Goal: Task Accomplishment & Management: Complete application form

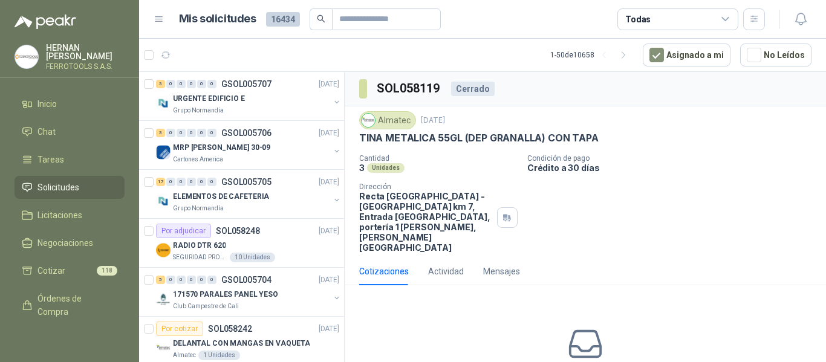
scroll to position [367, 0]
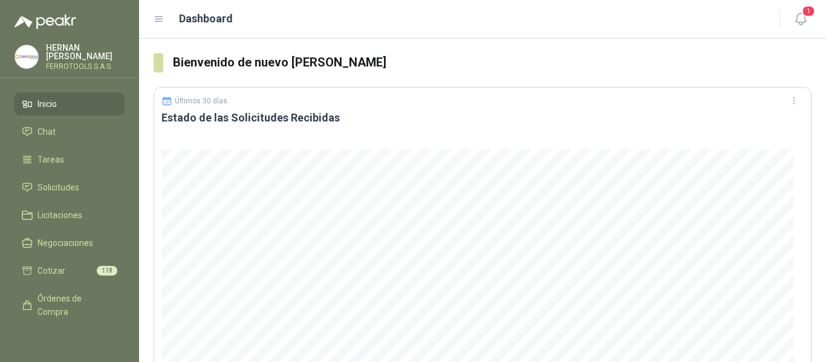
drag, startPoint x: 622, startPoint y: 82, endPoint x: 600, endPoint y: 131, distance: 53.9
click at [602, 132] on header "Últimos 30 días Estado de las Solicitudes Recibidas" at bounding box center [482, 115] width 657 height 54
click at [800, 17] on icon "button" at bounding box center [801, 18] width 15 height 15
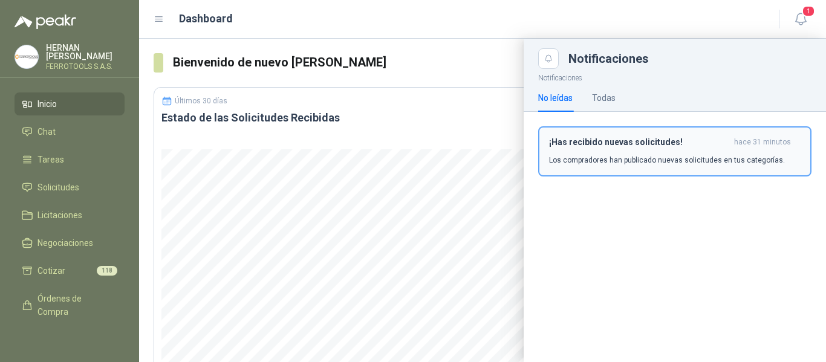
click at [639, 158] on p "Los compradores han publicado nuevas solicitudes en tus categorías." at bounding box center [667, 160] width 236 height 11
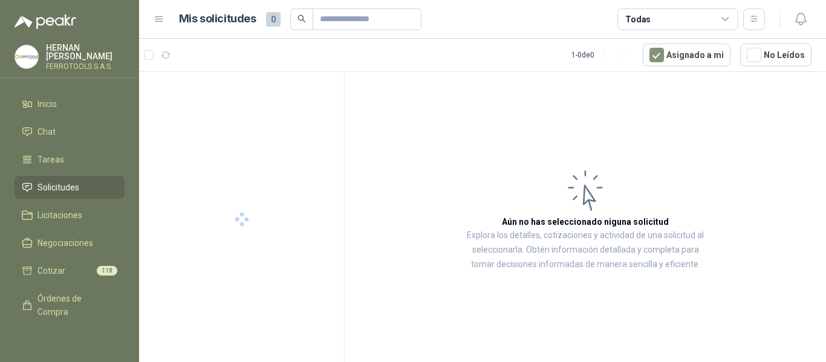
click at [81, 188] on li "Solicitudes" at bounding box center [70, 187] width 96 height 13
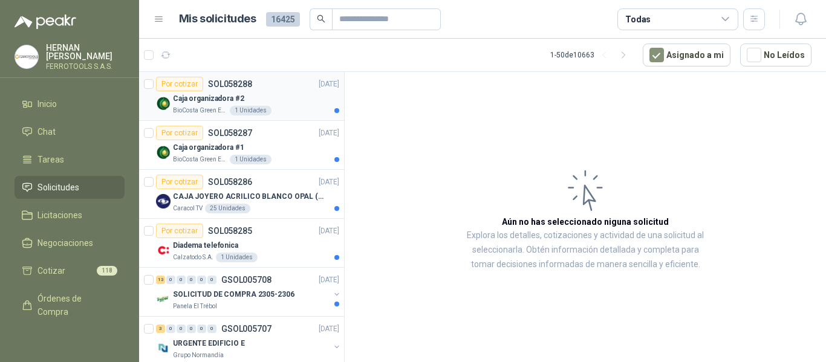
click at [271, 100] on div "Caja organizadora #2" at bounding box center [256, 98] width 166 height 15
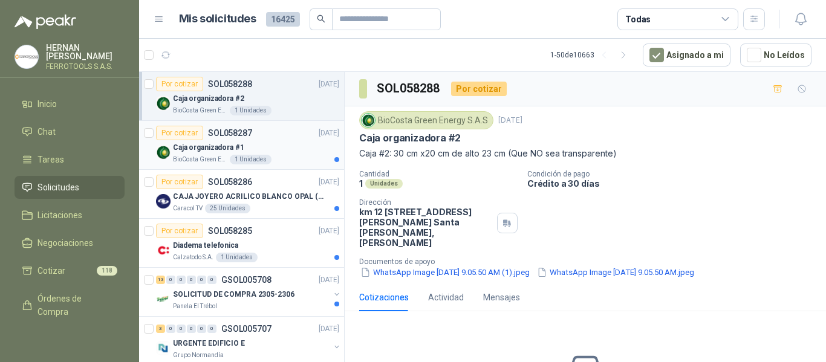
click at [275, 142] on div "Caja organizadora #1" at bounding box center [256, 147] width 166 height 15
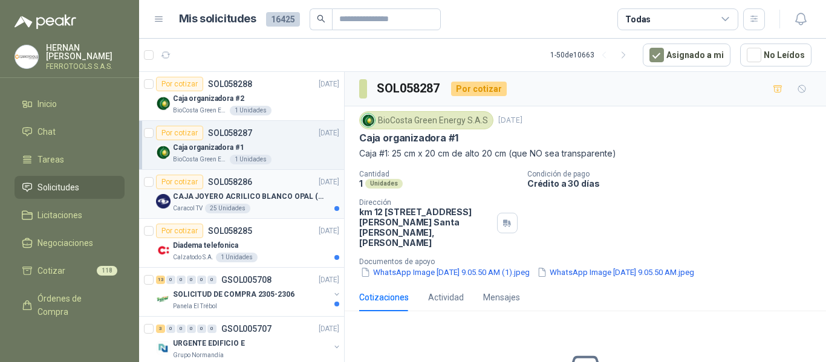
click at [223, 192] on p "CAJA JOYERO ACRILICO BLANCO OPAL (En el adjunto mas detalle)" at bounding box center [248, 196] width 151 height 11
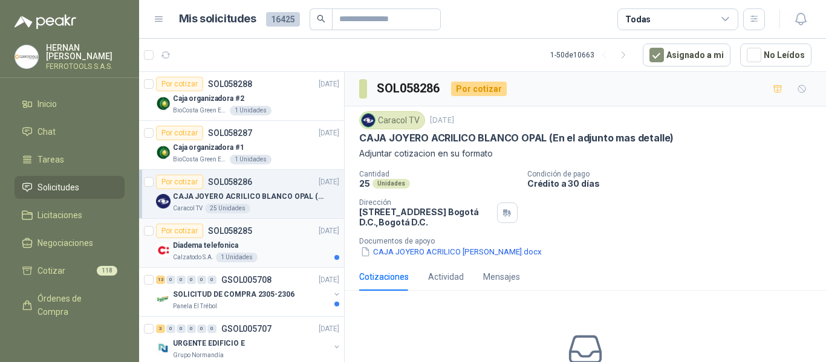
click at [264, 233] on div "Por cotizar SOL058285 01/10/25" at bounding box center [247, 231] width 183 height 15
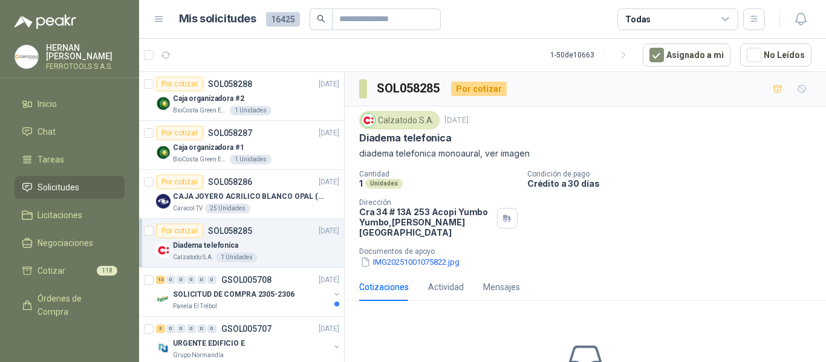
scroll to position [60, 0]
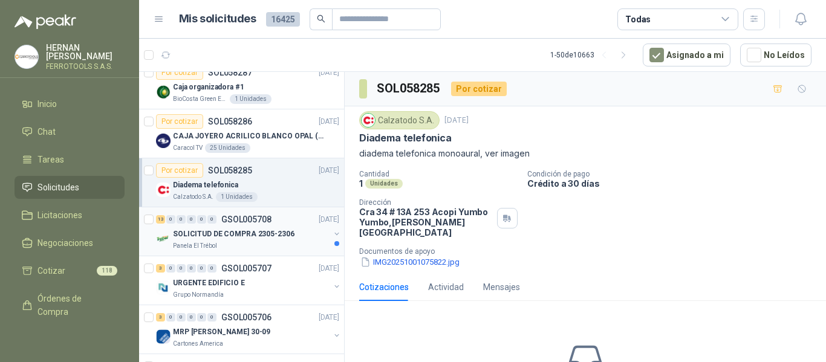
click at [278, 236] on p "SOLICITUD DE COMPRA 2305-2306" at bounding box center [234, 234] width 122 height 11
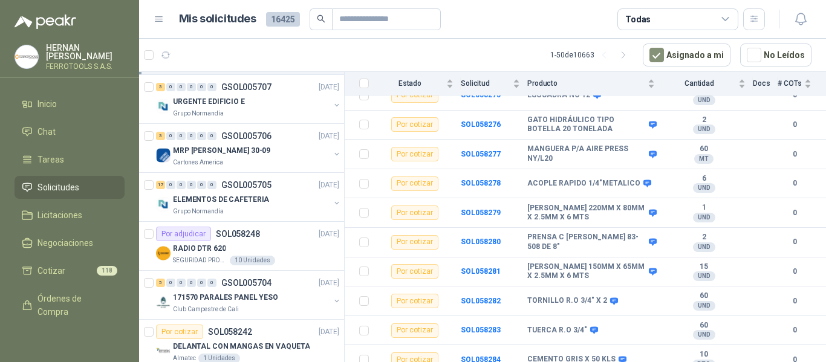
scroll to position [181, 0]
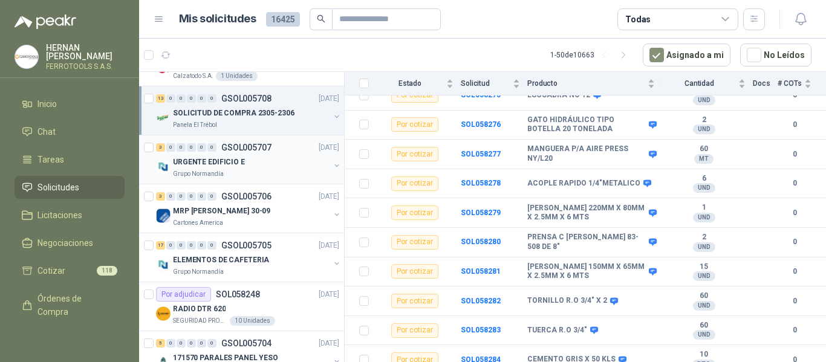
click at [264, 162] on div "URGENTE EDIFICIO E" at bounding box center [251, 162] width 157 height 15
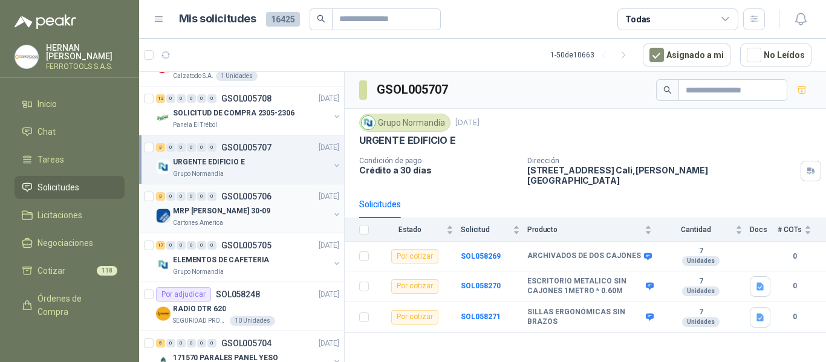
click at [292, 219] on div "Cartones America" at bounding box center [251, 223] width 157 height 10
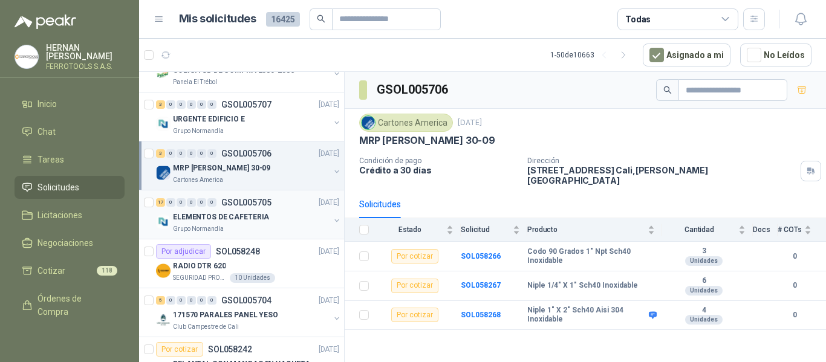
scroll to position [242, 0]
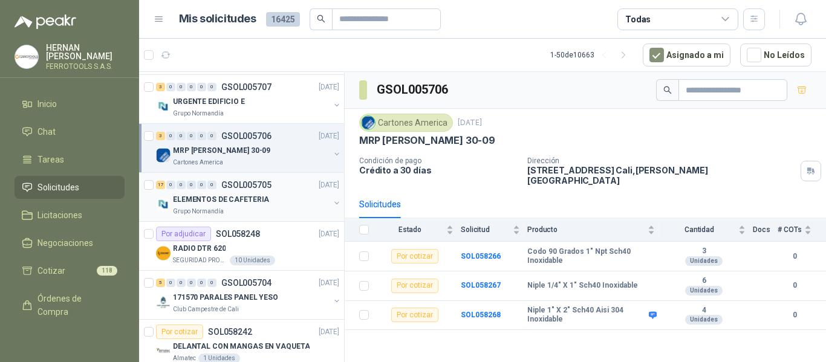
click at [237, 207] on div "Grupo Normandía" at bounding box center [251, 212] width 157 height 10
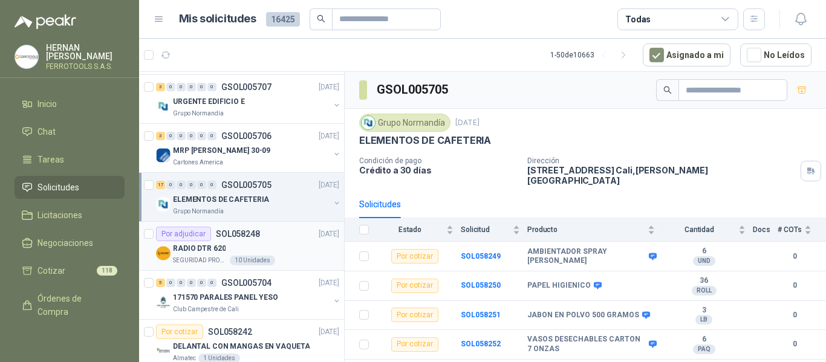
click at [290, 253] on div "RADIO DTR 620" at bounding box center [256, 248] width 166 height 15
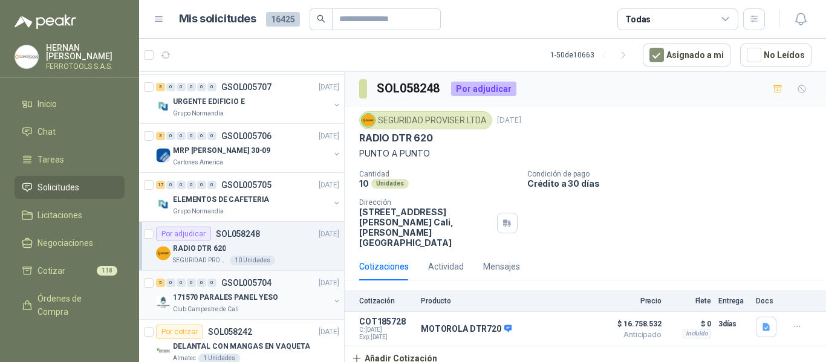
click at [279, 291] on div "171570 PARALES PANEL YESO" at bounding box center [251, 297] width 157 height 15
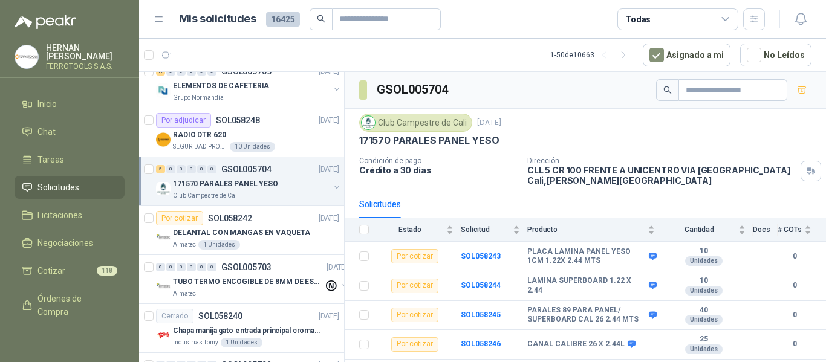
scroll to position [363, 0]
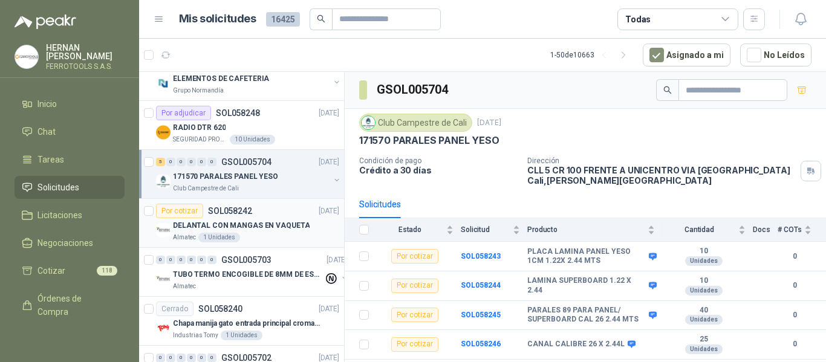
click at [243, 223] on p "DELANTAL CON MANGAS EN VAQUETA" at bounding box center [241, 225] width 137 height 11
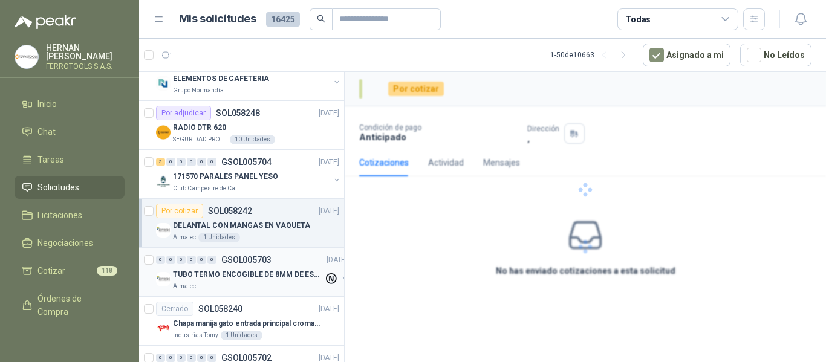
click at [289, 289] on div "Almatec" at bounding box center [248, 287] width 151 height 10
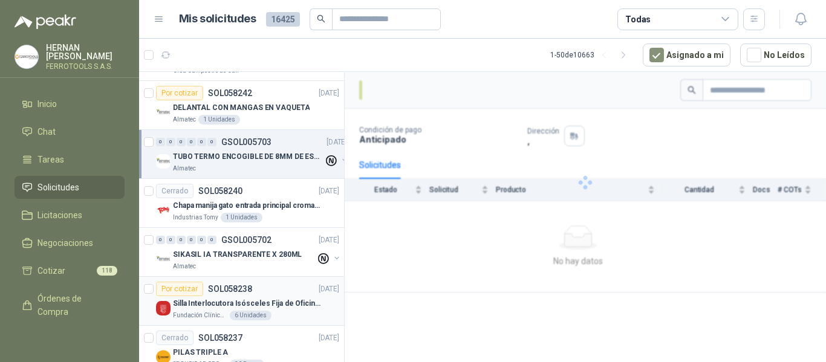
scroll to position [484, 0]
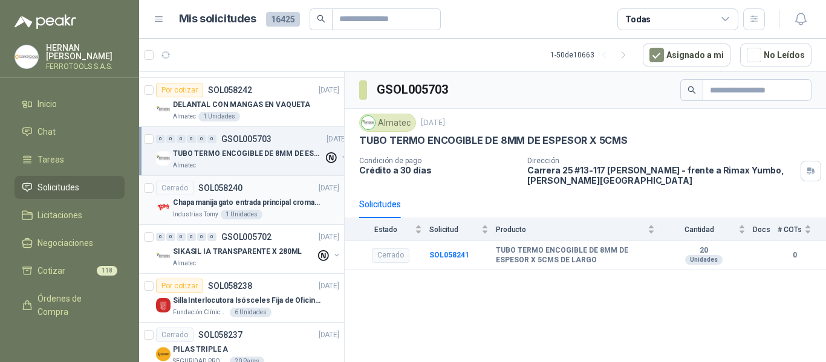
click at [278, 204] on p "Chapa manija gato entrada principal cromado mate llave de seguridad" at bounding box center [248, 202] width 151 height 11
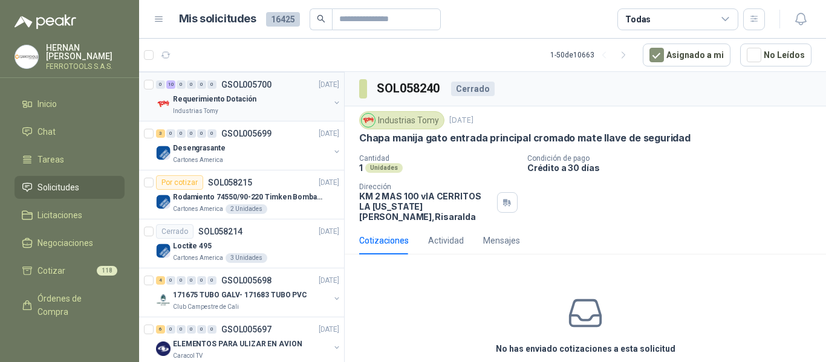
scroll to position [968, 0]
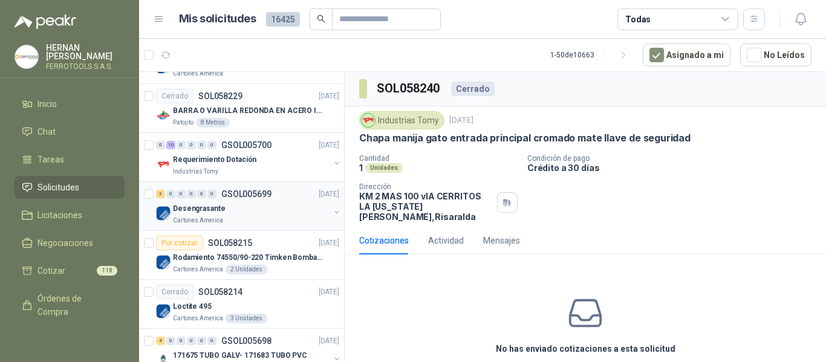
click at [235, 221] on div "Cartones America" at bounding box center [251, 221] width 157 height 10
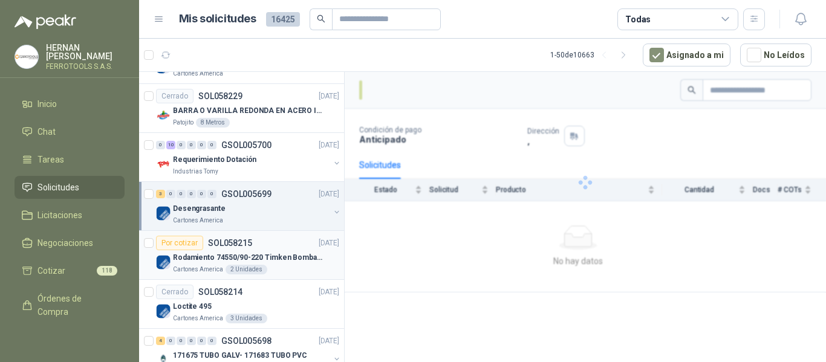
click at [294, 262] on p "Rodamiento 74550/90-220 Timken BombaVG40" at bounding box center [248, 257] width 151 height 11
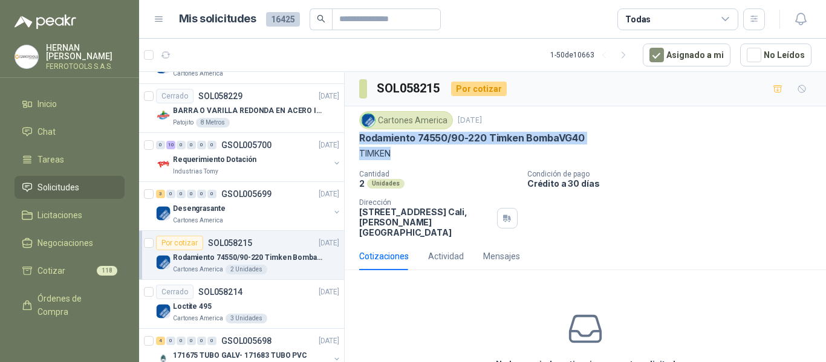
drag, startPoint x: 357, startPoint y: 139, endPoint x: 503, endPoint y: 161, distance: 147.6
click at [503, 161] on div "Cartones America 30 sept, 2025 Rodamiento 74550/90-220 Timken BombaVG40 TIMKEN …" at bounding box center [585, 174] width 481 height 136
copy div "Rodamiento 74550/90-220 Timken BombaVG40 TIMKEN"
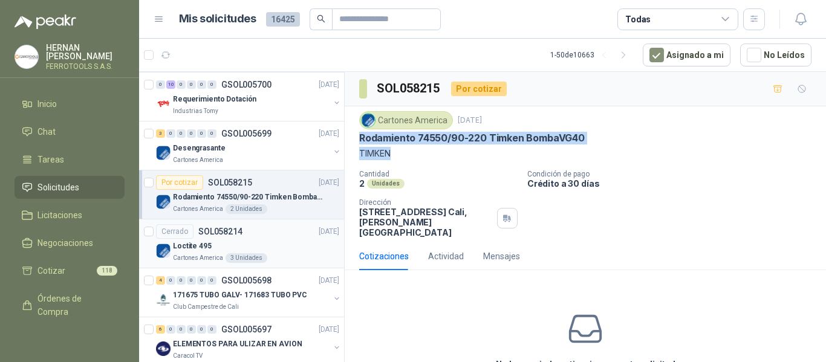
click at [271, 244] on div "Loctite 495" at bounding box center [256, 246] width 166 height 15
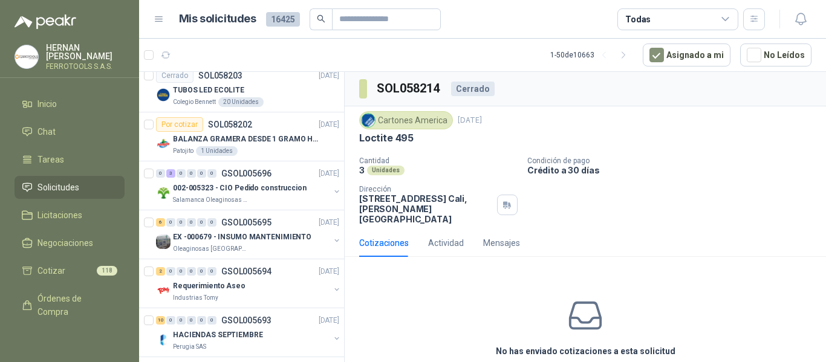
scroll to position [1391, 0]
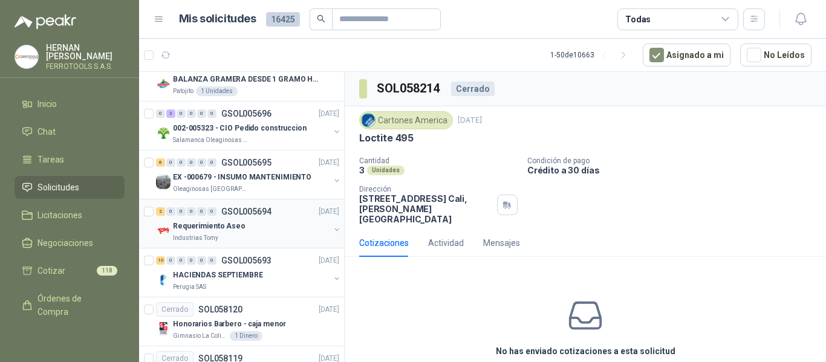
click at [268, 212] on p "GSOL005694" at bounding box center [246, 211] width 50 height 8
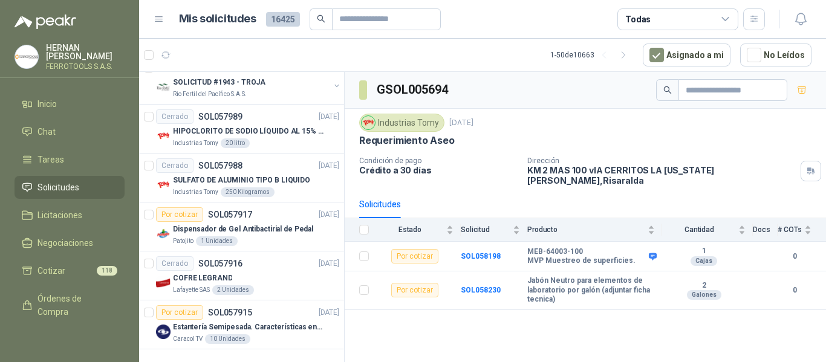
scroll to position [2182, 0]
click at [629, 56] on icon "button" at bounding box center [624, 55] width 10 height 10
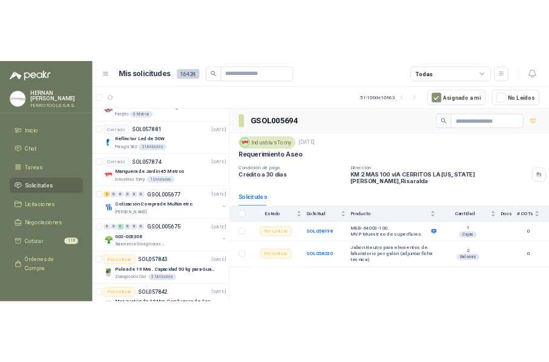
scroll to position [0, 0]
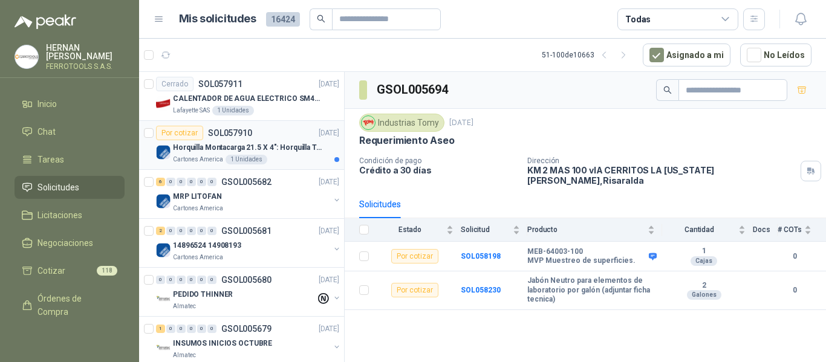
click at [289, 152] on p "Horquilla Montacarga 21.5 X 4": Horquilla Telescopica Overall size 2108 x 660 x…" at bounding box center [248, 147] width 151 height 11
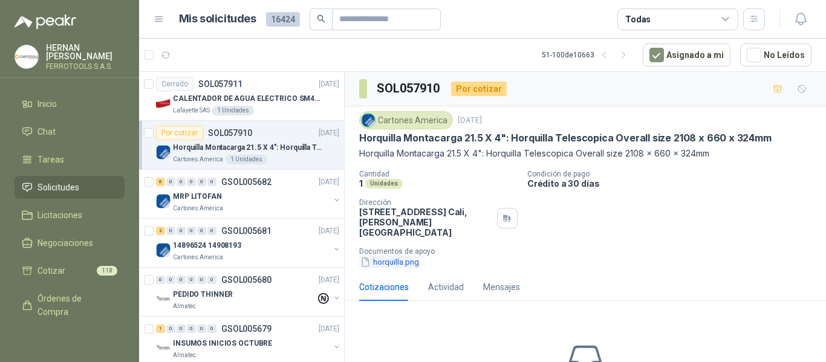
click at [396, 256] on button "horquilla.png" at bounding box center [389, 262] width 61 height 13
drag, startPoint x: 357, startPoint y: 137, endPoint x: 459, endPoint y: 133, distance: 102.3
click at [459, 133] on div "Cartones America 29 sept, 2025 Horquilla Montacarga 21.5 X 4": Horquilla Telesc…" at bounding box center [585, 189] width 481 height 167
copy p "Horquilla Montacarga"
click at [388, 256] on button "horquilla.png" at bounding box center [389, 262] width 61 height 13
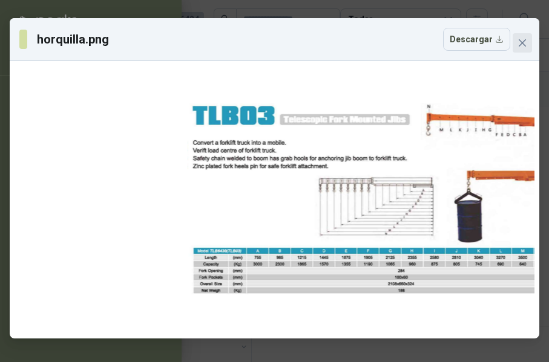
click at [526, 45] on icon "close" at bounding box center [522, 43] width 10 height 10
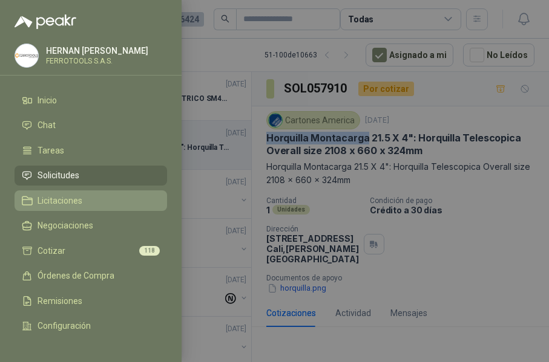
click at [71, 197] on span "Licitaciones" at bounding box center [59, 201] width 45 height 10
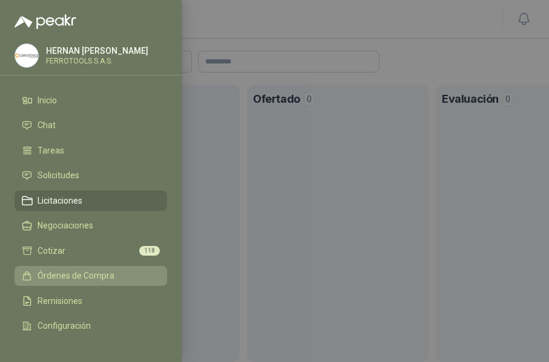
click at [71, 278] on span "Órdenes de Compra" at bounding box center [75, 276] width 77 height 10
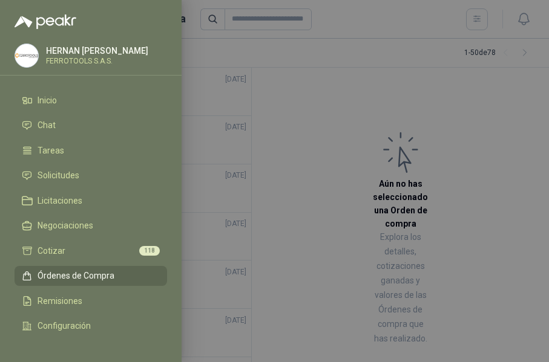
click at [405, 297] on div at bounding box center [274, 181] width 549 height 362
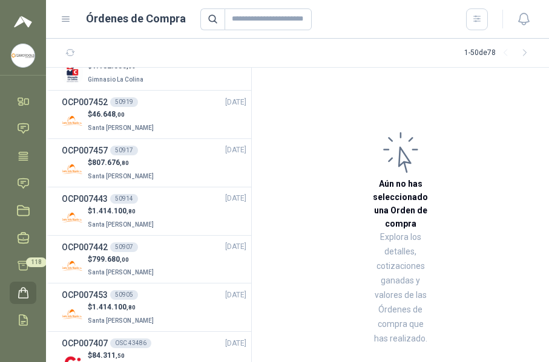
scroll to position [665, 0]
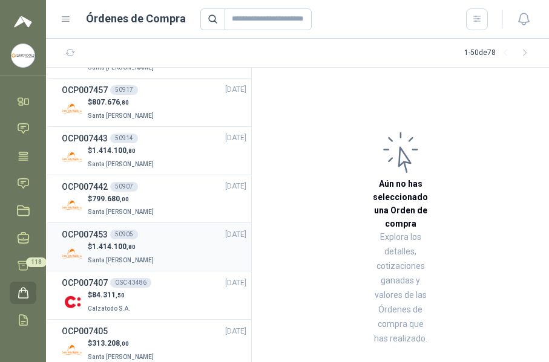
click at [132, 250] on span ",80" at bounding box center [130, 247] width 9 height 7
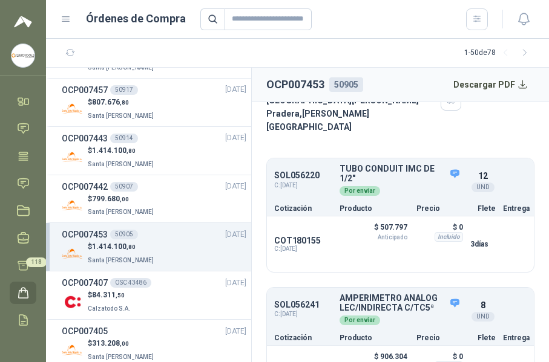
scroll to position [155, 0]
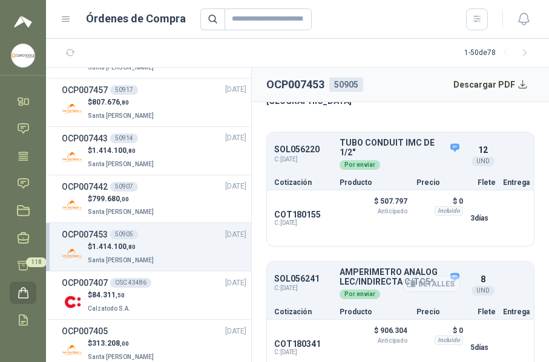
click at [434, 276] on button "Detalles" at bounding box center [431, 284] width 57 height 16
click at [305, 339] on p "COT180341" at bounding box center [303, 344] width 58 height 10
click at [386, 324] on p "$ 906.304 Anticipado" at bounding box center [377, 334] width 60 height 21
click at [413, 276] on button "Detalles" at bounding box center [431, 284] width 57 height 16
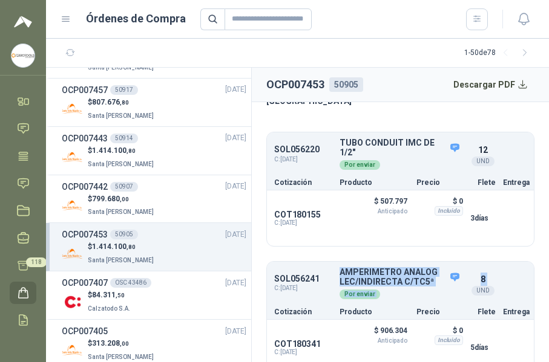
drag, startPoint x: 338, startPoint y: 249, endPoint x: 465, endPoint y: 269, distance: 128.0
click at [465, 269] on div "SOL056241 C: 16/09/2025 AMPERIMETRO ANALOG LEC/INDIRECTA C/TC5ª  Detalles Por …" at bounding box center [400, 283] width 267 height 39
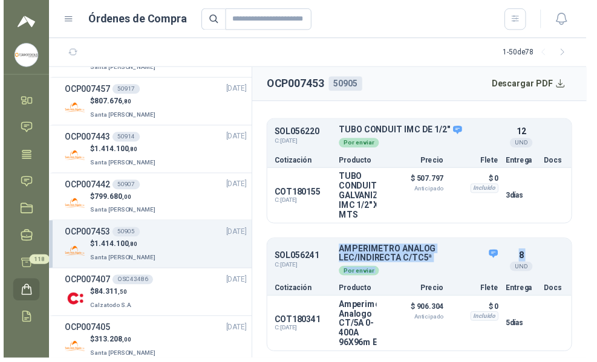
scroll to position [134, 0]
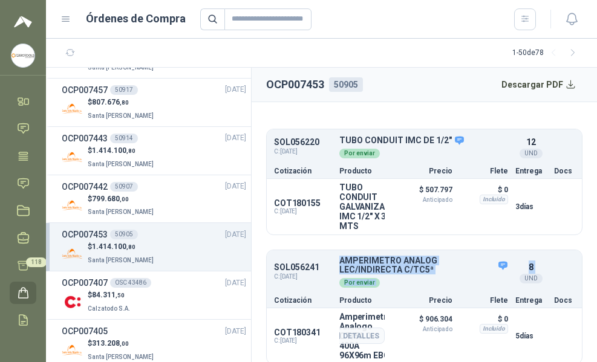
drag, startPoint x: 402, startPoint y: 344, endPoint x: 332, endPoint y: 337, distance: 70.5
click at [332, 337] on div "COT180341 C: 18/09/2025 Amperimetro Analogo CT/5A 0-400A 96X96m EBC Detalles $ …" at bounding box center [424, 336] width 315 height 56
click at [315, 312] on div "COT180341 C: 18/09/2025" at bounding box center [303, 336] width 58 height 48
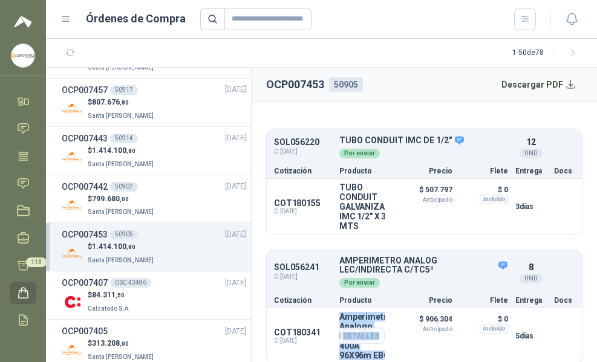
drag, startPoint x: 339, startPoint y: 304, endPoint x: 373, endPoint y: 338, distance: 48.8
click at [373, 338] on div "COT180341 C: 18/09/2025 Amperimetro Analogo CT/5A 0-400A 96X96m EBC Detalles $ …" at bounding box center [424, 336] width 315 height 56
copy div "Amperimetro Analogo CT/5A 0-400A 96X96m EBC Detalles"
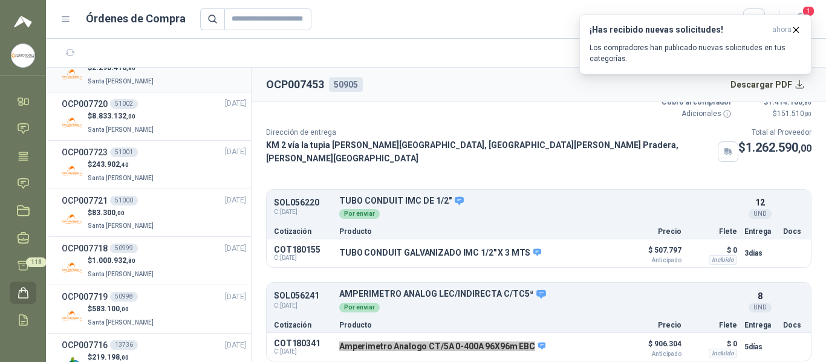
scroll to position [0, 0]
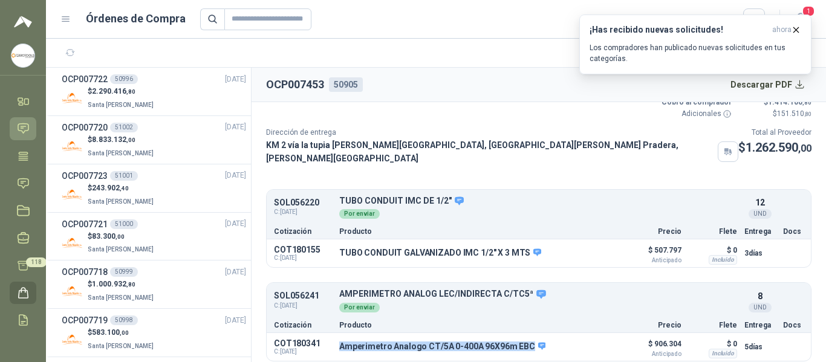
click at [24, 127] on icon at bounding box center [23, 128] width 13 height 13
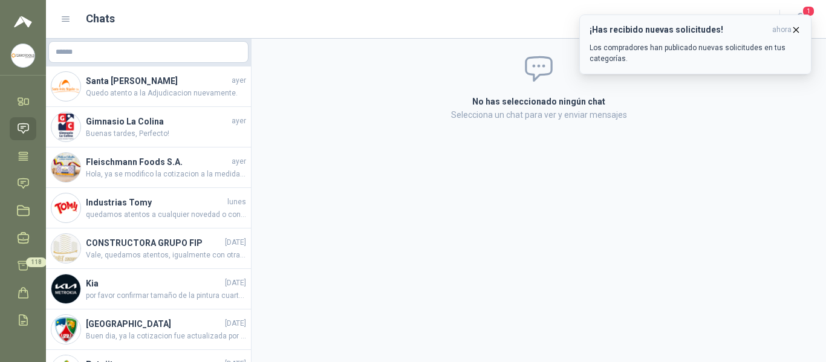
click at [709, 51] on p "Los compradores han publicado nuevas solicitudes en tus categorías." at bounding box center [696, 53] width 212 height 22
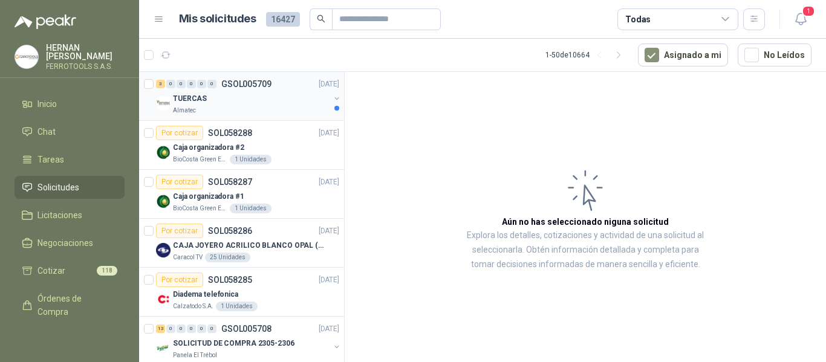
click at [253, 110] on div "Almatec" at bounding box center [251, 111] width 157 height 10
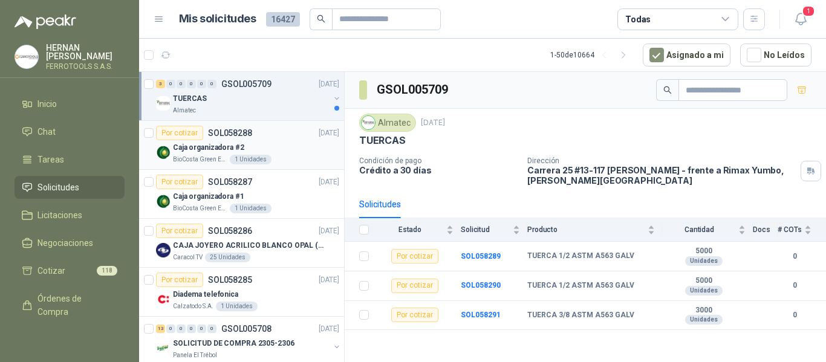
click at [276, 152] on div "Caja organizadora #2" at bounding box center [256, 147] width 166 height 15
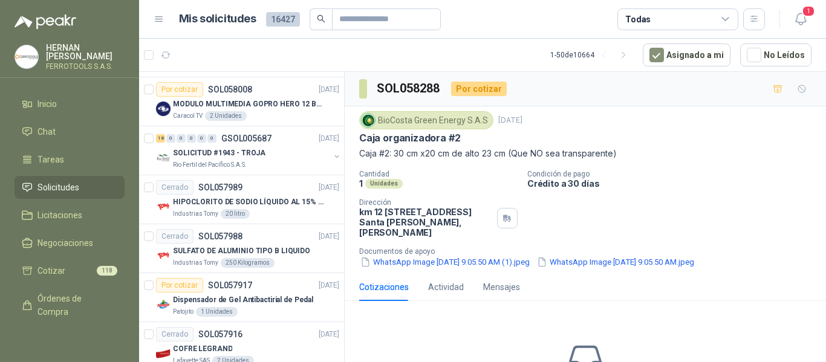
scroll to position [2182, 0]
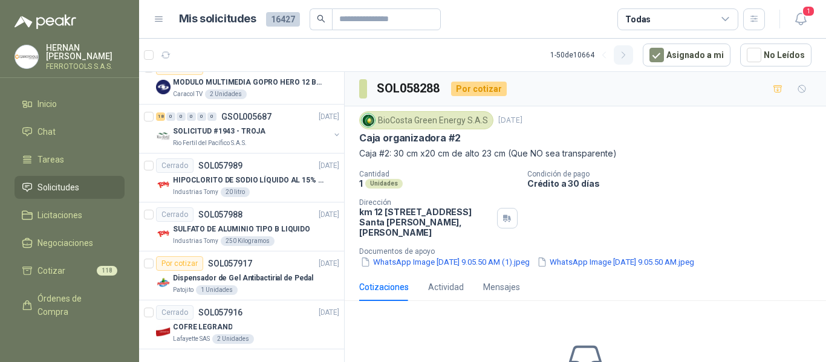
click at [627, 52] on icon "button" at bounding box center [624, 55] width 10 height 10
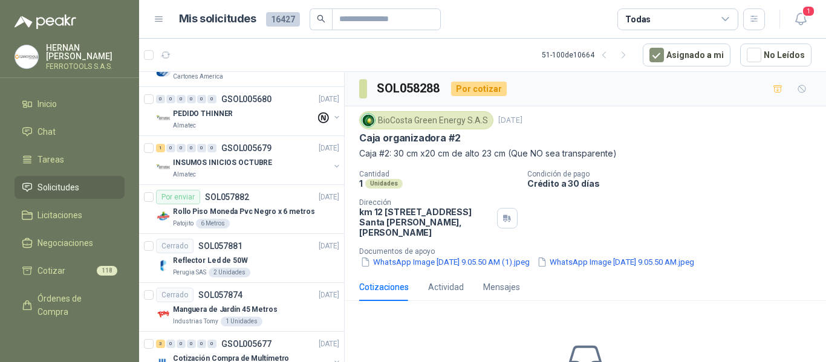
scroll to position [0, 0]
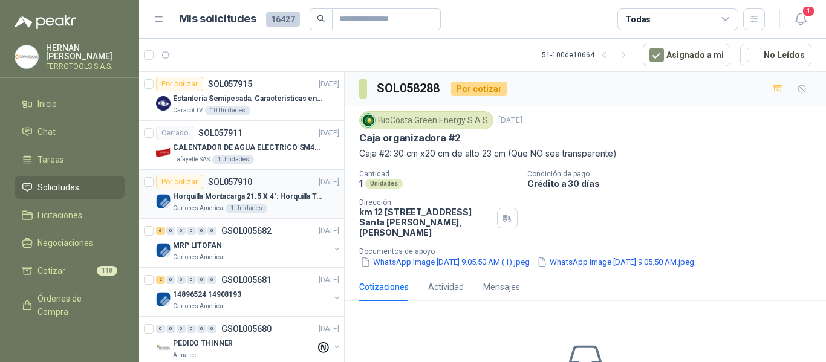
click at [286, 192] on p "Horquilla Montacarga 21.5 X 4": Horquilla Telescopica Overall size 2108 x 660 x…" at bounding box center [248, 196] width 151 height 11
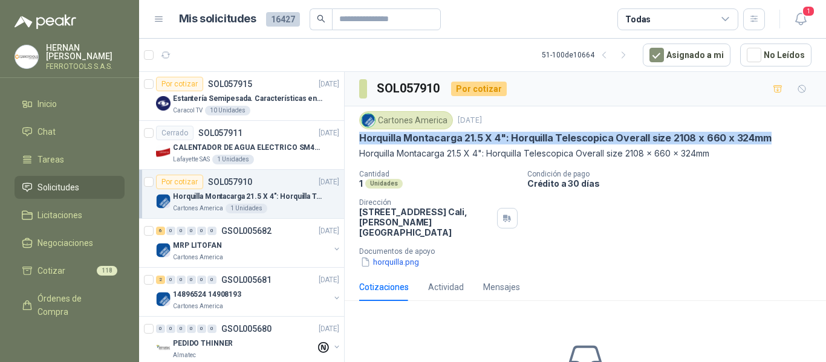
drag, startPoint x: 359, startPoint y: 136, endPoint x: 768, endPoint y: 135, distance: 408.9
click at [768, 135] on div "Horquilla Montacarga 21.5 X 4": Horquilla Telescopica Overall size 2108 x 660 x…" at bounding box center [585, 138] width 452 height 13
copy p "Horquilla Montacarga 21.5 X 4": Horquilla Telescopica Overall size 2108 x 660 x…"
click at [250, 236] on div "6 0 0 0 0 0 GSOL005682 29/09/25" at bounding box center [249, 231] width 186 height 15
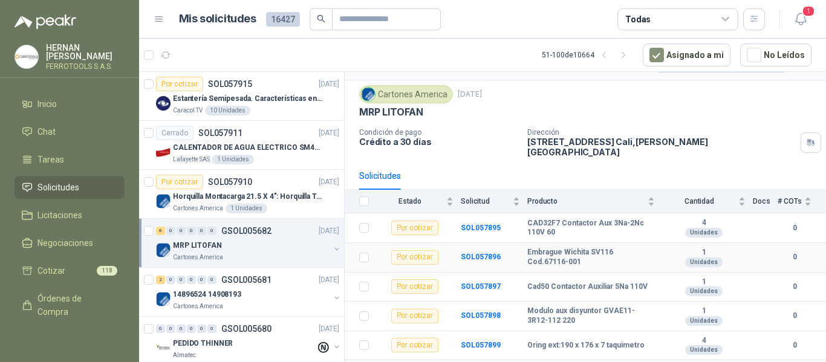
scroll to position [44, 0]
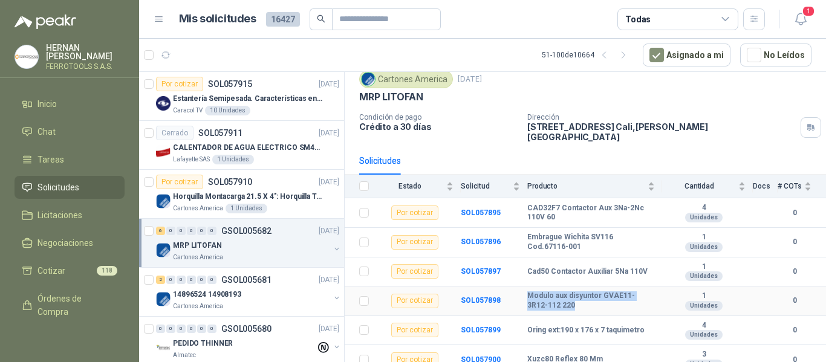
drag, startPoint x: 529, startPoint y: 285, endPoint x: 591, endPoint y: 296, distance: 63.3
click at [591, 296] on b "Modulo aux disyuntor GVAE11-3R12-112 220" at bounding box center [591, 301] width 128 height 19
copy b "Modulo aux disyuntor GVAE11-3R12-112 220"
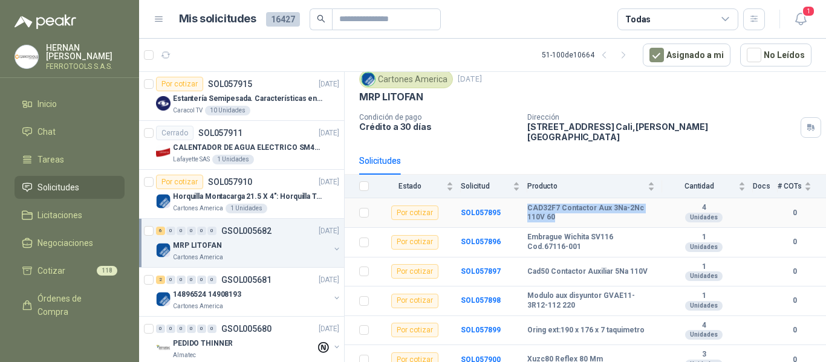
drag, startPoint x: 528, startPoint y: 201, endPoint x: 608, endPoint y: 209, distance: 80.2
click at [608, 209] on b "CAD32F7 Contactor Aux 3Na-2Nc 110V 60" at bounding box center [591, 213] width 128 height 19
copy b "CAD32F7 Contactor Aux 3Na-2Nc 110V 60"
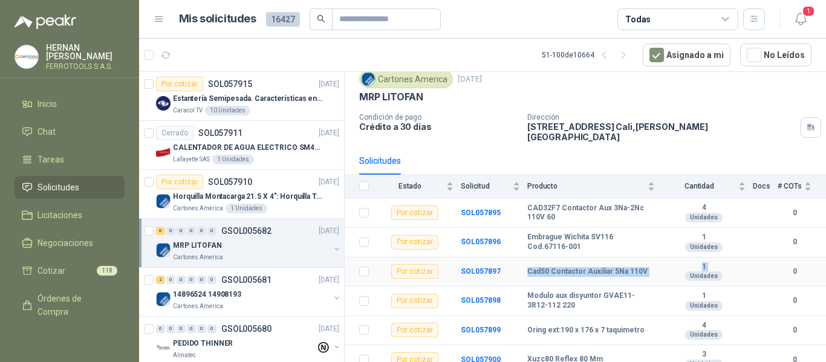
drag, startPoint x: 527, startPoint y: 264, endPoint x: 666, endPoint y: 267, distance: 139.2
click at [666, 267] on tr "Por cotizar SOL057897 Cad50 Contactor Auxiliar 5Na 110V 1 Unidades 0" at bounding box center [585, 273] width 481 height 30
copy tr "Cad50 Contactor Auxiliar 5Na 110V 1"
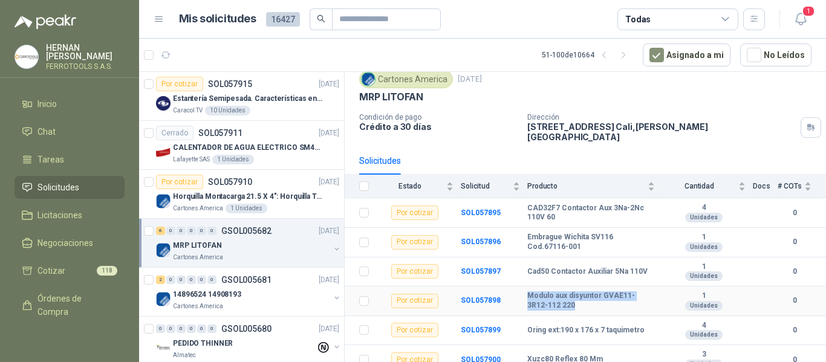
drag, startPoint x: 529, startPoint y: 289, endPoint x: 633, endPoint y: 301, distance: 104.7
click at [633, 301] on b "Modulo aux disyuntor GVAE11-3R12-112 220" at bounding box center [591, 301] width 128 height 19
copy b "Modulo aux disyuntor GVAE11-3R12-112 220"
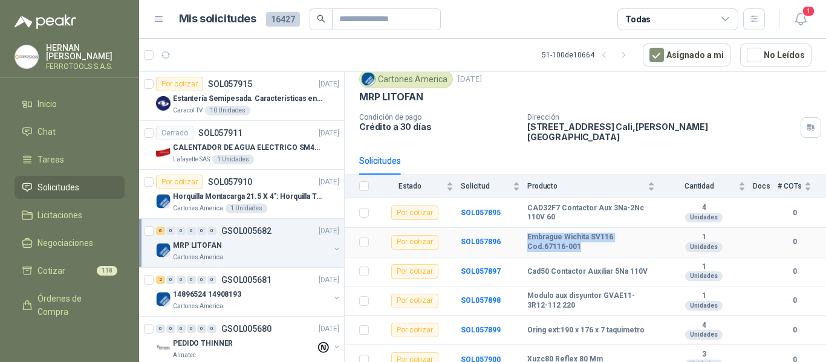
drag, startPoint x: 525, startPoint y: 231, endPoint x: 613, endPoint y: 244, distance: 89.3
click at [613, 244] on tr "Por cotizar SOL057896 Embrague Wichita SV116 Cod.67116-001 1 Unidades 0" at bounding box center [585, 243] width 481 height 30
copy tr "Embrague Wichita SV116 Cod.67116-001"
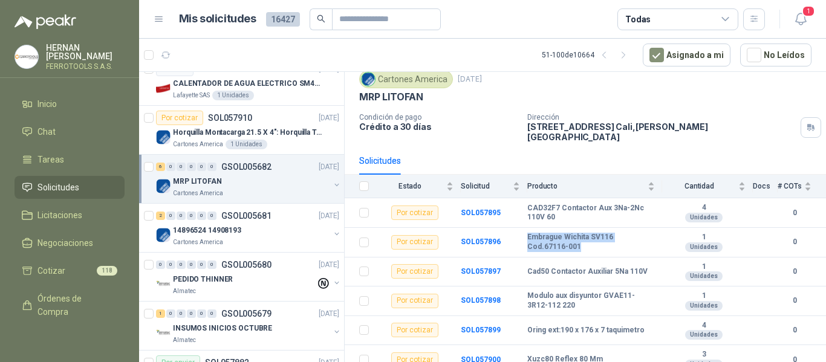
scroll to position [121, 0]
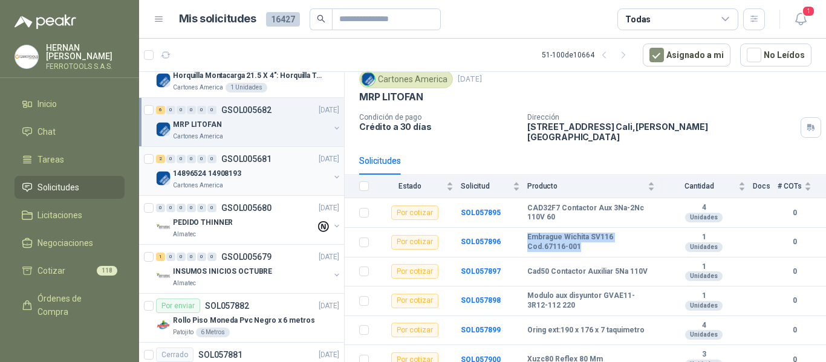
click at [276, 168] on div "14896524 14908193" at bounding box center [251, 173] width 157 height 15
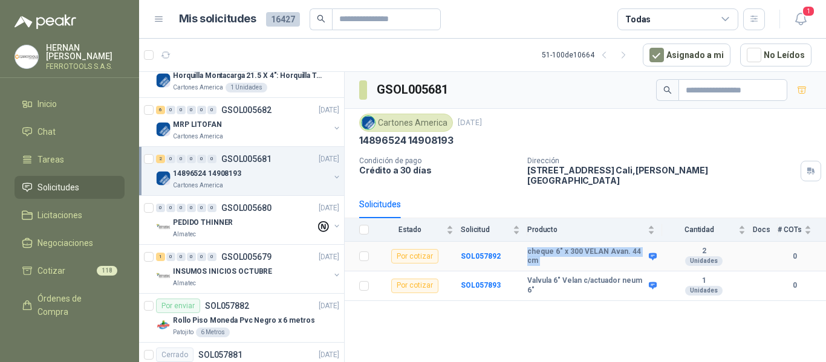
drag, startPoint x: 526, startPoint y: 247, endPoint x: 647, endPoint y: 259, distance: 122.1
click at [647, 259] on tr "Por cotizar SOL057892 cheque 6" x 300 VELAN Avan. 44 cm 2 Unidades 0" at bounding box center [585, 257] width 481 height 30
copy tr "cheque 6" x 300 VELAN Avan. 44 cm"
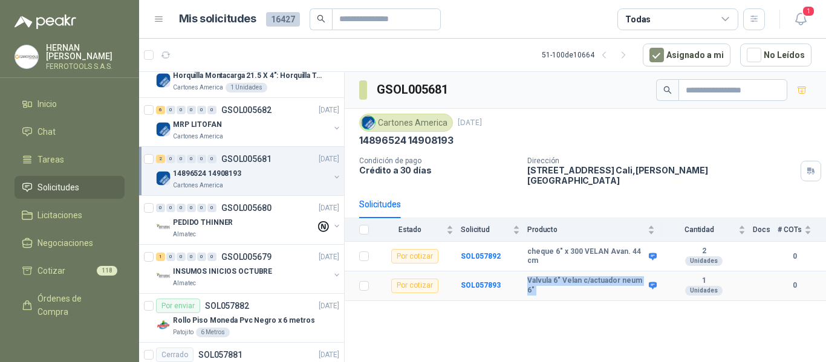
drag, startPoint x: 524, startPoint y: 275, endPoint x: 648, endPoint y: 273, distance: 124.0
click at [648, 273] on tr "Por cotizar SOL057893 Valvula 6" Velan c/actuador neum 6" 1 Unidades 0" at bounding box center [585, 287] width 481 height 30
copy tr "Valvula 6" Velan c/actuador neum 6""
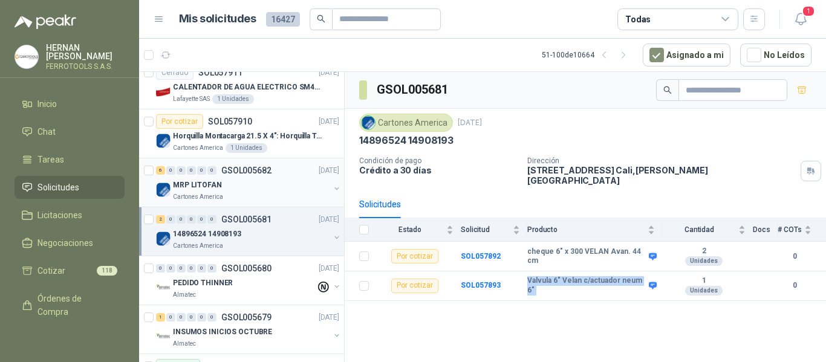
click at [263, 192] on div "MRP LITOFAN" at bounding box center [251, 185] width 157 height 15
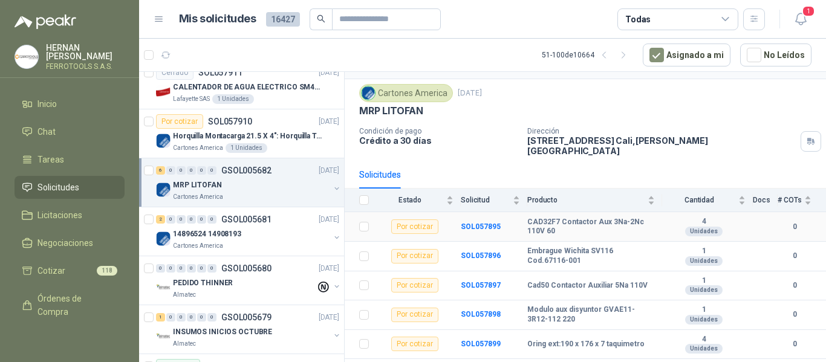
scroll to position [44, 0]
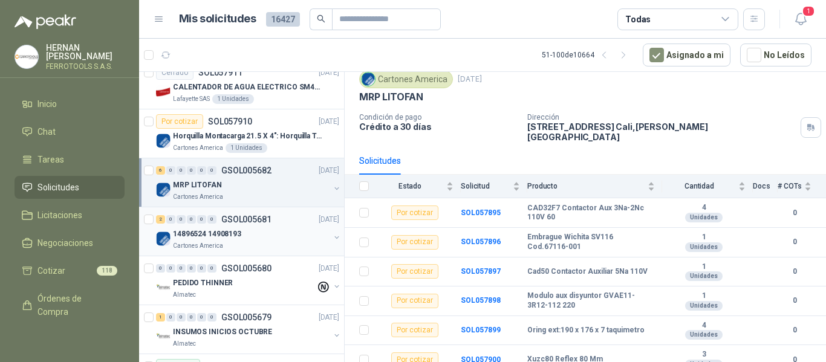
click at [253, 240] on div "14896524 14908193" at bounding box center [251, 234] width 157 height 15
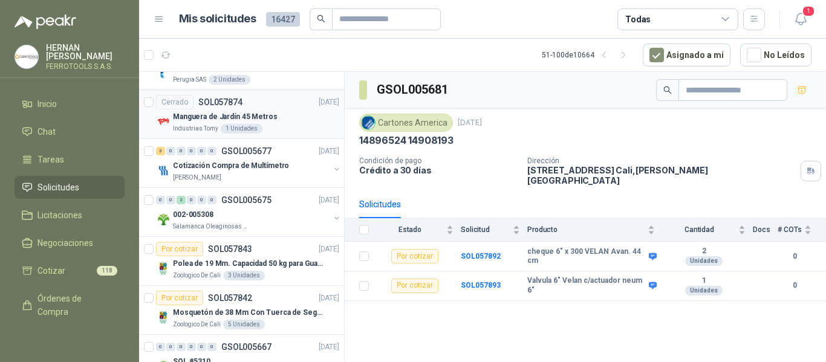
scroll to position [423, 0]
click at [284, 169] on div "Cotización Compra de Multímetro" at bounding box center [251, 165] width 157 height 15
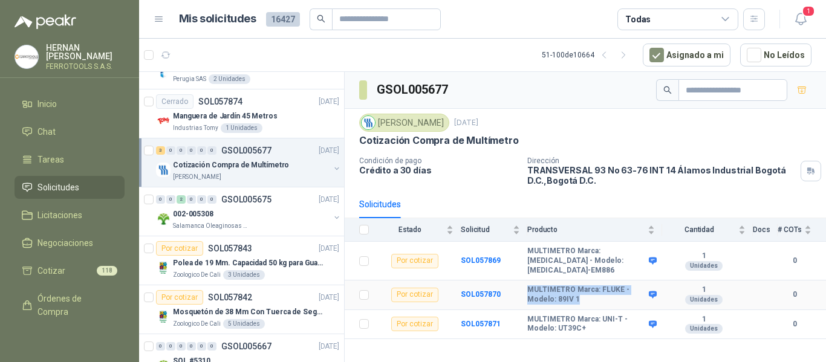
drag, startPoint x: 528, startPoint y: 283, endPoint x: 608, endPoint y: 296, distance: 80.9
click at [608, 296] on td "MULTIMETRO Marca: FLUKE - Modelo: 89IV 1" at bounding box center [594, 296] width 135 height 30
copy b "MULTIMETRO Marca: FLUKE - Modelo: 89IV 1"
click at [595, 285] on b "MULTIMETRO Marca: FLUKE - Modelo: 89IV 1" at bounding box center [586, 294] width 119 height 19
click at [555, 310] on td "MULTIMETRO Marca: UNI-T - Modelo: UT39C+" at bounding box center [594, 325] width 135 height 30
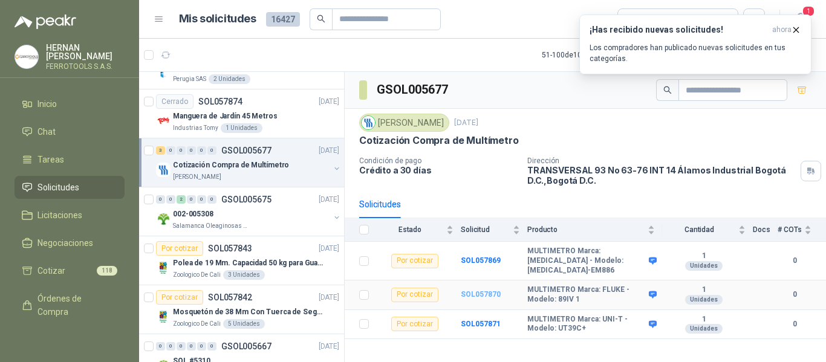
click at [479, 290] on b "SOL057870" at bounding box center [481, 294] width 40 height 8
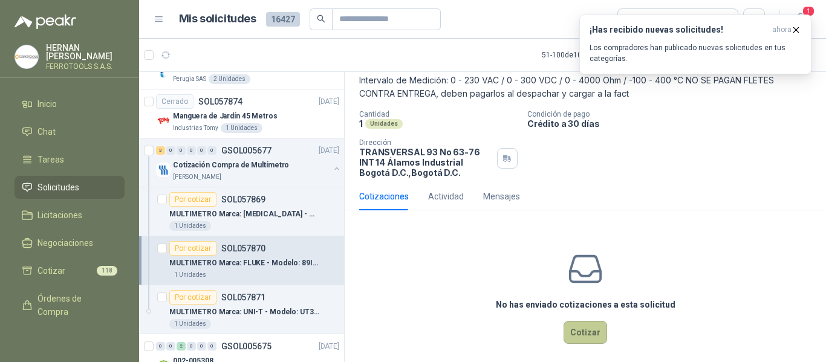
scroll to position [82, 0]
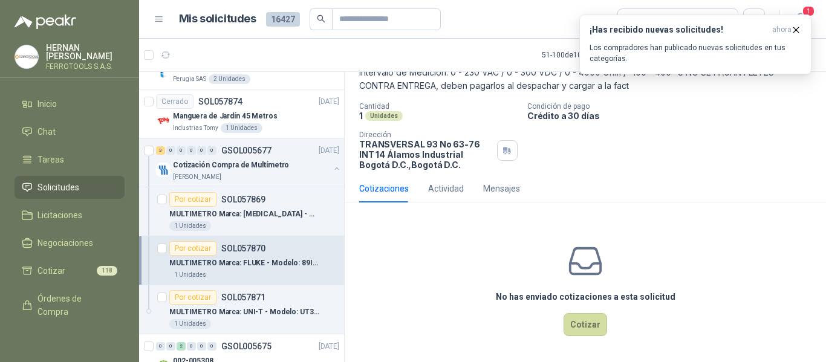
click at [604, 327] on div "No has enviado cotizaciones a esta solicitud Cotizar" at bounding box center [585, 289] width 481 height 154
click at [587, 324] on button "Cotizar" at bounding box center [586, 324] width 44 height 23
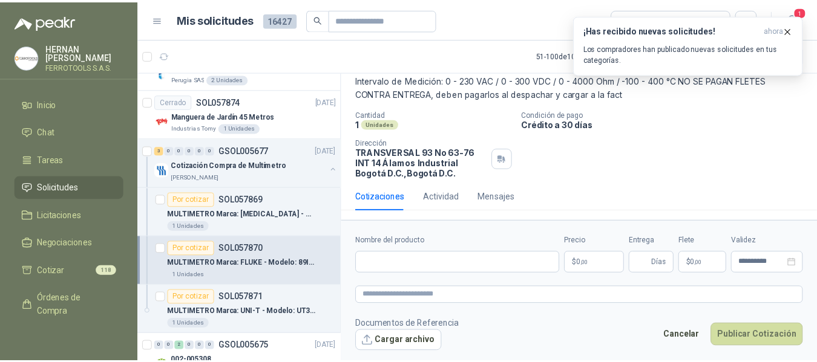
scroll to position [73, 0]
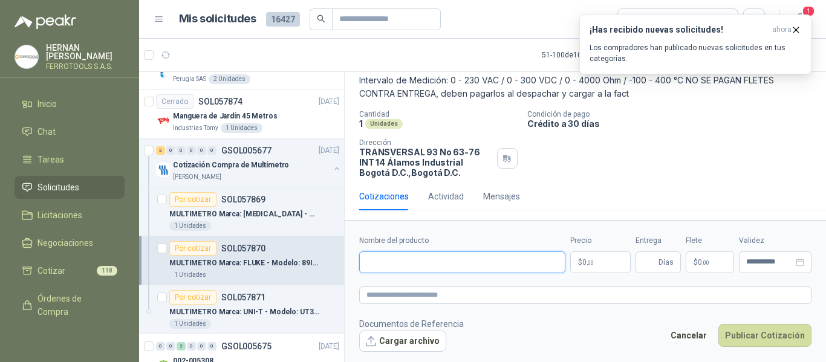
click at [505, 256] on input "Nombre del producto" at bounding box center [462, 263] width 206 height 22
paste input "**********"
type input "**********"
click at [509, 293] on textarea at bounding box center [585, 296] width 452 height 18
paste textarea "**********"
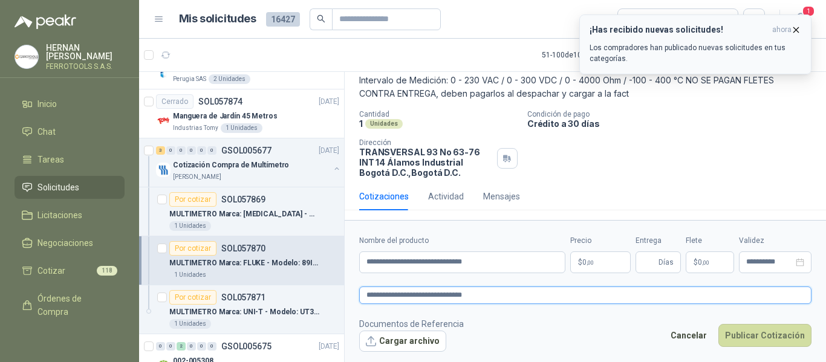
type textarea "**********"
click at [603, 271] on body "HERNAN RUALES FERROTOOLS S.A.S. Inicio Chat Tareas Solicitudes Licitaciones Neg…" at bounding box center [413, 181] width 826 height 362
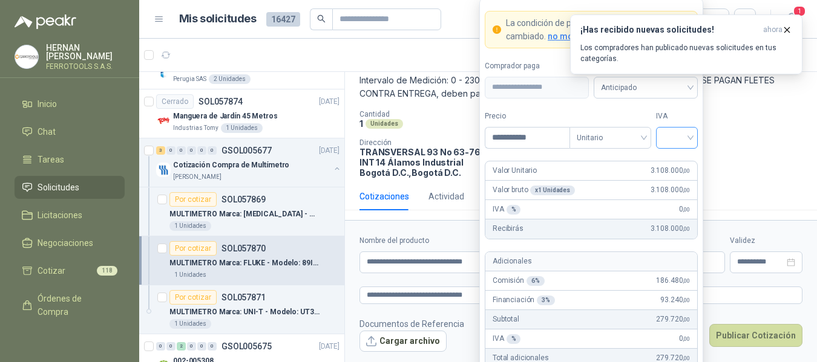
click at [691, 135] on div at bounding box center [677, 138] width 42 height 22
click at [679, 169] on div "19%" at bounding box center [676, 162] width 22 height 13
click at [509, 139] on input "**********" at bounding box center [527, 138] width 84 height 21
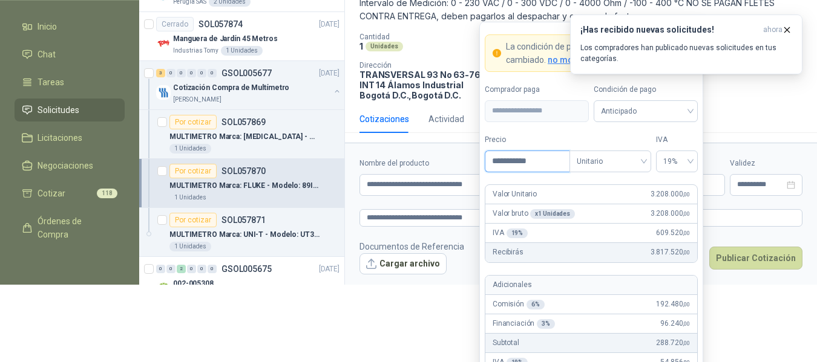
scroll to position [103, 0]
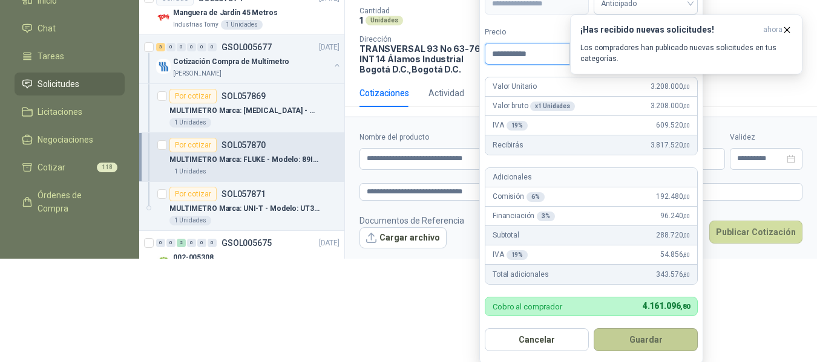
type input "**********"
click at [650, 345] on button "Guardar" at bounding box center [645, 339] width 104 height 23
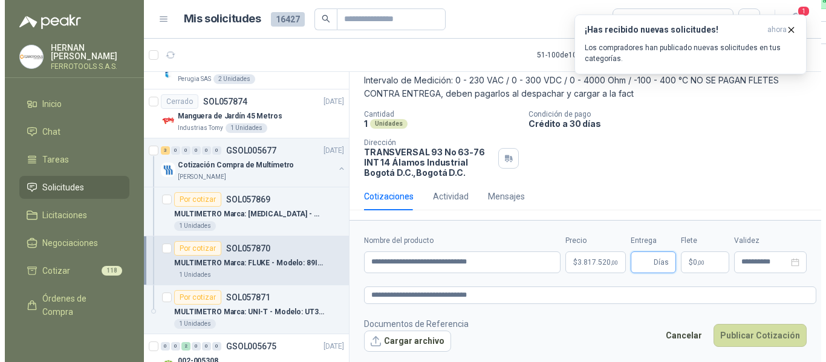
scroll to position [0, 0]
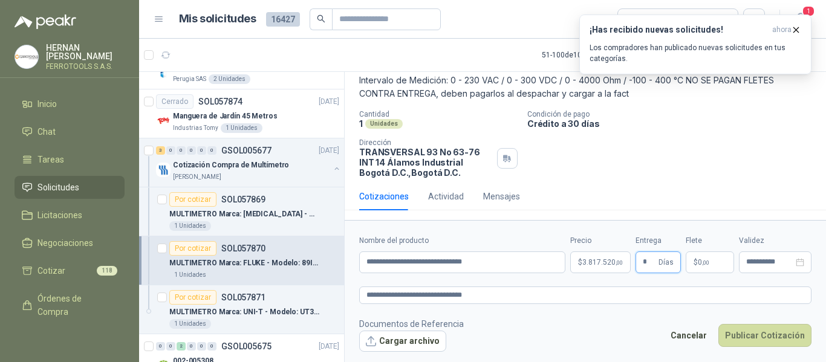
type input "*"
click at [631, 322] on footer "Documentos de Referencia Cargar archivo Cancelar Publicar Cotización" at bounding box center [585, 335] width 452 height 35
click at [511, 302] on textarea "**********" at bounding box center [585, 296] width 452 height 18
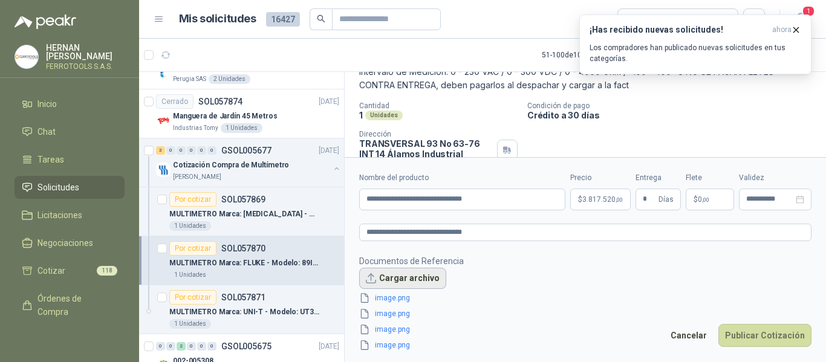
click at [406, 281] on button "Cargar archivo" at bounding box center [402, 279] width 87 height 22
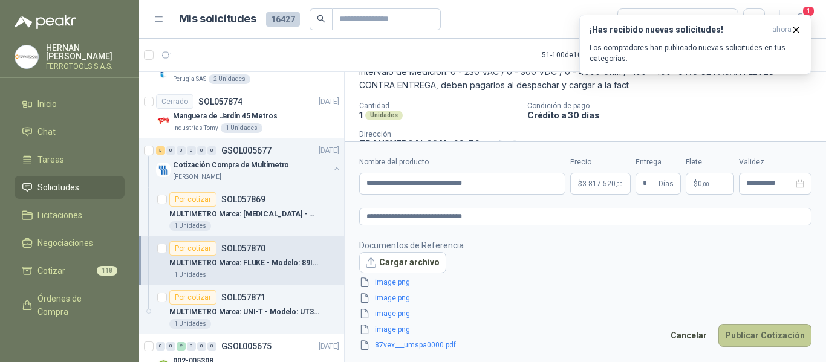
click at [758, 336] on button "Publicar Cotización" at bounding box center [765, 335] width 93 height 23
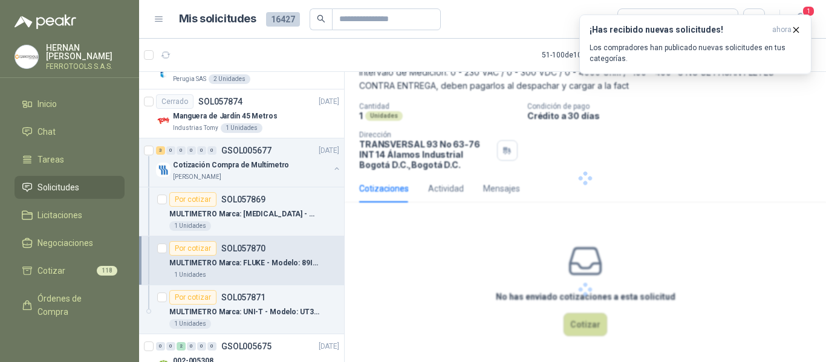
scroll to position [8, 0]
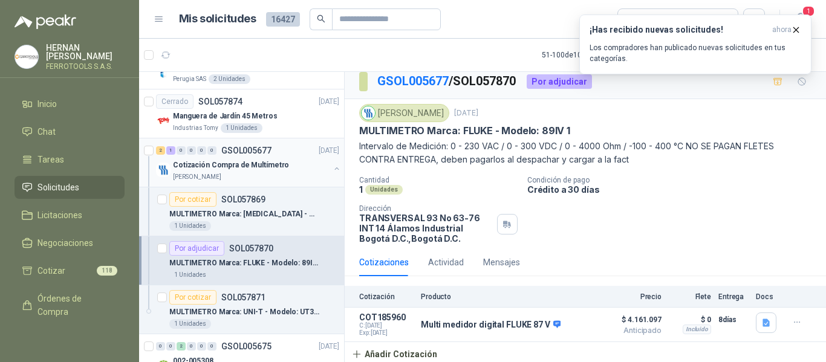
click at [277, 161] on p "Cotización Compra de Multímetro" at bounding box center [231, 165] width 116 height 11
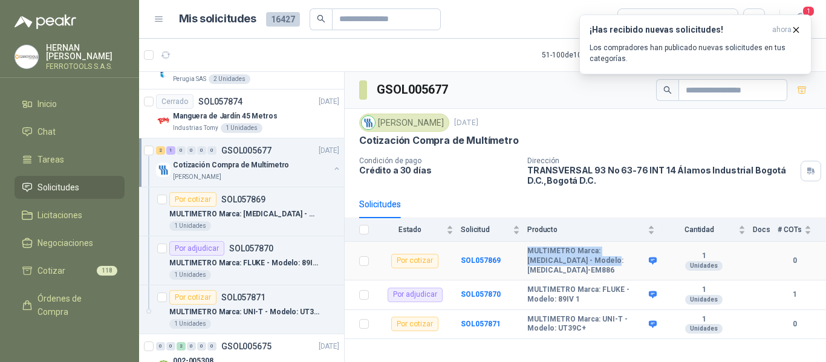
drag, startPoint x: 528, startPoint y: 250, endPoint x: 581, endPoint y: 267, distance: 55.1
click at [581, 267] on td "MULTIMETRO Marca: PCE - Modelo: PCE-EM886" at bounding box center [594, 261] width 135 height 39
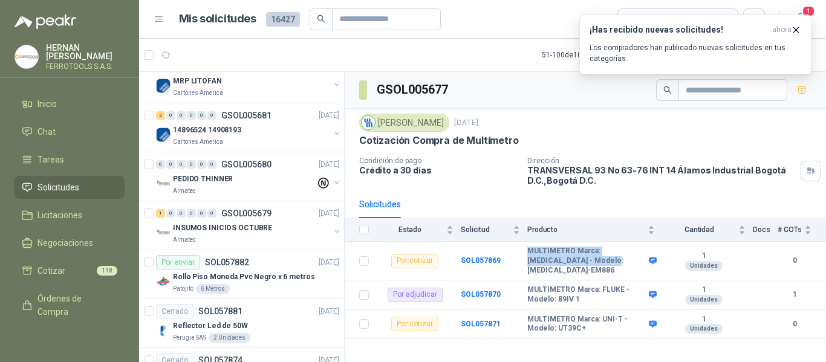
scroll to position [60, 0]
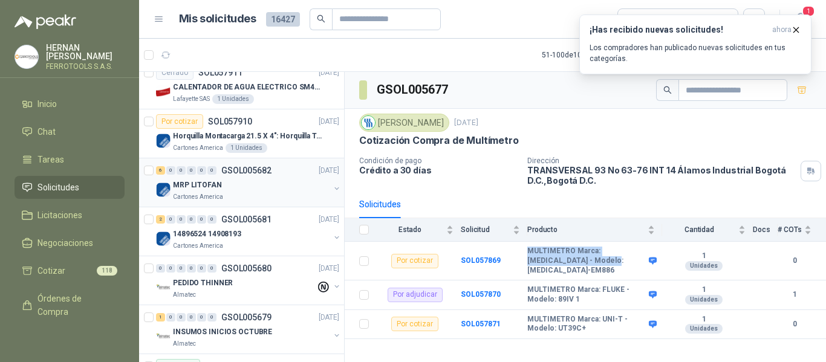
click at [248, 189] on div "MRP LITOFAN" at bounding box center [251, 185] width 157 height 15
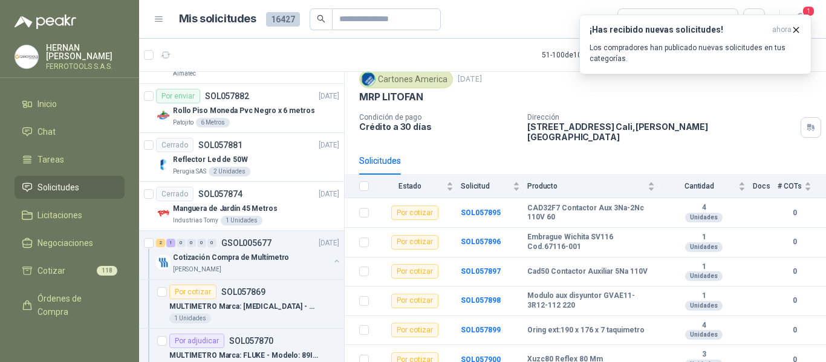
scroll to position [363, 0]
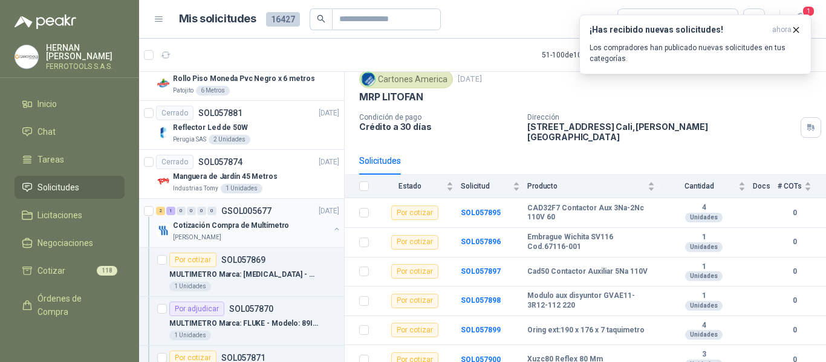
click at [251, 227] on p "Cotización Compra de Multímetro" at bounding box center [231, 225] width 116 height 11
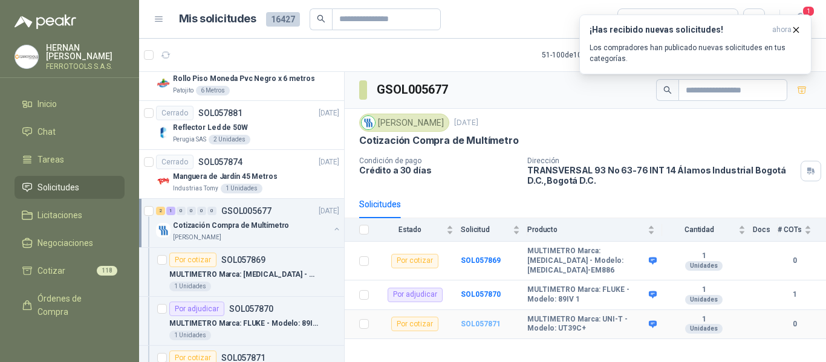
click at [478, 320] on b "SOL057871" at bounding box center [481, 324] width 40 height 8
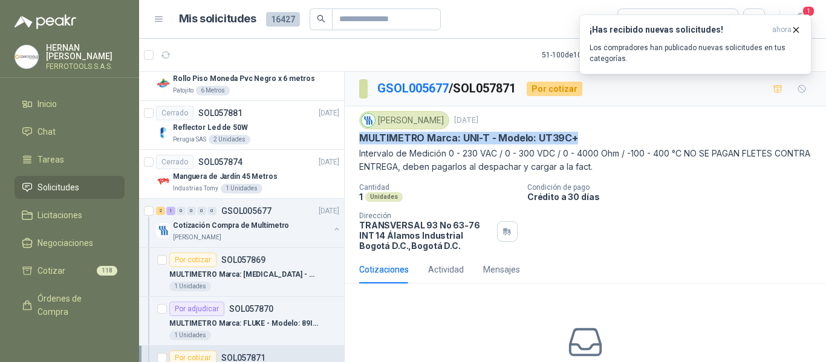
drag, startPoint x: 359, startPoint y: 141, endPoint x: 591, endPoint y: 134, distance: 232.4
click at [591, 134] on div "Fresenius Kabi 27 sept, 2025 MULTIMETRO Marca: UNI-T - Modelo: UT39C+ Intervalo…" at bounding box center [585, 180] width 481 height 149
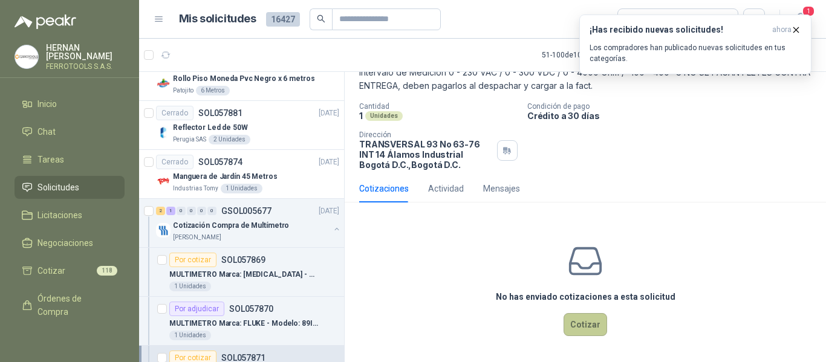
click at [584, 332] on button "Cotizar" at bounding box center [586, 324] width 44 height 23
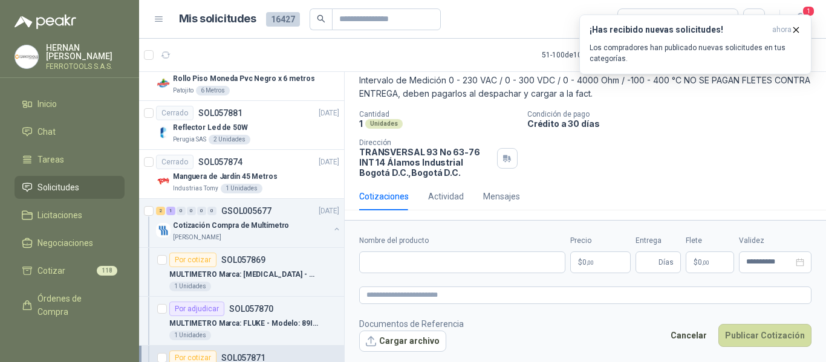
scroll to position [73, 0]
click at [397, 268] on input "Nombre del producto" at bounding box center [462, 263] width 206 height 22
paste input "**********"
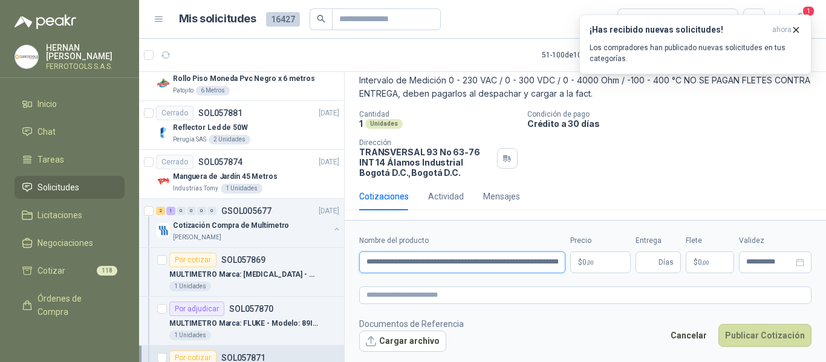
scroll to position [0, 198]
type input "**********"
click at [431, 296] on textarea at bounding box center [585, 296] width 452 height 18
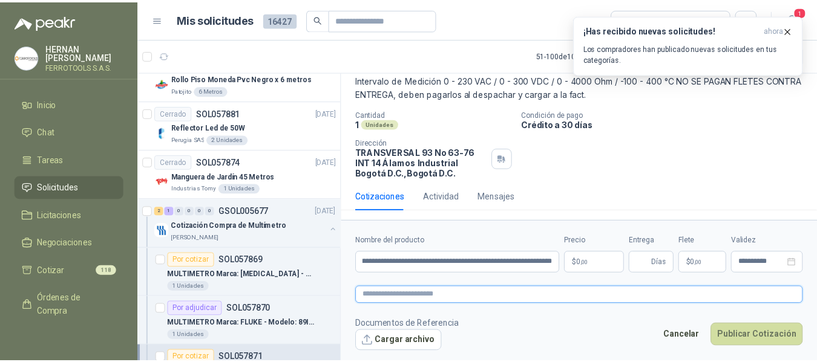
scroll to position [0, 0]
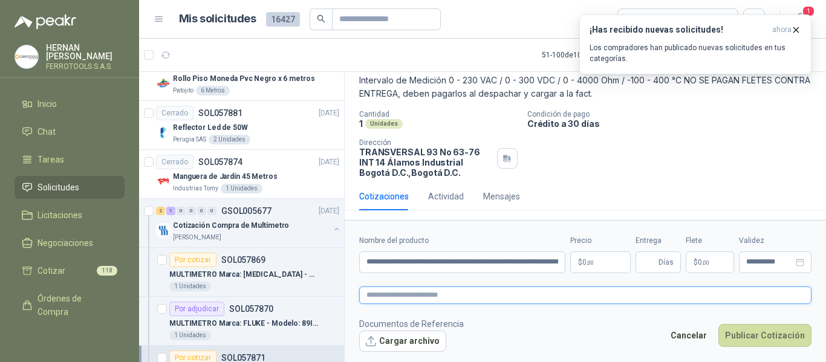
paste textarea "**********"
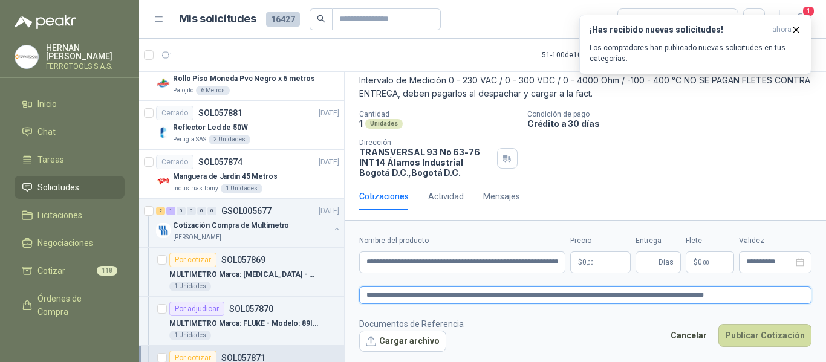
type textarea "**********"
click at [596, 275] on form "**********" at bounding box center [585, 293] width 481 height 146
click at [608, 259] on p "$ 0 ,00" at bounding box center [600, 263] width 60 height 22
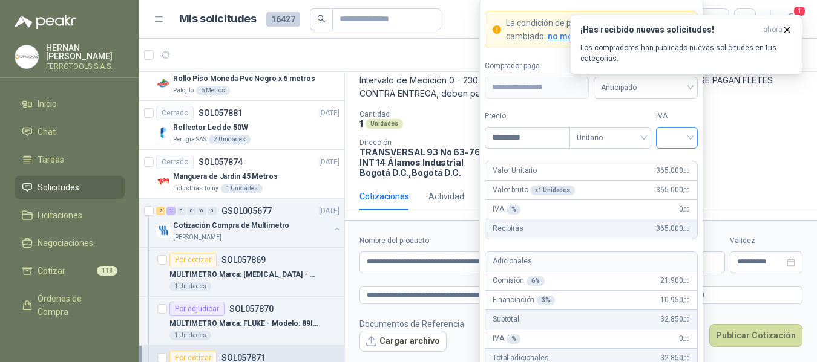
type input "*********"
click at [682, 137] on input "search" at bounding box center [676, 137] width 27 height 18
click at [679, 161] on div "19%" at bounding box center [676, 162] width 22 height 13
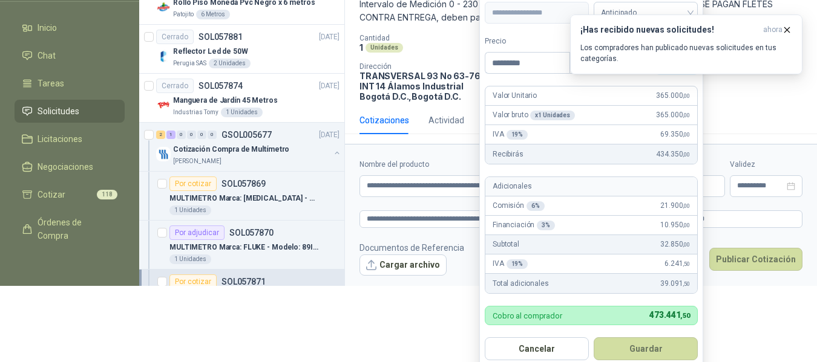
scroll to position [85, 0]
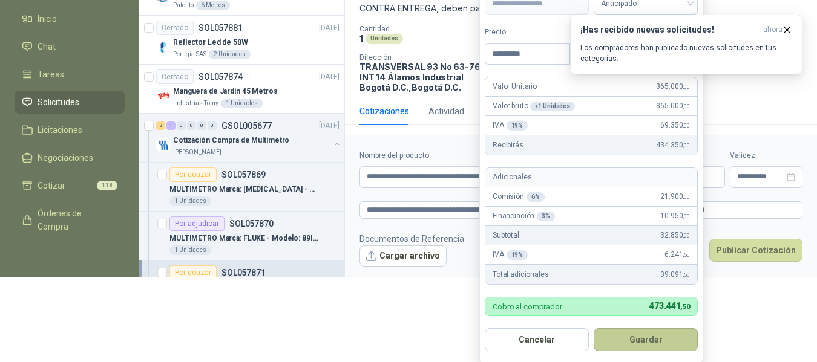
click at [647, 338] on button "Guardar" at bounding box center [645, 339] width 104 height 23
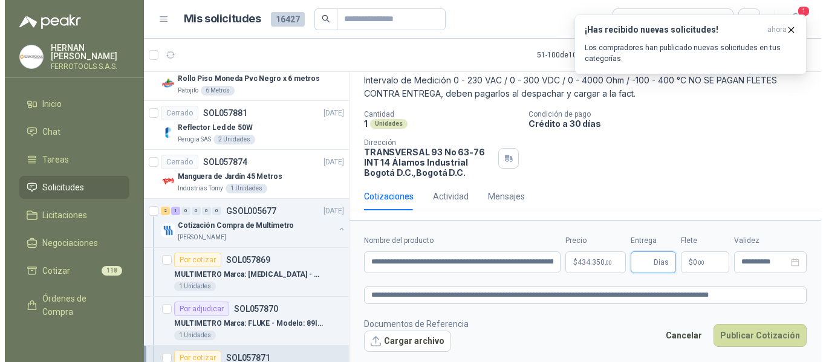
scroll to position [0, 0]
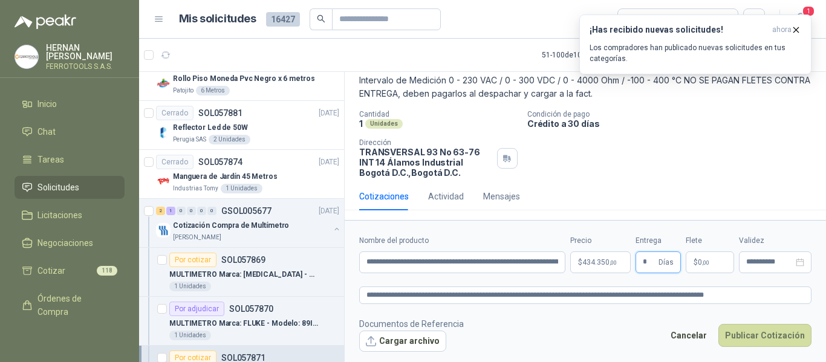
type input "*"
click at [573, 328] on footer "Documentos de Referencia Cargar archivo Cancelar Publicar Cotización" at bounding box center [585, 335] width 452 height 35
click at [781, 294] on textarea "**********" at bounding box center [585, 296] width 452 height 18
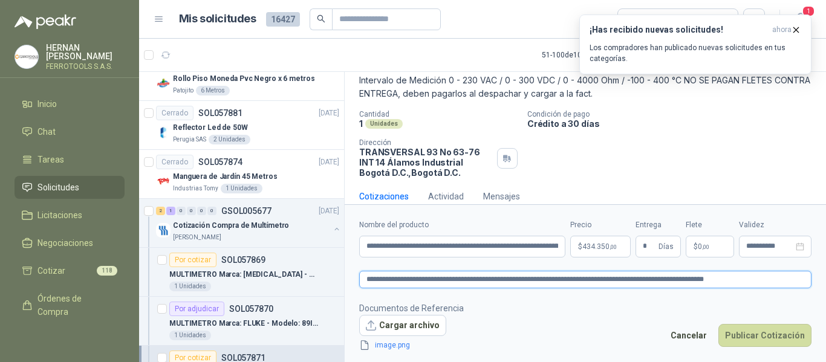
scroll to position [82, 0]
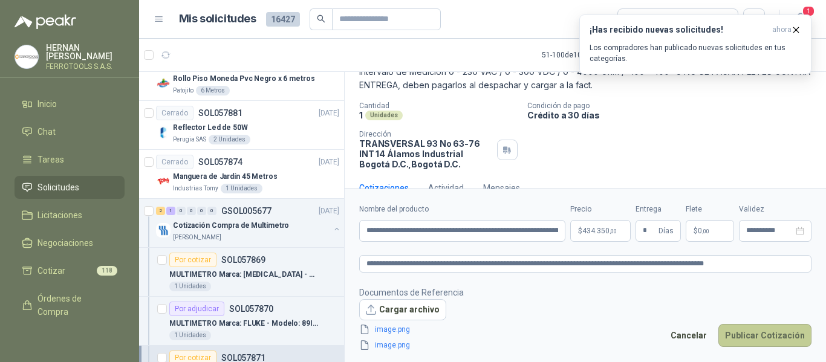
click at [764, 334] on button "Publicar Cotización" at bounding box center [765, 335] width 93 height 23
type input "**********"
click at [546, 312] on footer "Documentos de Referencia Cargar archivo image.png image.png Cancelar Publicar C…" at bounding box center [585, 319] width 452 height 67
click at [763, 329] on button "Publicar Cotización" at bounding box center [765, 335] width 93 height 23
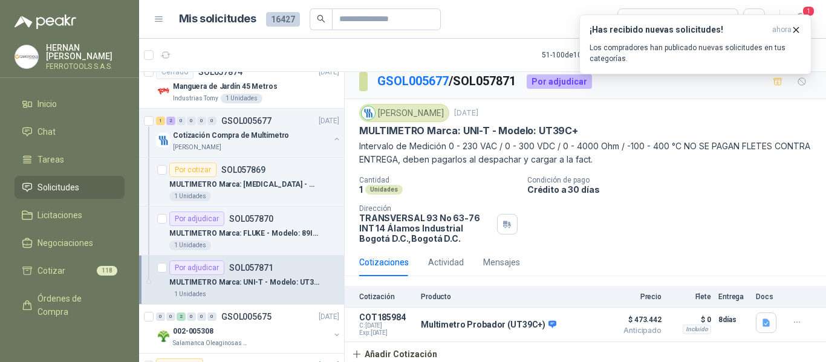
scroll to position [423, 0]
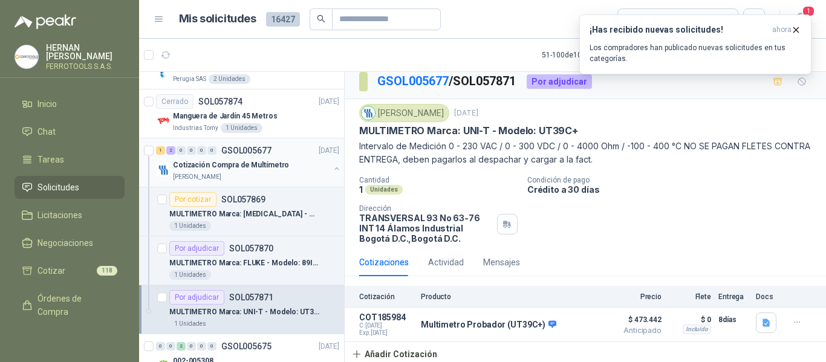
click at [332, 168] on button "button" at bounding box center [337, 169] width 10 height 10
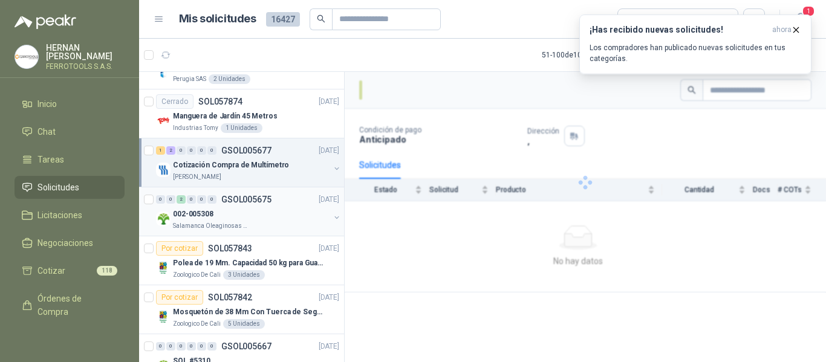
click at [289, 221] on div "Salamanca Oleaginosas SAS" at bounding box center [251, 226] width 157 height 10
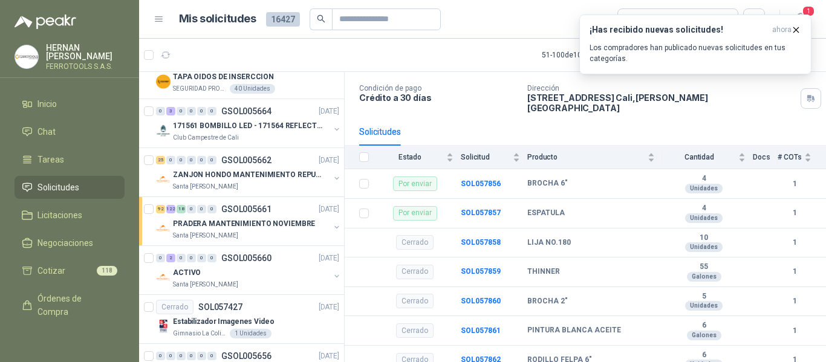
scroll to position [786, 0]
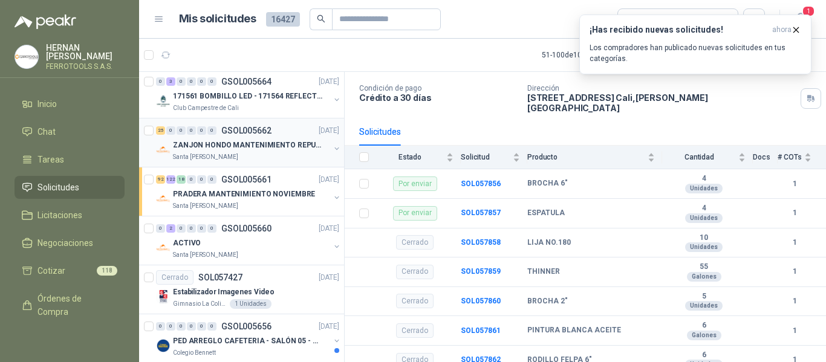
click at [266, 148] on p "ZANJON HONDO MANTENIMIENTO REPUESTOS" at bounding box center [248, 145] width 151 height 11
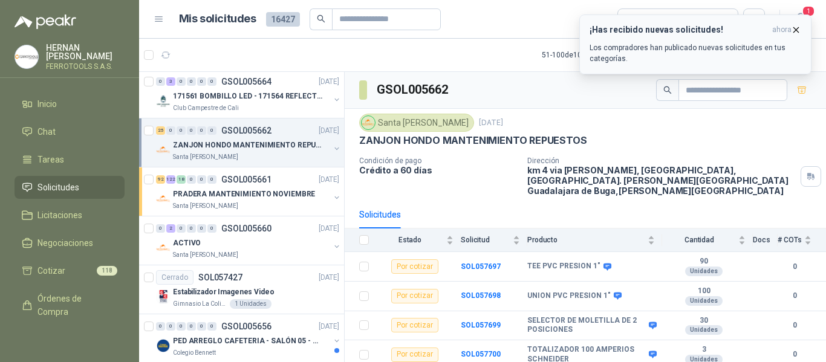
click at [798, 27] on icon "button" at bounding box center [796, 30] width 10 height 10
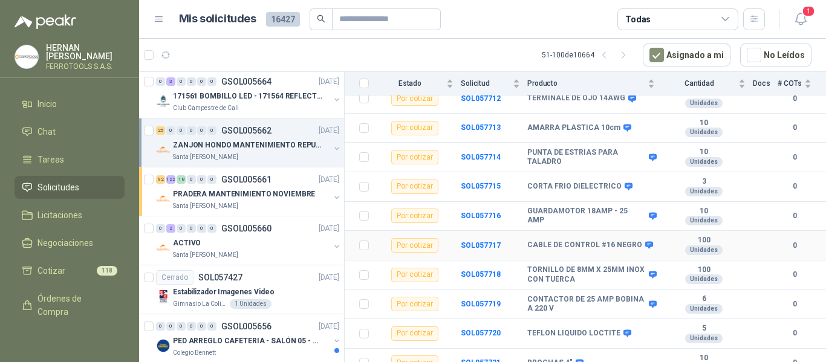
scroll to position [610, 0]
click at [237, 197] on p "PRADERA MANTENIMIENTO NOVIEMBRE" at bounding box center [244, 194] width 142 height 11
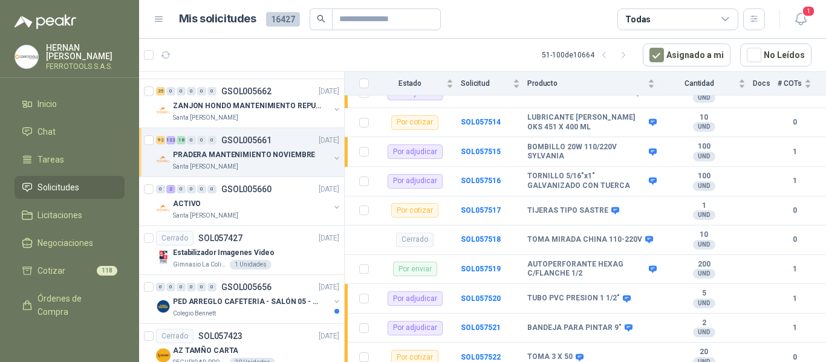
scroll to position [847, 0]
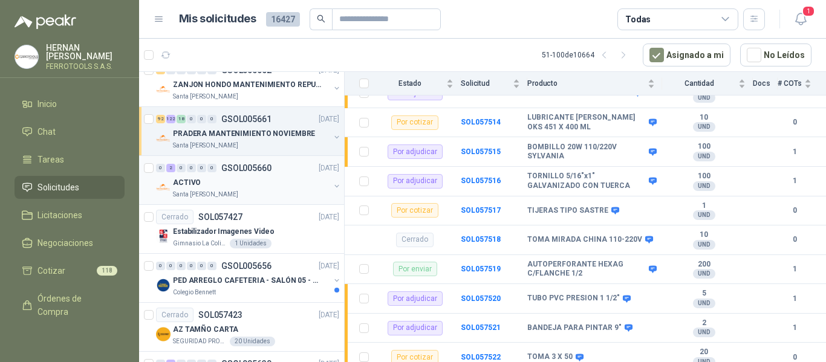
click at [259, 189] on div "ACTIVO" at bounding box center [251, 182] width 157 height 15
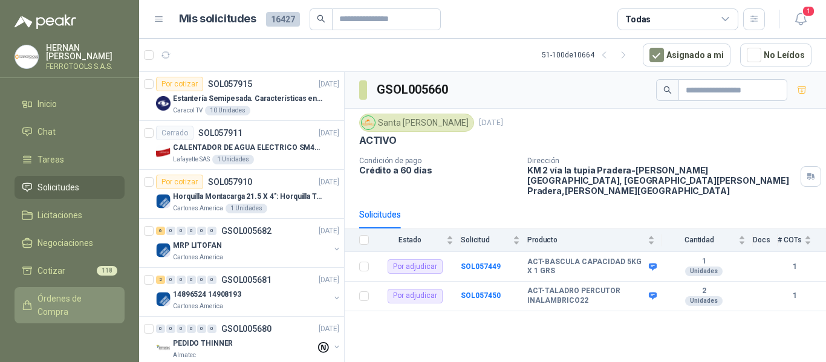
click at [64, 300] on span "Órdenes de Compra" at bounding box center [75, 305] width 76 height 27
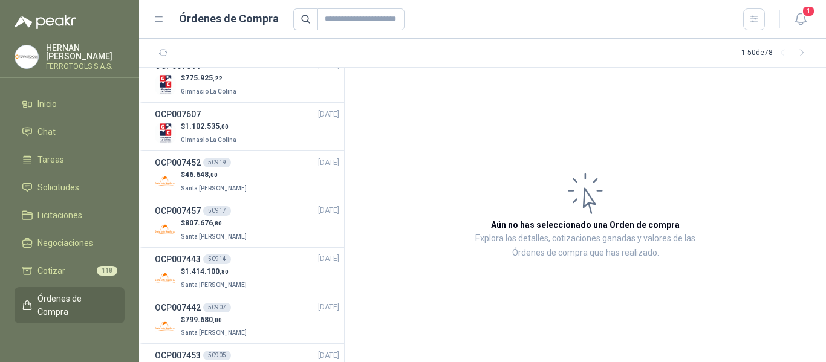
scroll to position [605, 0]
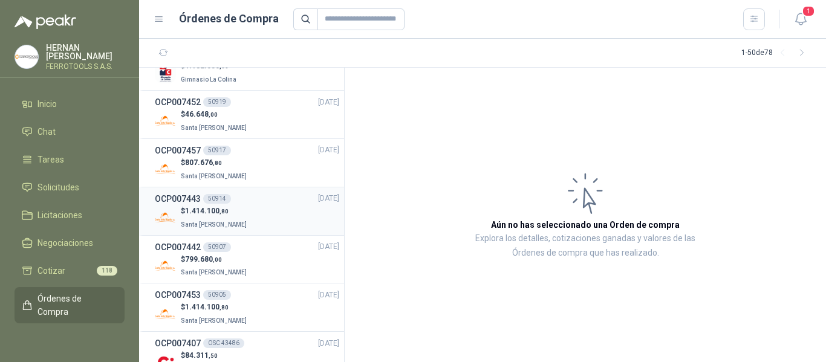
click at [246, 214] on div "$ 1.414.100 ,80 Santa Anita Napoles" at bounding box center [247, 218] width 184 height 25
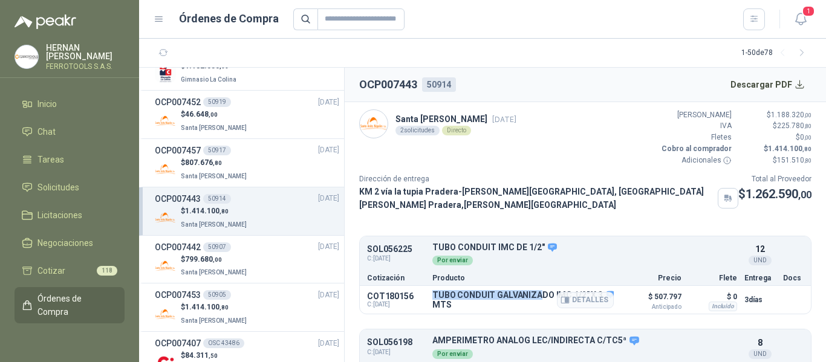
drag, startPoint x: 434, startPoint y: 289, endPoint x: 536, endPoint y: 293, distance: 102.9
click at [536, 293] on p "TUBO CONDUIT GALVANIZADO IMC 1/2" X 3 MTS" at bounding box center [522, 299] width 181 height 19
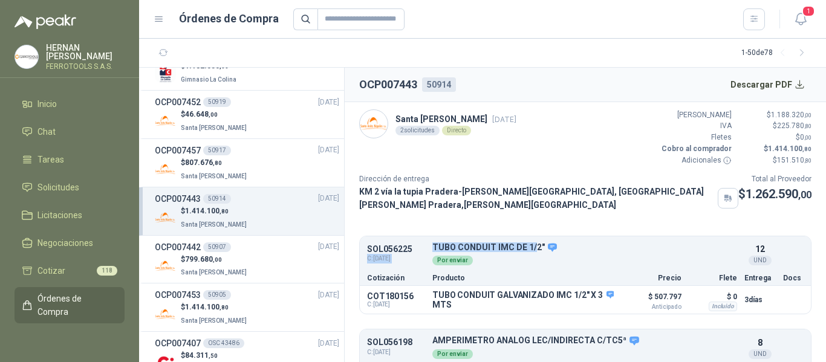
drag, startPoint x: 425, startPoint y: 245, endPoint x: 533, endPoint y: 226, distance: 109.3
click at [533, 226] on article "Santa Anita Napoles 18 sept, 2025 2 solicitudes Directo Valor Bruto $ 1.188.320…" at bounding box center [585, 232] width 481 height 261
click at [528, 254] on div "Por enviar" at bounding box center [584, 259] width 305 height 13
drag, startPoint x: 432, startPoint y: 238, endPoint x: 545, endPoint y: 235, distance: 113.1
click at [545, 239] on div "SOL056225 C: 16/09/2025 TUBO CONDUIT IMC DE 1/2" Detalles Por enviar 12 UND" at bounding box center [585, 254] width 451 height 31
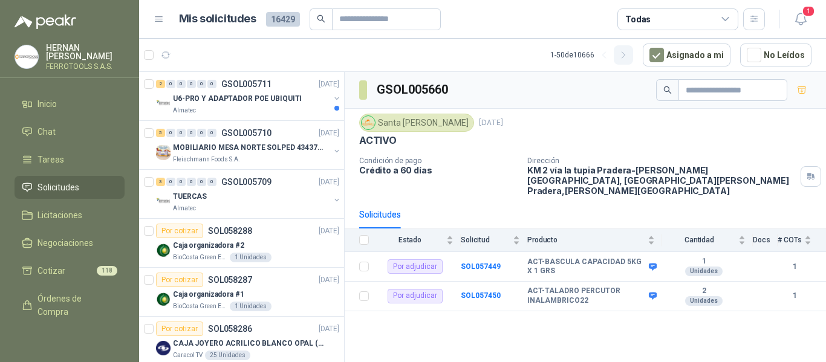
click at [633, 59] on button "button" at bounding box center [623, 54] width 19 height 19
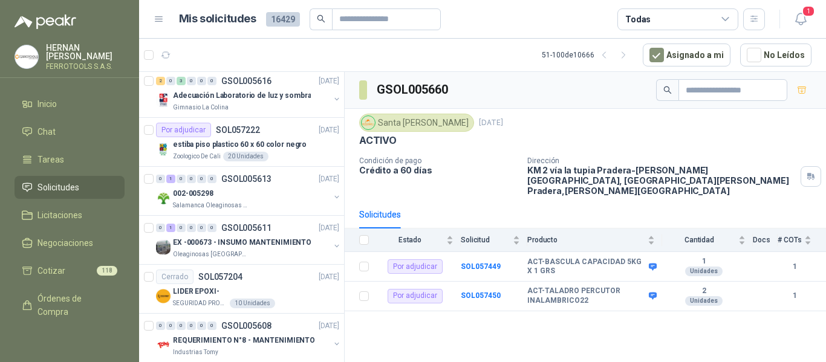
scroll to position [2000, 0]
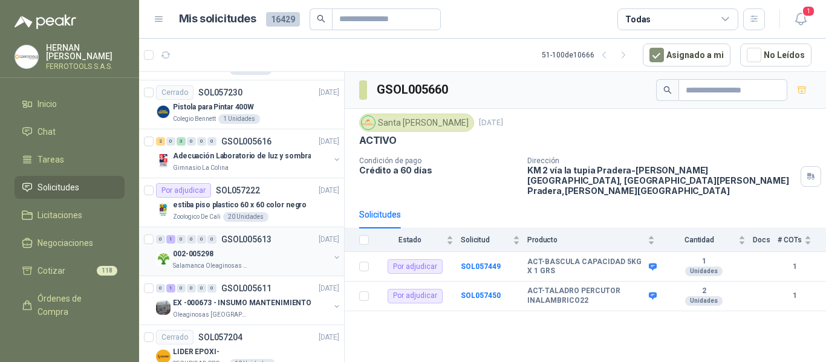
click at [289, 253] on div "002-005298" at bounding box center [251, 254] width 157 height 15
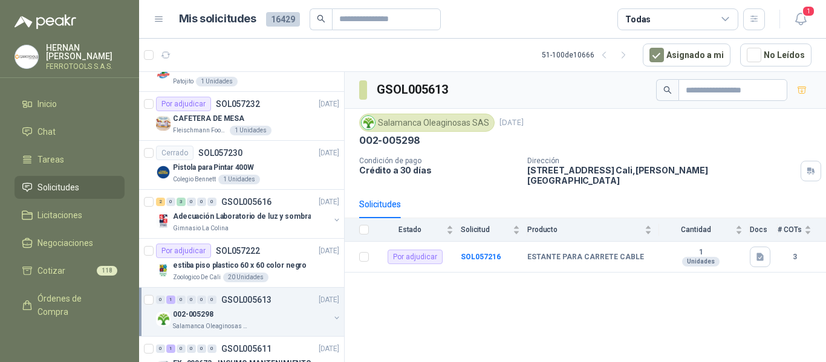
scroll to position [1879, 0]
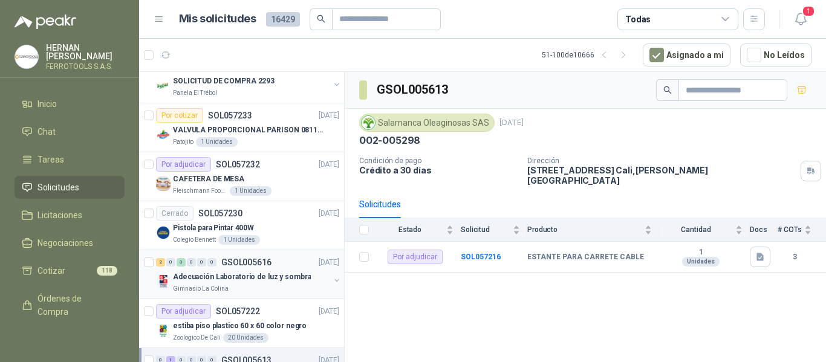
click at [293, 284] on div "Gimnasio La Colina" at bounding box center [251, 289] width 157 height 10
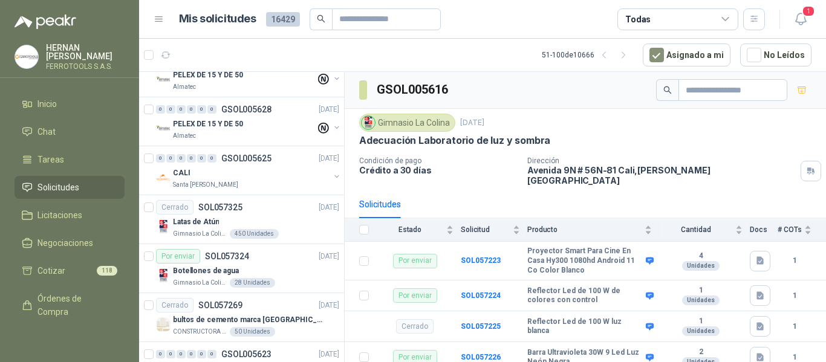
scroll to position [1335, 0]
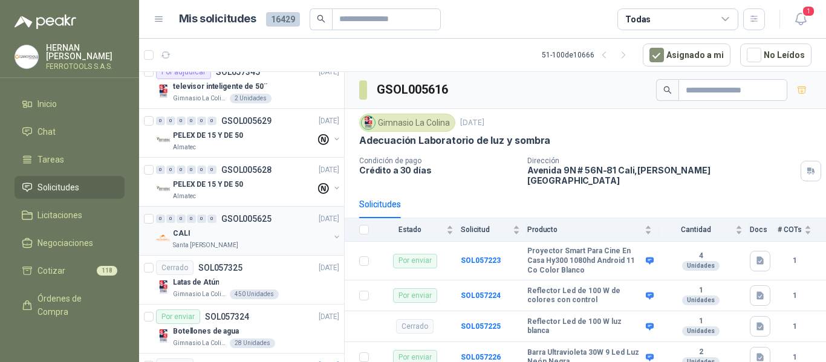
click at [266, 235] on div "CALI" at bounding box center [251, 233] width 157 height 15
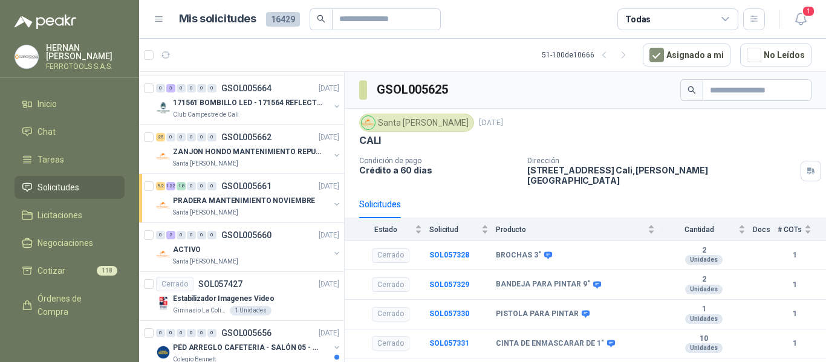
scroll to position [851, 0]
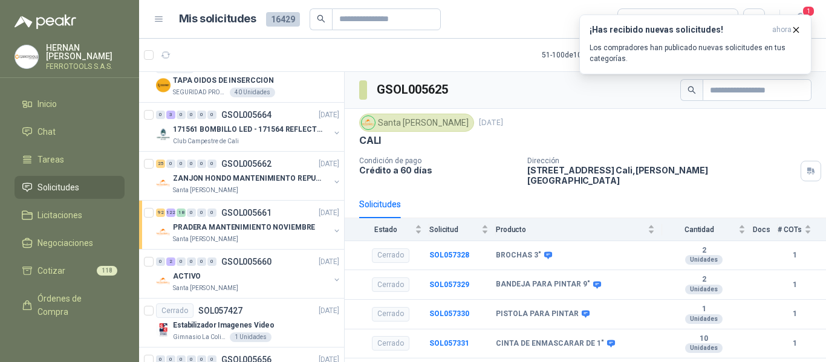
drag, startPoint x: 253, startPoint y: 256, endPoint x: 598, endPoint y: 131, distance: 366.6
click at [598, 131] on div "Santa Anita Napoles 25 sept, 2025" at bounding box center [585, 123] width 452 height 18
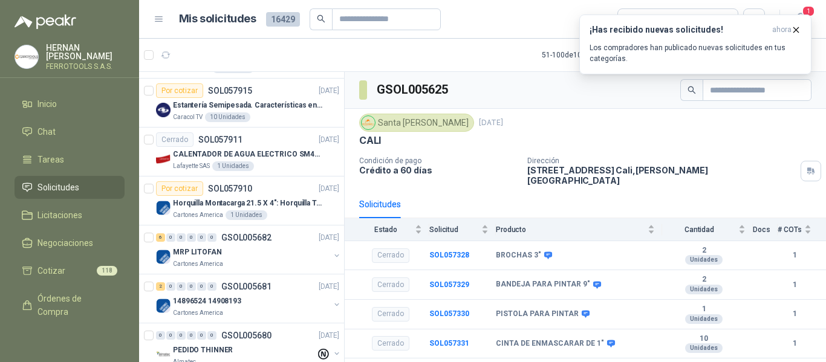
scroll to position [181, 0]
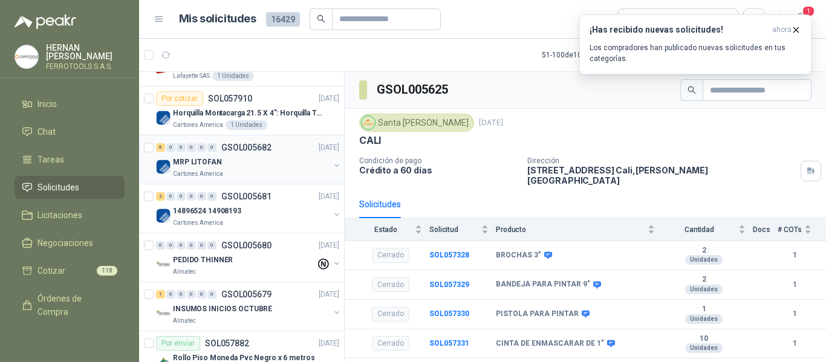
click at [237, 163] on div "MRP LITOFAN" at bounding box center [251, 162] width 157 height 15
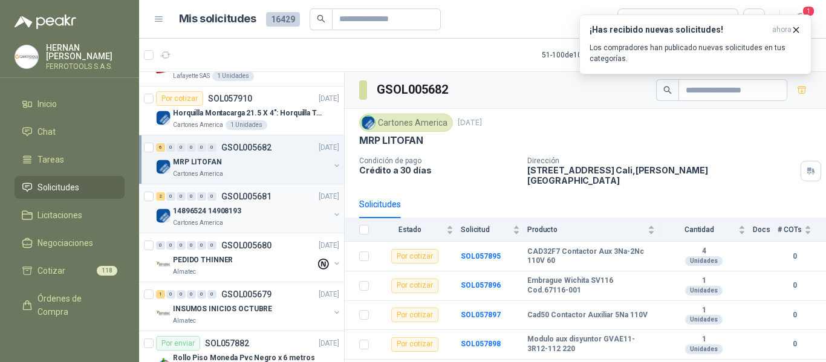
click at [283, 218] on div "14896524 14908193" at bounding box center [251, 211] width 157 height 15
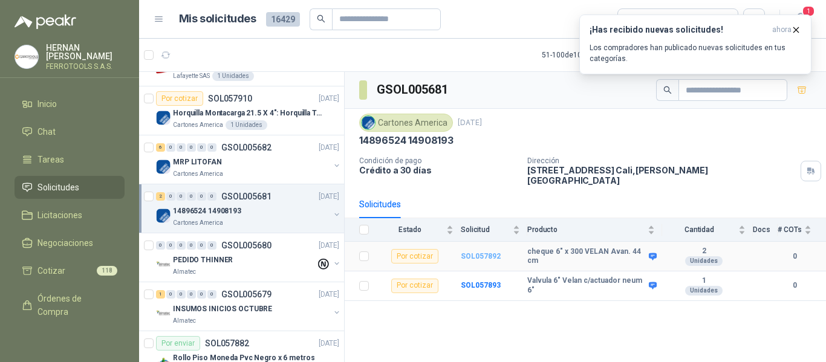
click at [478, 252] on b "SOL057892" at bounding box center [481, 256] width 40 height 8
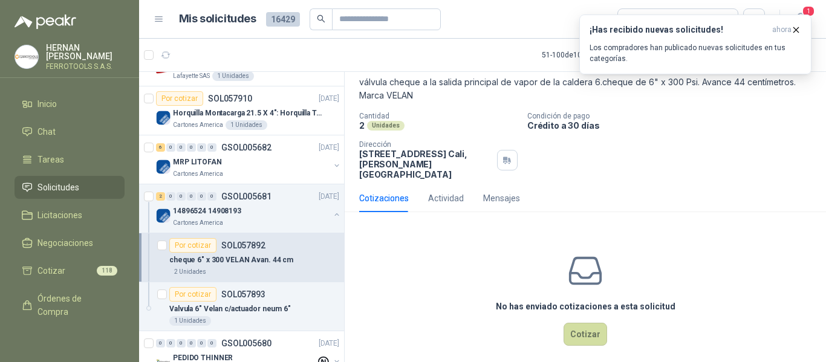
scroll to position [11, 0]
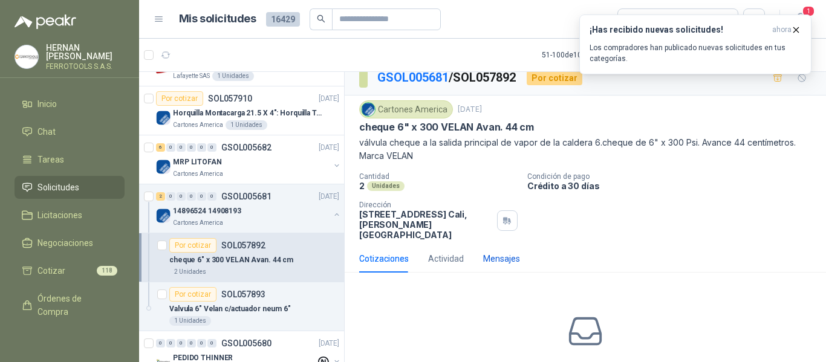
click at [499, 252] on div "Mensajes" at bounding box center [501, 258] width 37 height 13
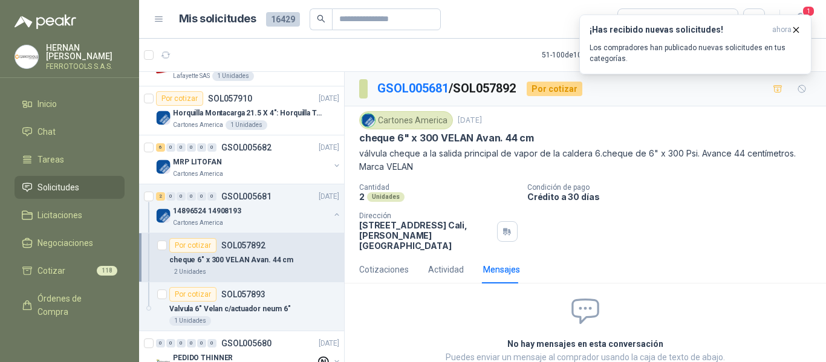
scroll to position [51, 0]
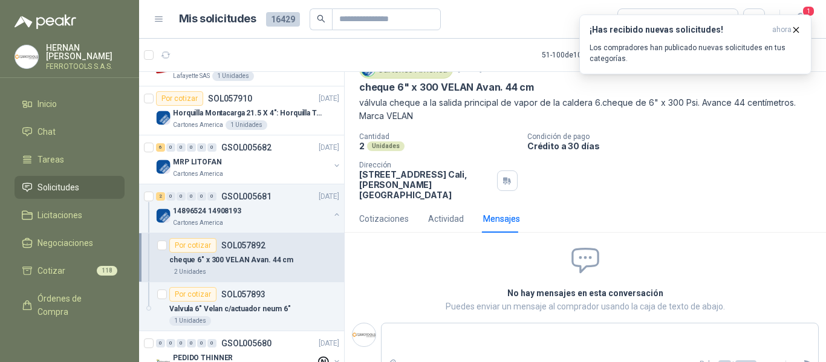
type textarea "*"
type textarea "**"
type textarea "***"
type textarea "****"
type textarea "*****"
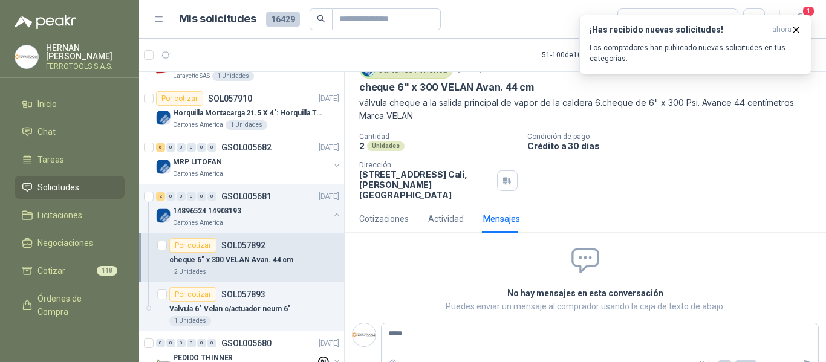
type textarea "******"
type textarea "********"
type textarea "*********"
type textarea "**********"
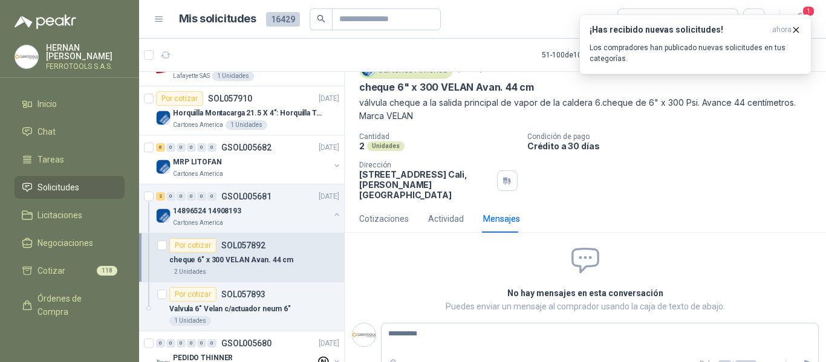
type textarea "**********"
click at [804, 360] on icon "Enviar" at bounding box center [808, 364] width 8 height 8
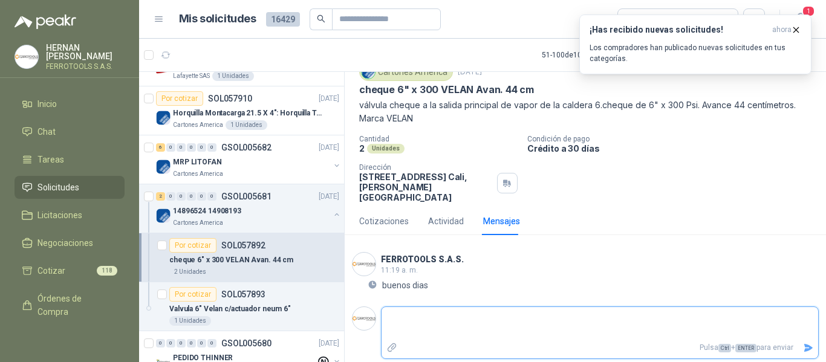
scroll to position [38, 0]
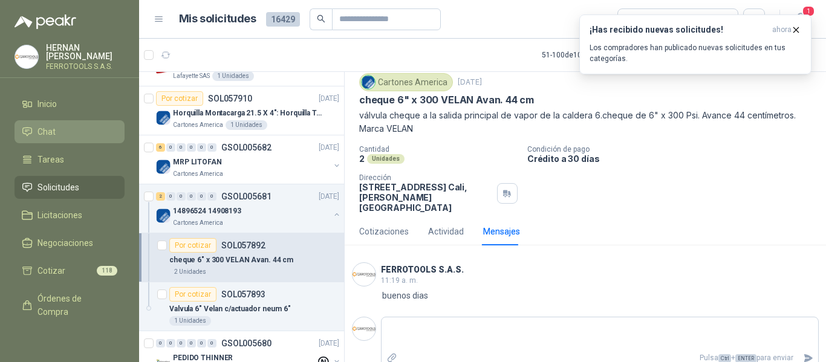
click at [65, 128] on li "Chat" at bounding box center [70, 131] width 96 height 13
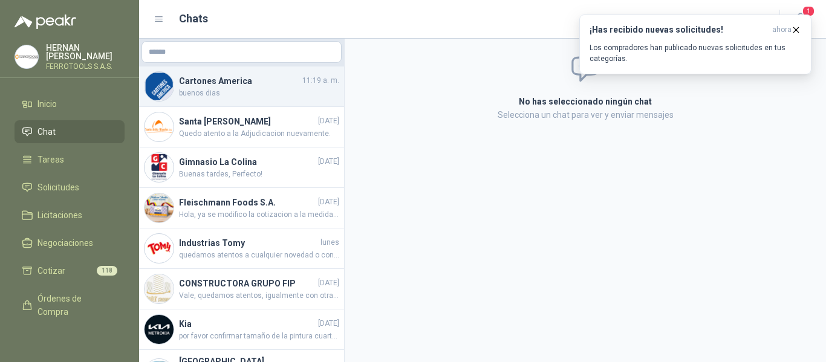
click at [236, 88] on span "buenos dias" at bounding box center [259, 93] width 160 height 11
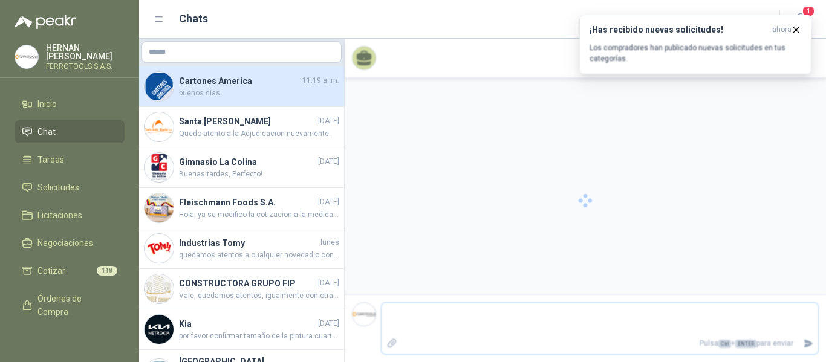
scroll to position [71, 0]
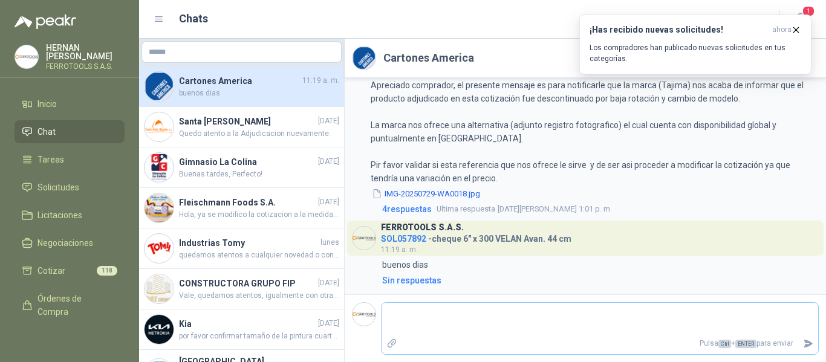
click at [474, 322] on textarea at bounding box center [600, 319] width 437 height 28
type textarea "*"
type textarea "**"
type textarea "***"
type textarea "****"
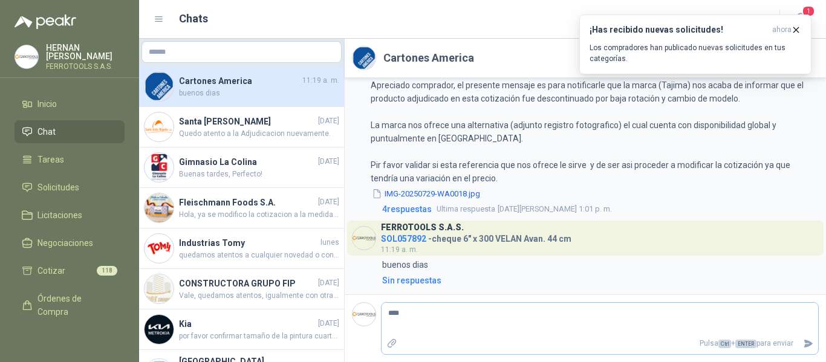
type textarea "****"
type textarea "******"
type textarea "*******"
type textarea "********"
type textarea "*********"
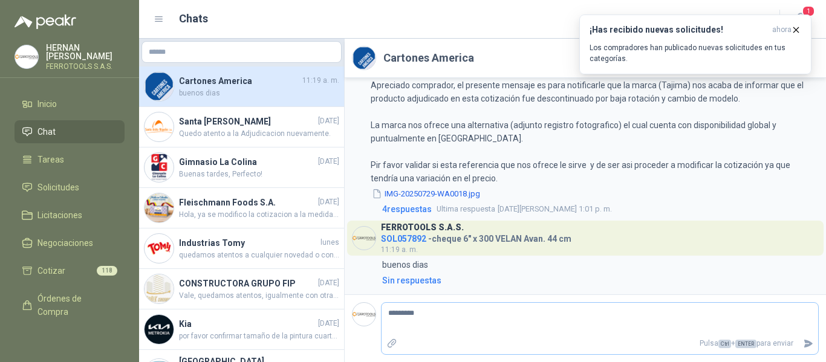
type textarea "**********"
type textarea "*********"
type textarea "********"
type textarea "*******"
type textarea "******"
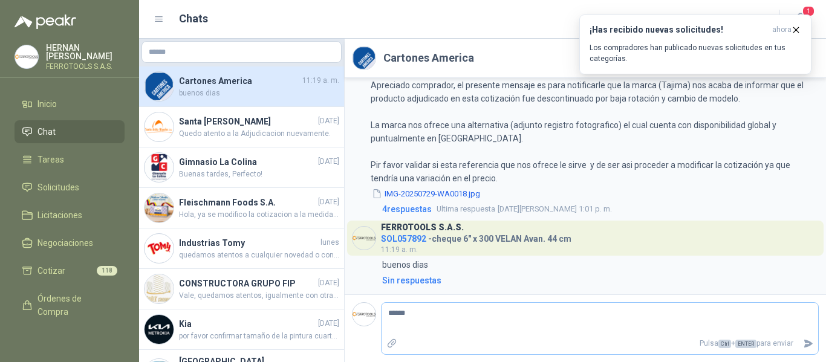
type textarea "****"
type textarea "***"
type textarea "**"
type textarea "*"
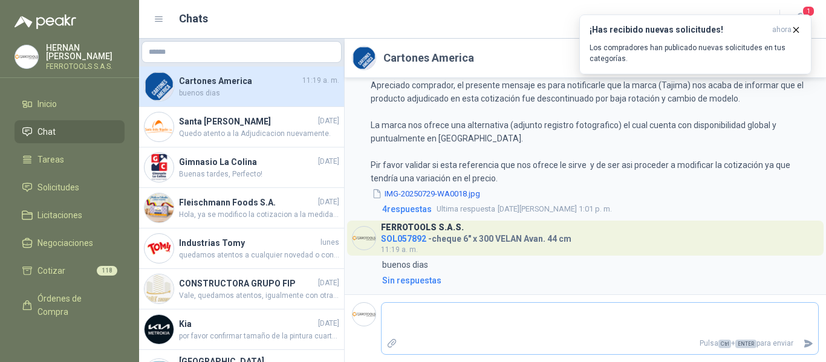
type textarea "*"
type textarea "**"
type textarea "***"
type textarea "****"
type textarea "*****"
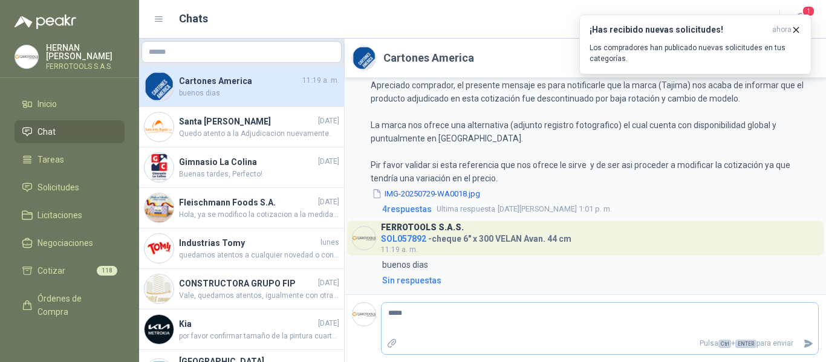
type textarea "******"
type textarea "*******"
type textarea "********"
type textarea "**********"
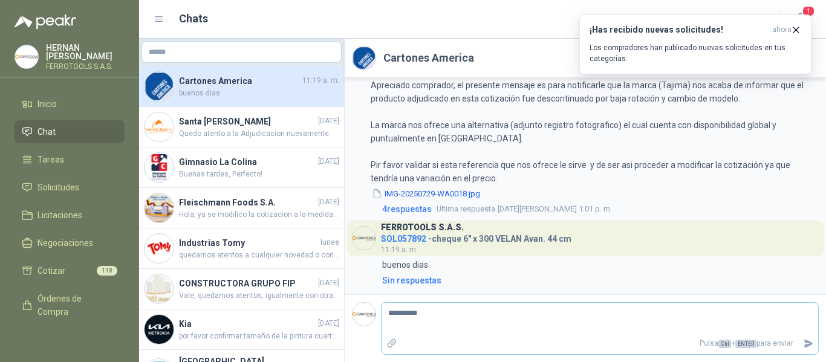
type textarea "**********"
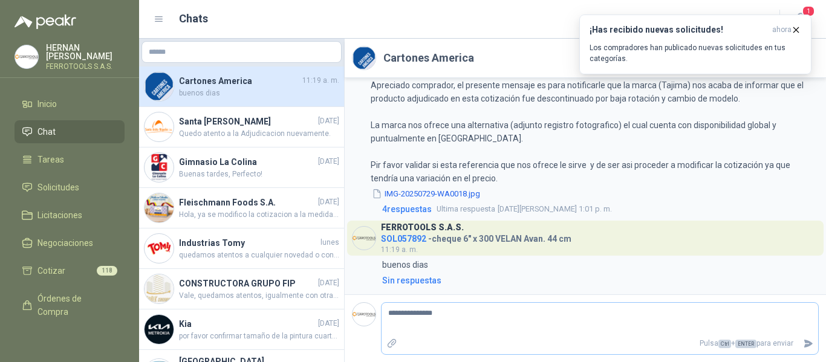
type textarea "**********"
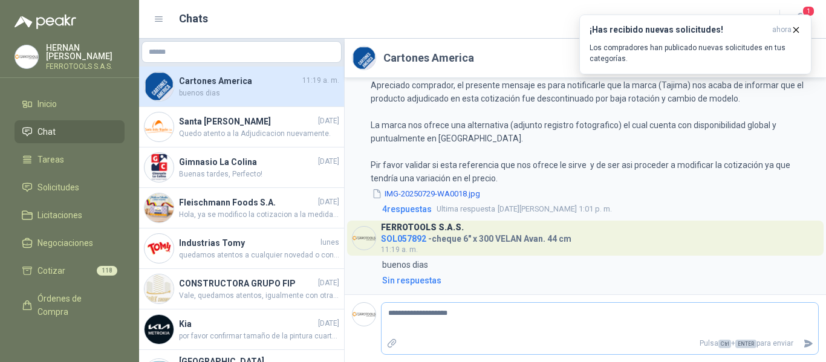
type textarea "**********"
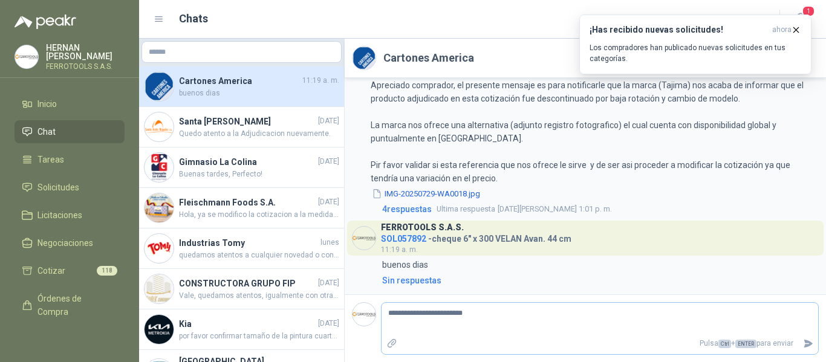
type textarea "**********"
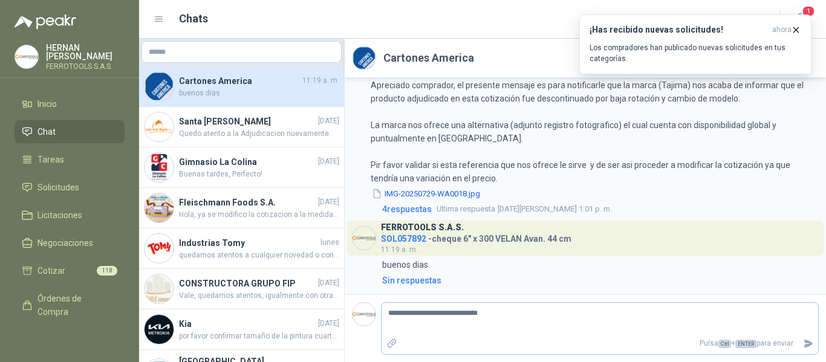
type textarea "**********"
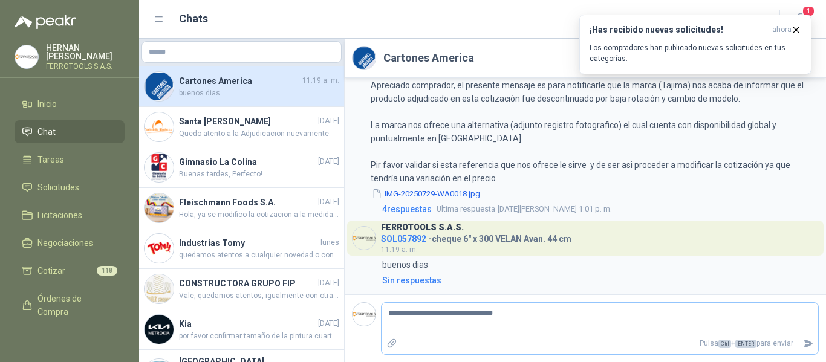
type textarea "**********"
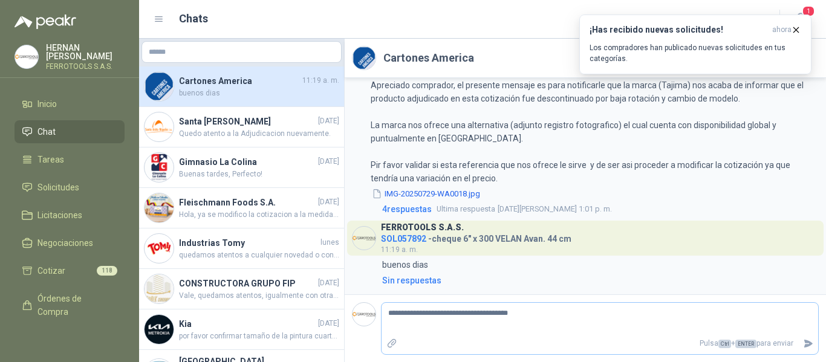
type textarea "**********"
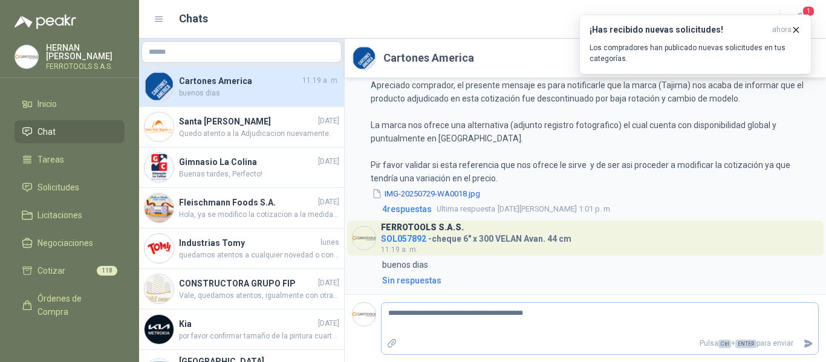
type textarea "**********"
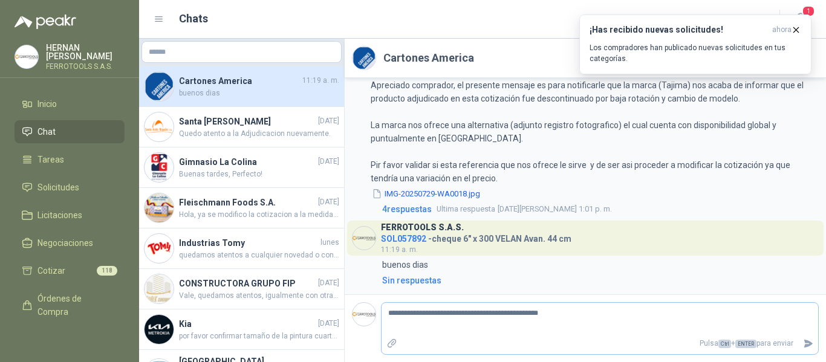
type textarea "**********"
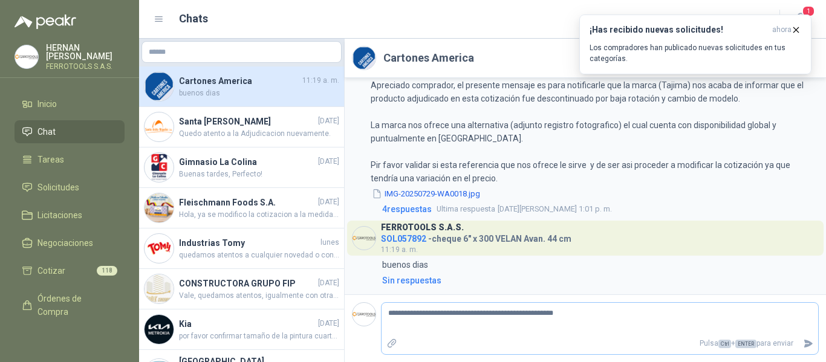
type textarea "**********"
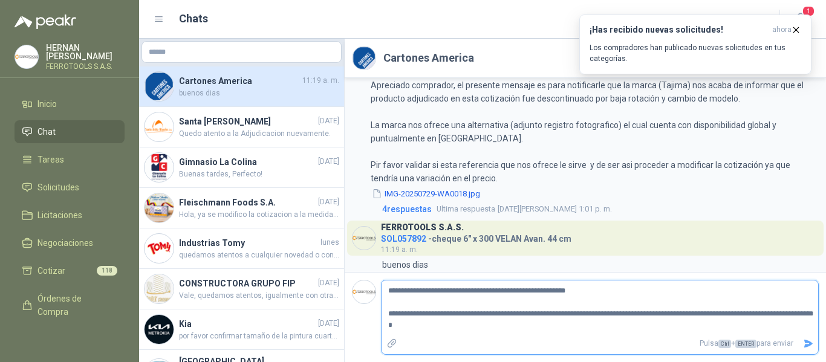
click at [808, 344] on icon "Enviar" at bounding box center [808, 344] width 10 height 10
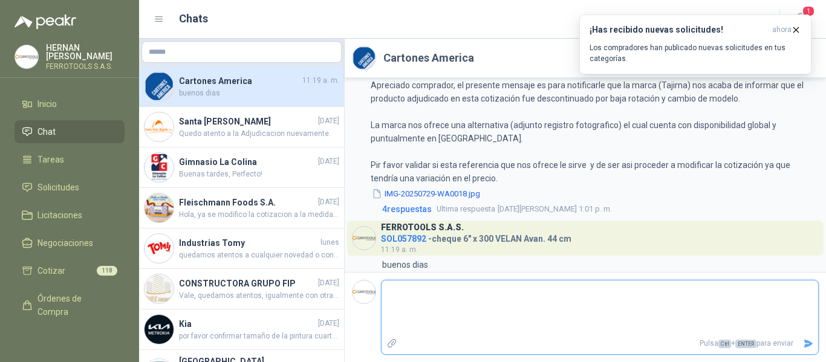
scroll to position [155, 0]
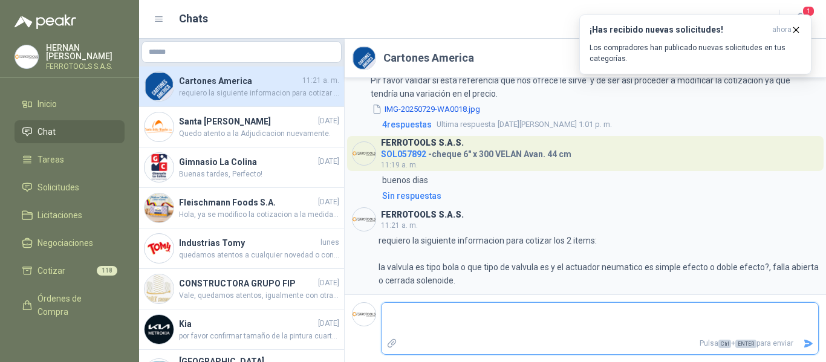
click at [480, 315] on textarea at bounding box center [600, 319] width 437 height 28
click at [620, 318] on textarea "**********" at bounding box center [600, 319] width 437 height 28
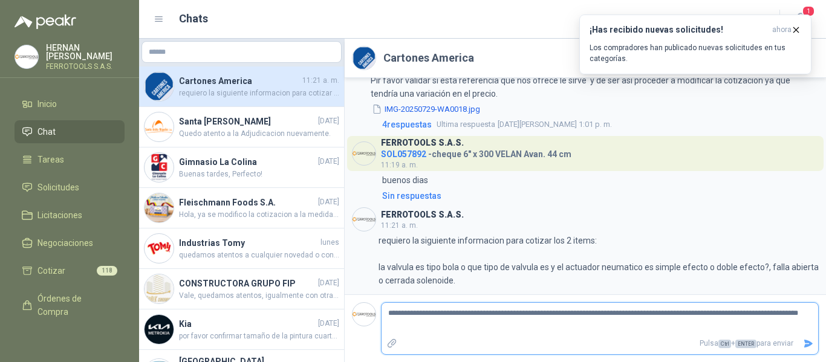
scroll to position [167, 0]
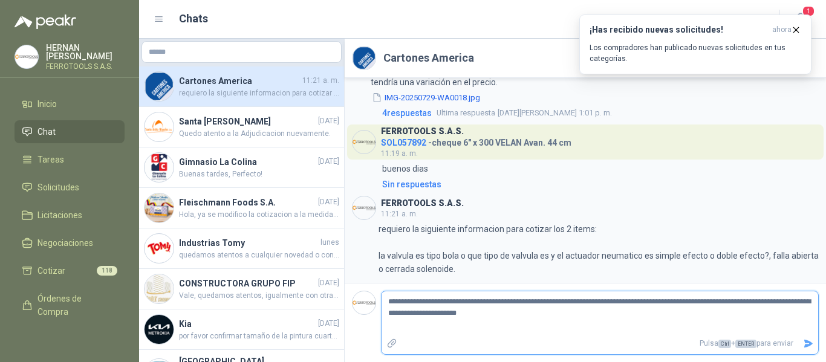
click at [809, 341] on icon "Enviar" at bounding box center [808, 344] width 10 height 10
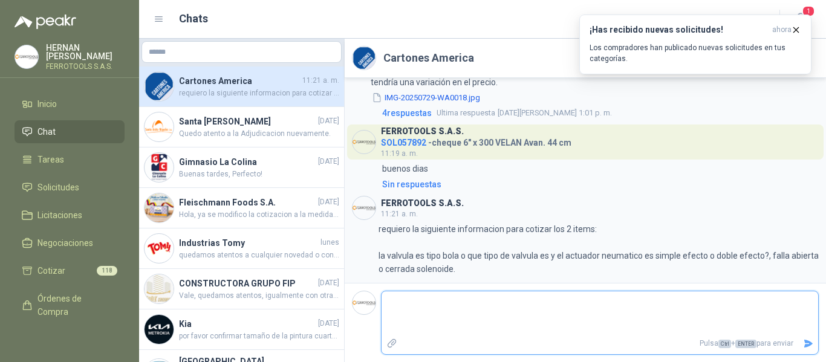
scroll to position [183, 0]
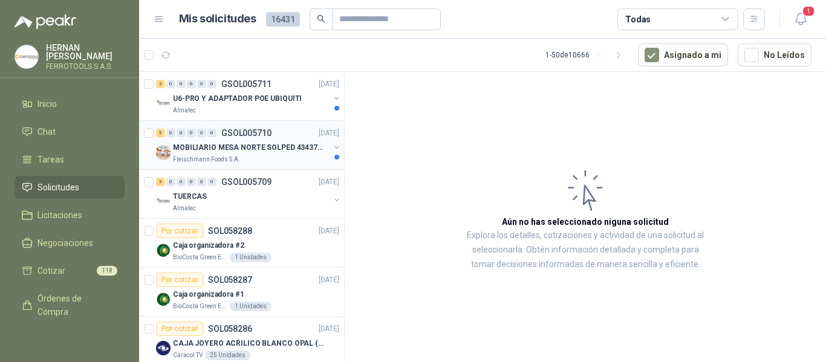
click at [265, 160] on div "Fleischmann Foods S.A." at bounding box center [251, 160] width 157 height 10
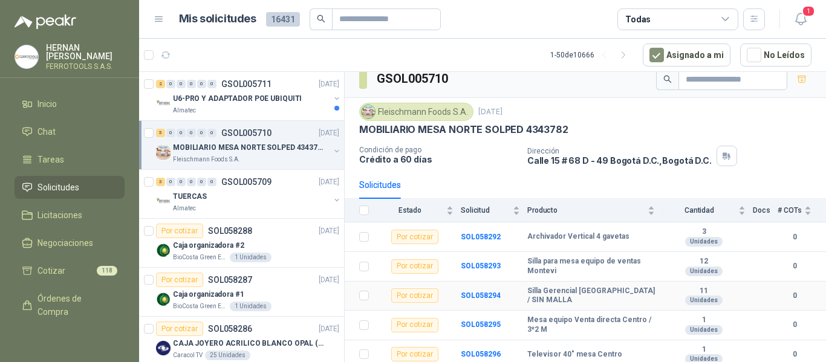
scroll to position [14, 0]
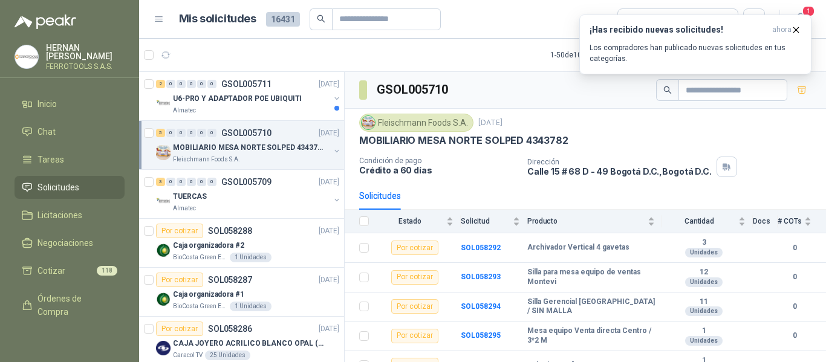
scroll to position [14, 0]
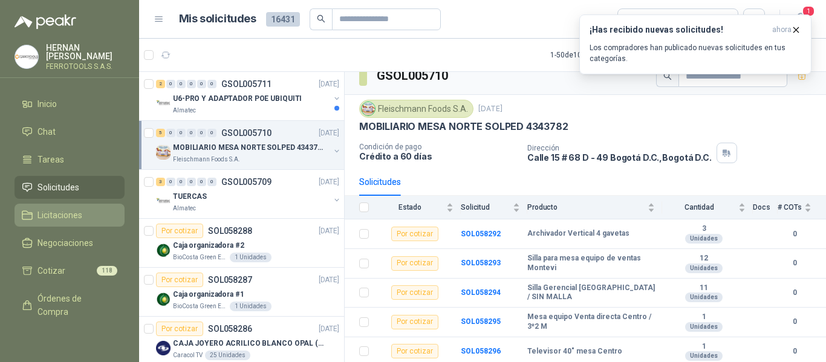
click at [63, 213] on span "Licitaciones" at bounding box center [59, 215] width 45 height 13
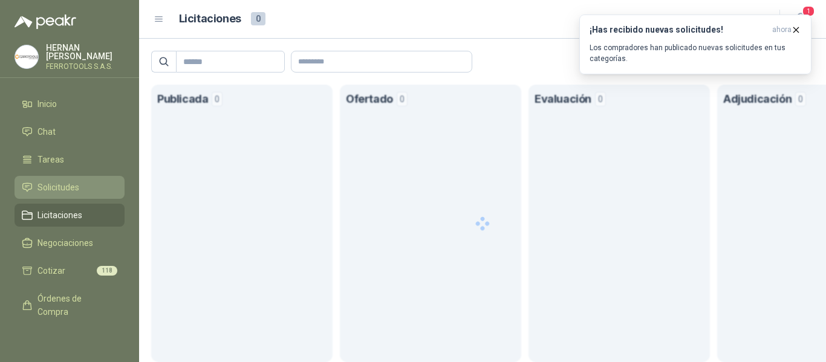
click at [59, 181] on span "Solicitudes" at bounding box center [58, 187] width 42 height 13
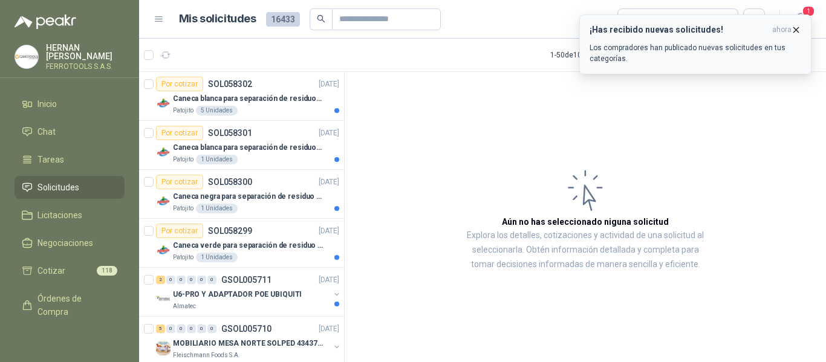
click at [636, 61] on p "Los compradores han publicado nuevas solicitudes en tus categorías." at bounding box center [696, 53] width 212 height 22
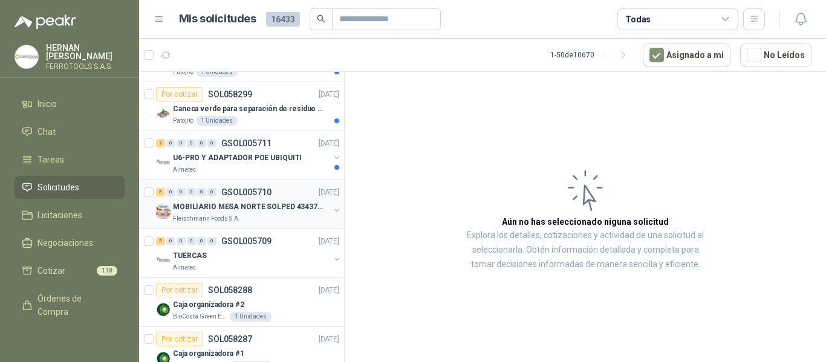
scroll to position [181, 0]
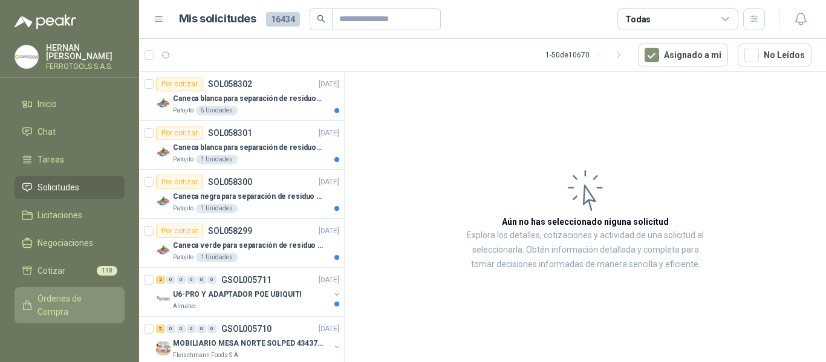
click at [56, 299] on span "Órdenes de Compra" at bounding box center [75, 305] width 76 height 27
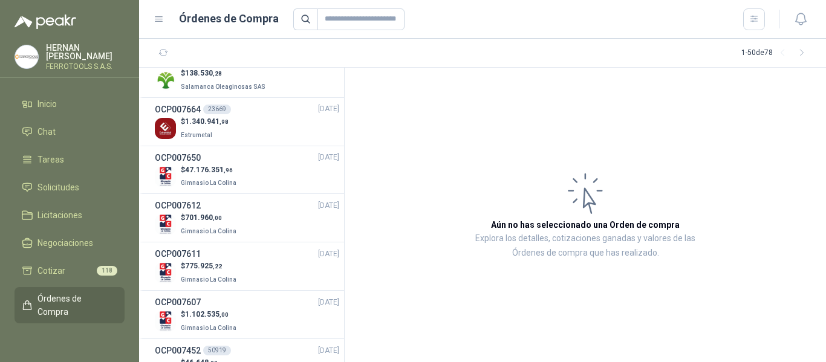
scroll to position [363, 0]
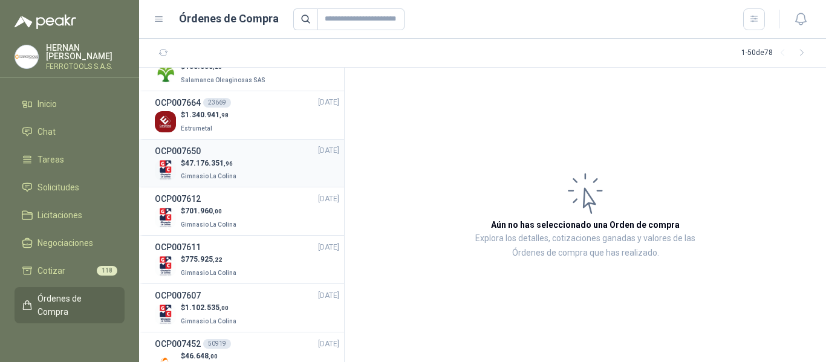
click at [249, 166] on div "$ 47.176.351 ,96 Gimnasio La Colina" at bounding box center [247, 170] width 184 height 25
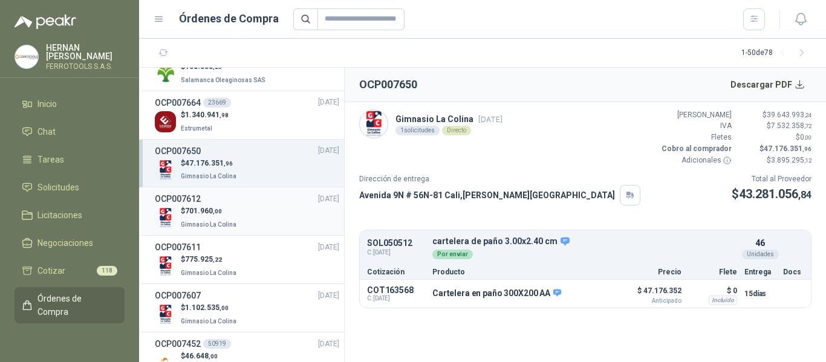
click at [241, 224] on div "$ 701.960 ,00 Gimnasio La Colina" at bounding box center [247, 218] width 184 height 25
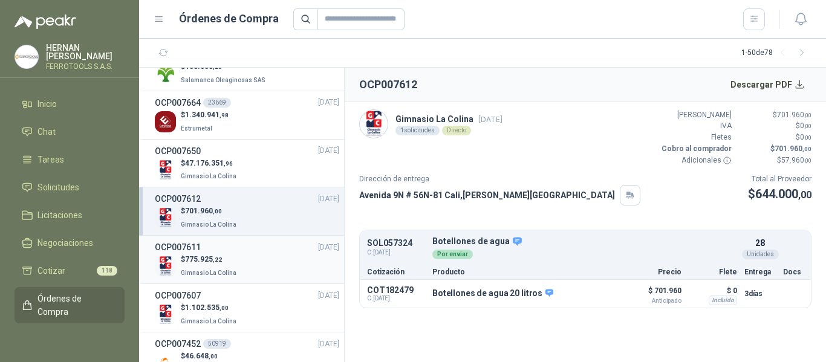
click at [244, 262] on div "$ 775.925 ,22 Gimnasio La Colina" at bounding box center [247, 266] width 184 height 25
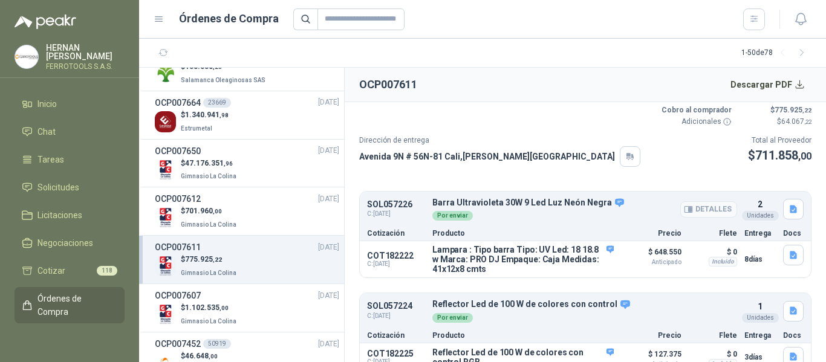
scroll to position [57, 0]
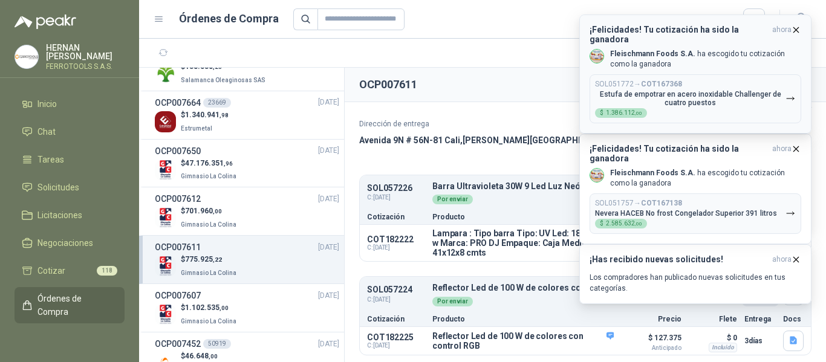
click at [760, 94] on p "Estufa de empotrar en acero inoxidable Challenger de cuatro puestos" at bounding box center [690, 98] width 191 height 17
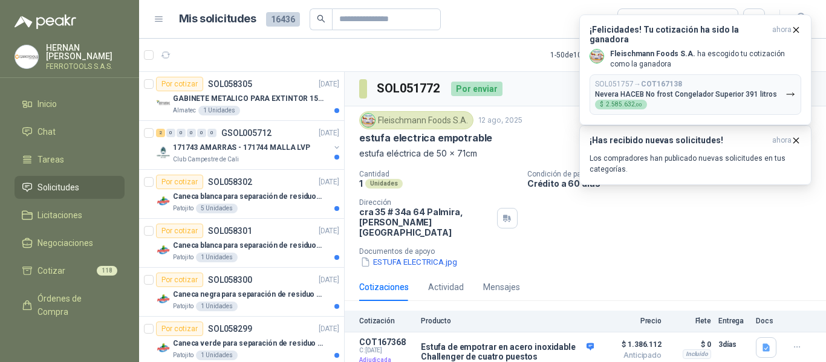
click at [582, 256] on div "ESTUFA ELECTRICA.jpg" at bounding box center [590, 262] width 462 height 13
click at [768, 344] on icon "button" at bounding box center [766, 348] width 7 height 8
click at [748, 298] on button "image.png" at bounding box center [742, 298] width 53 height 13
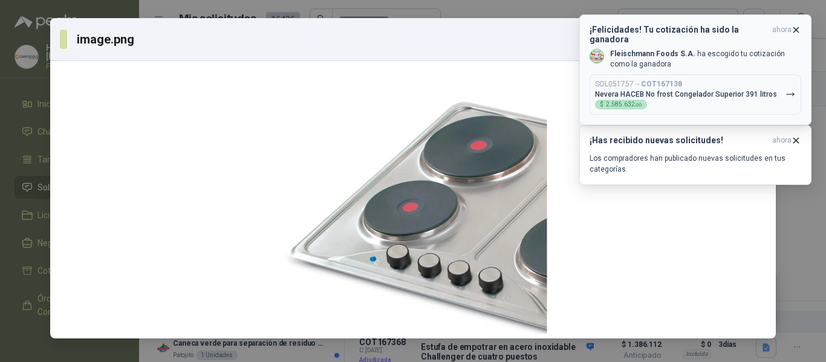
click at [795, 34] on icon "button" at bounding box center [796, 30] width 10 height 10
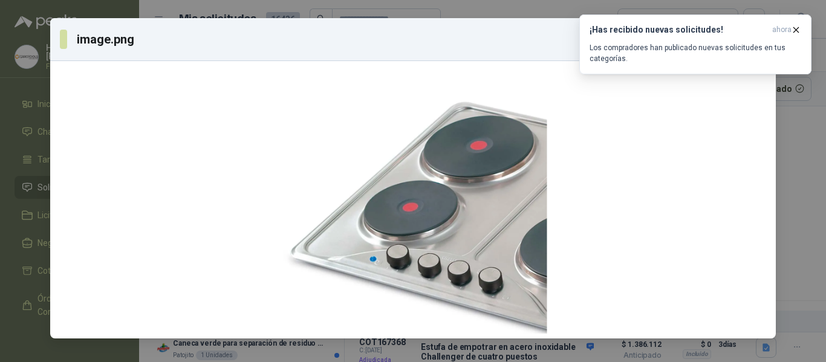
click at [795, 34] on icon "button" at bounding box center [796, 30] width 10 height 10
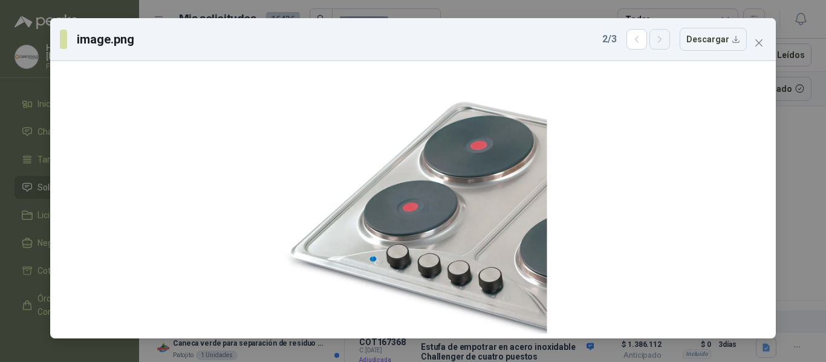
click at [665, 43] on icon "button" at bounding box center [660, 39] width 10 height 10
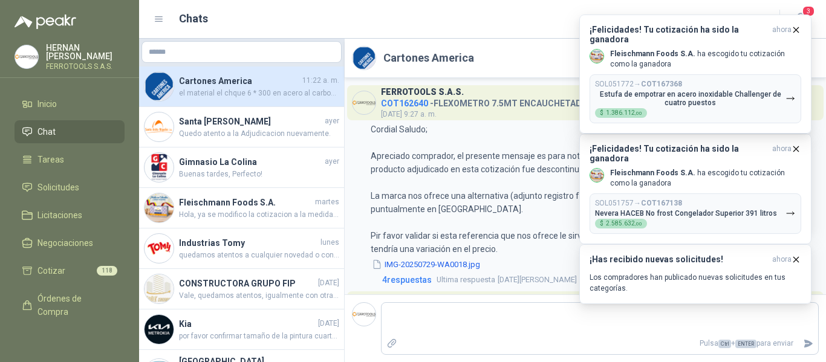
scroll to position [183, 0]
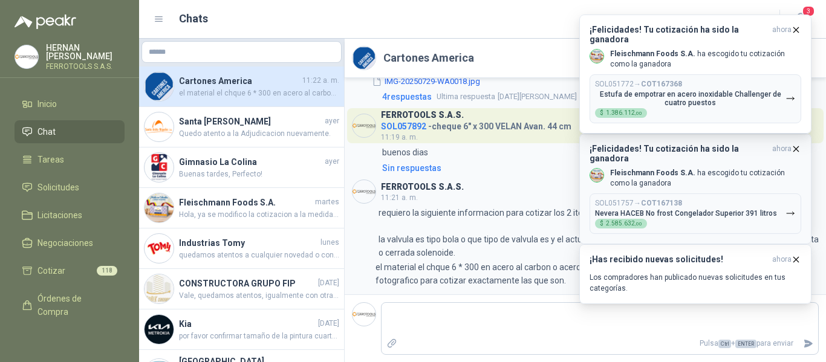
click at [685, 209] on p "Nevera HACEB No frost Congelador Superior 391 litros" at bounding box center [686, 213] width 182 height 8
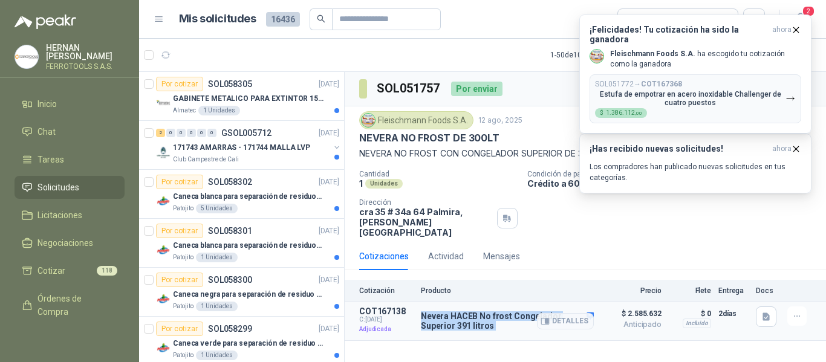
drag, startPoint x: 421, startPoint y: 304, endPoint x: 508, endPoint y: 325, distance: 89.6
click at [508, 325] on div "Nevera HACEB No frost Congelador Superior 391 litros Detalles" at bounding box center [507, 321] width 173 height 29
copy div "Nevera HACEB No frost Congelador Superior 391 litros"
click at [772, 309] on button "button" at bounding box center [766, 317] width 21 height 21
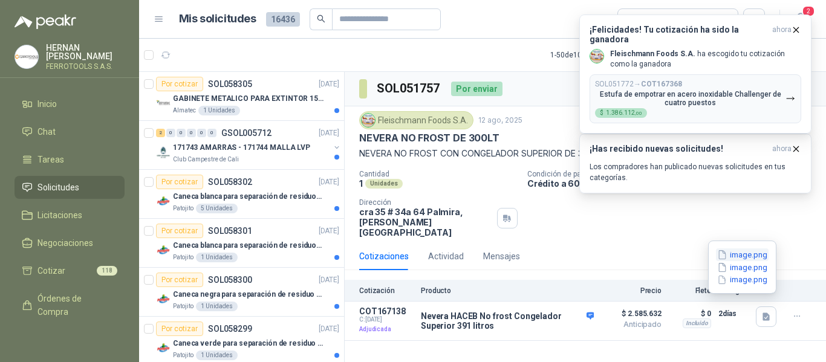
click at [749, 258] on button "image.png" at bounding box center [742, 255] width 53 height 13
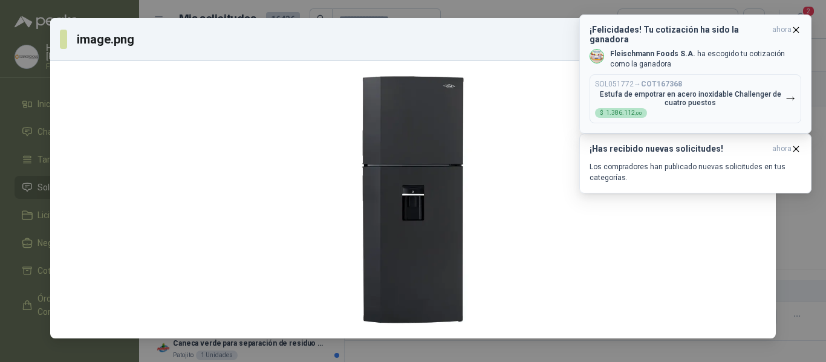
click at [795, 31] on icon "button" at bounding box center [796, 30] width 10 height 10
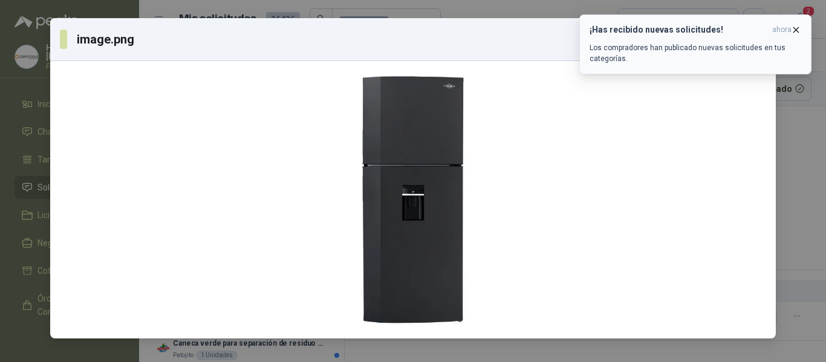
click at [794, 31] on icon "button" at bounding box center [796, 30] width 10 height 10
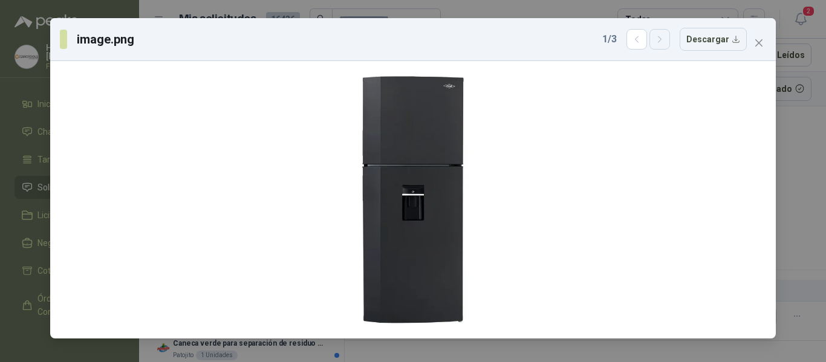
click at [663, 38] on icon "button" at bounding box center [660, 39] width 10 height 10
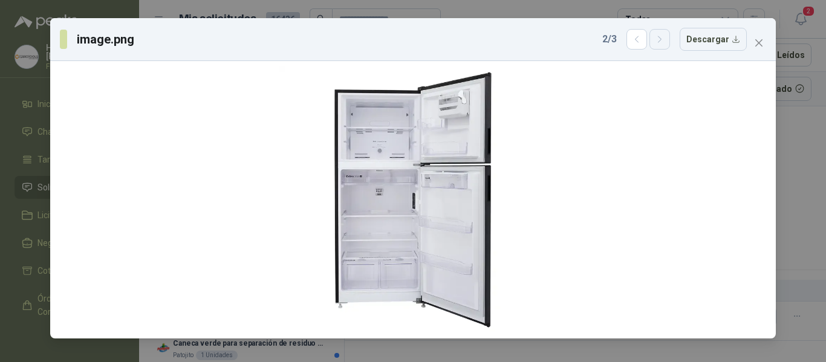
click at [660, 41] on icon "button" at bounding box center [660, 39] width 10 height 10
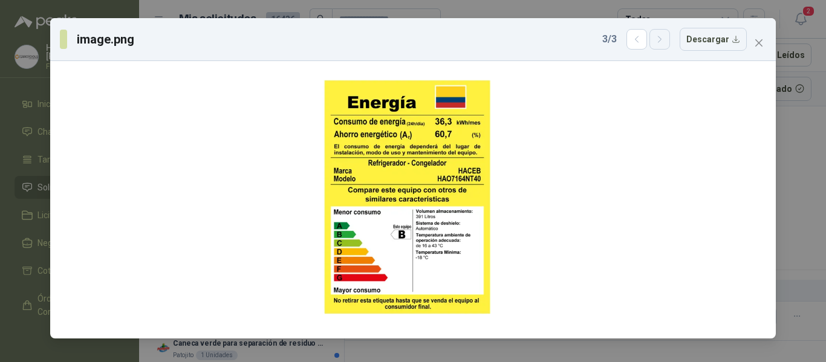
click at [661, 42] on icon "button" at bounding box center [659, 39] width 3 height 6
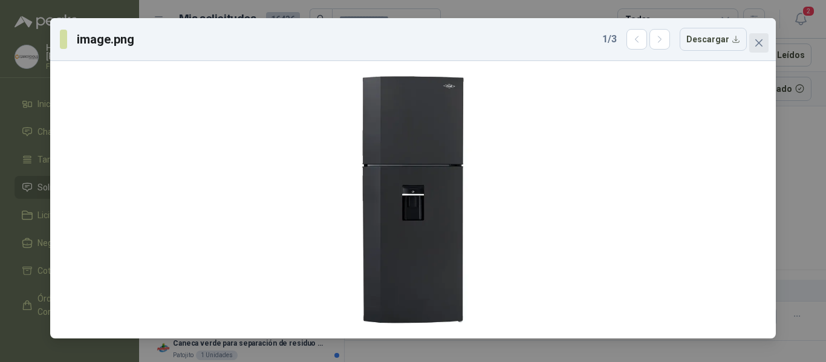
click at [767, 42] on span "Close" at bounding box center [758, 43] width 19 height 10
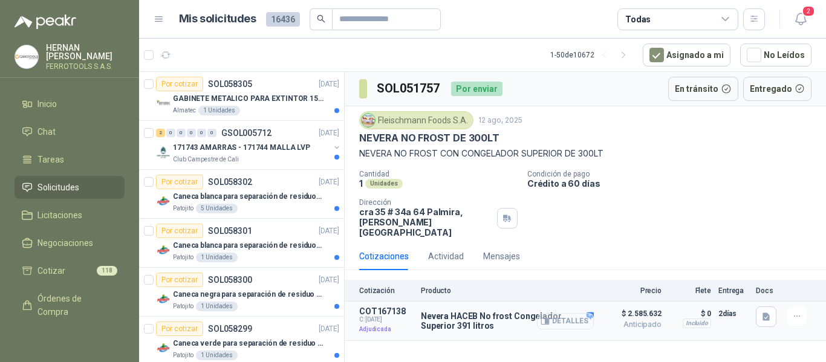
click at [581, 313] on button "Detalles" at bounding box center [565, 321] width 57 height 16
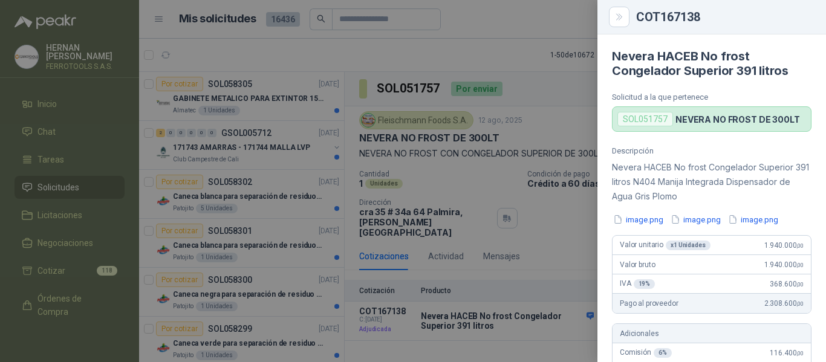
click at [529, 212] on div at bounding box center [413, 181] width 826 height 362
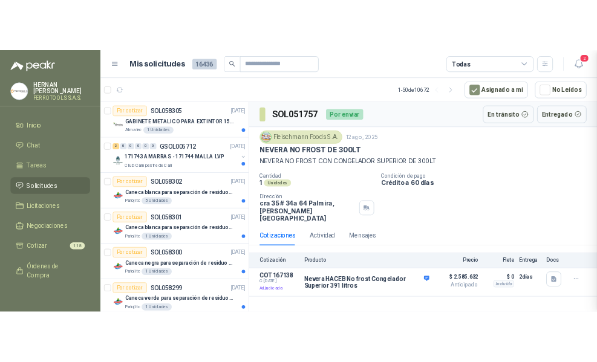
scroll to position [494, 0]
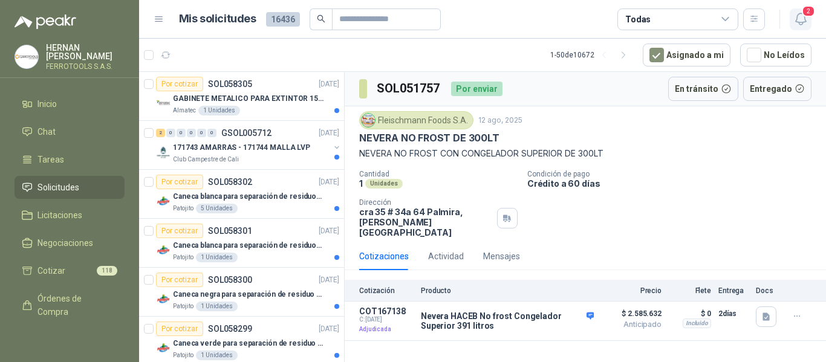
click at [806, 18] on icon "button" at bounding box center [801, 18] width 15 height 15
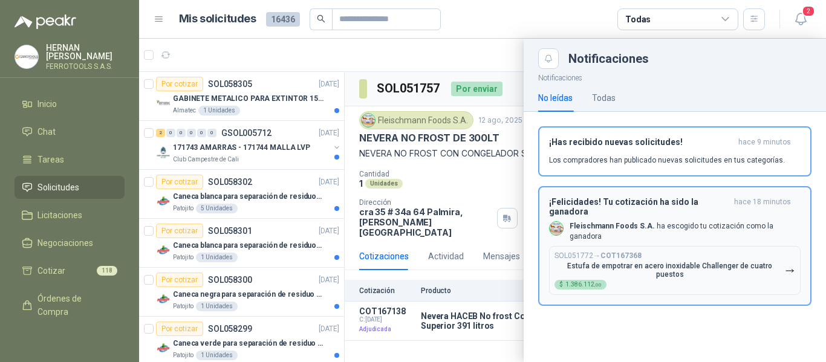
click at [745, 252] on div "SOL051772 → COT167368 Estufa de empotrar en acero inoxidable Challenger de cuat…" at bounding box center [670, 271] width 230 height 38
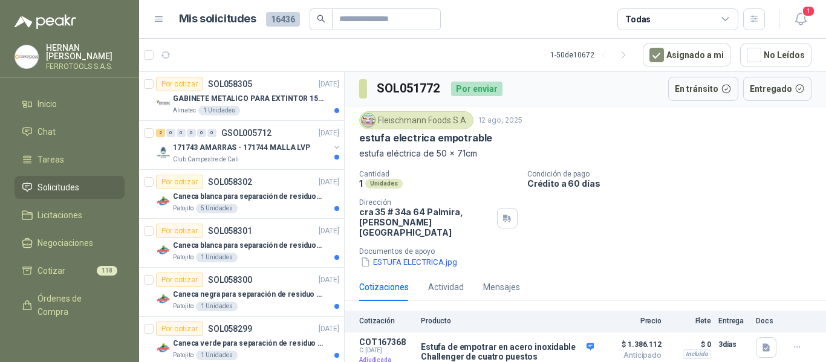
click at [516, 317] on p "Producto" at bounding box center [507, 321] width 173 height 8
drag, startPoint x: 422, startPoint y: 337, endPoint x: 540, endPoint y: 355, distance: 119.3
click at [540, 355] on div "Estufa de empotrar en acero inoxidable Challenger de cuatro puestos Detalles" at bounding box center [507, 351] width 173 height 19
copy div "Estufa de empotrar en acero inoxidable Challenger de cuatro puestos"
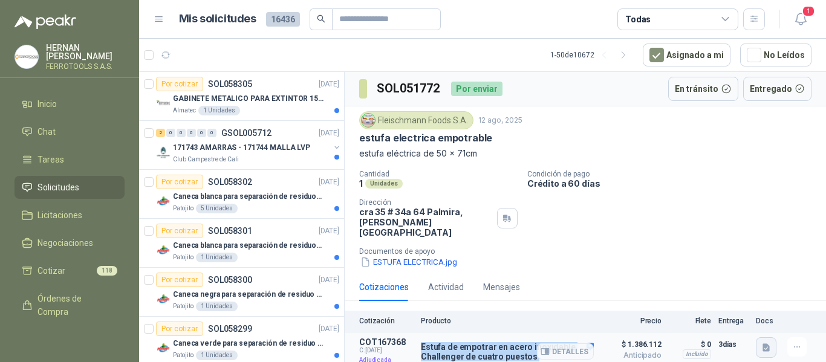
click at [772, 337] on button "button" at bounding box center [766, 347] width 21 height 21
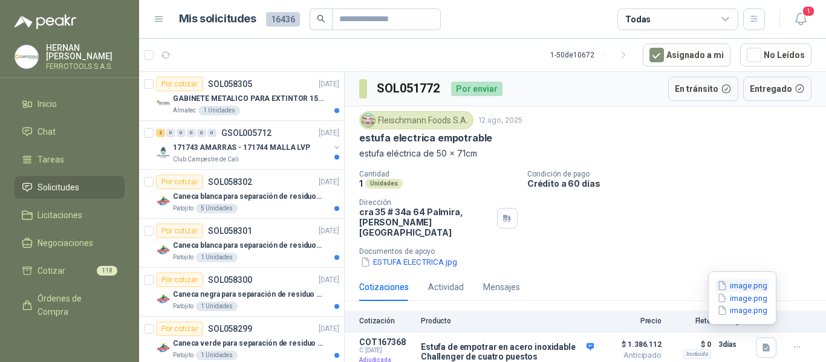
click at [746, 288] on button "image.png" at bounding box center [742, 285] width 53 height 13
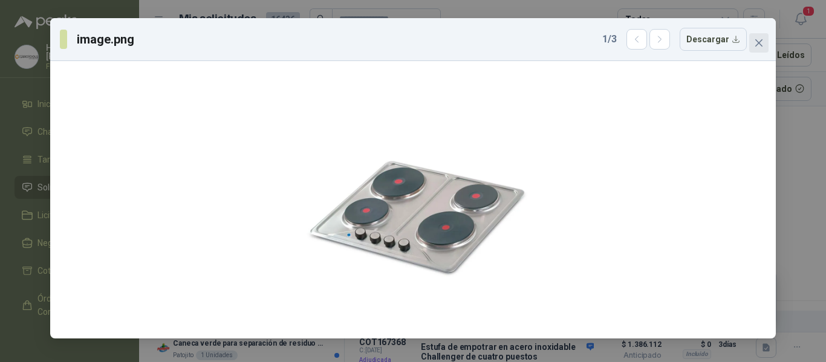
click at [756, 45] on icon "close" at bounding box center [759, 43] width 10 height 10
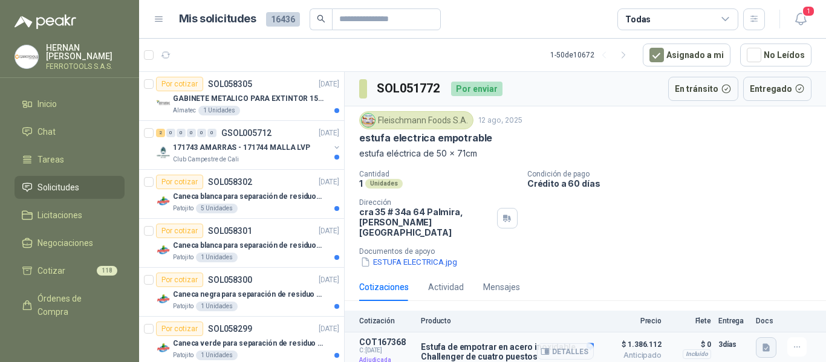
click at [769, 343] on icon "button" at bounding box center [766, 348] width 10 height 10
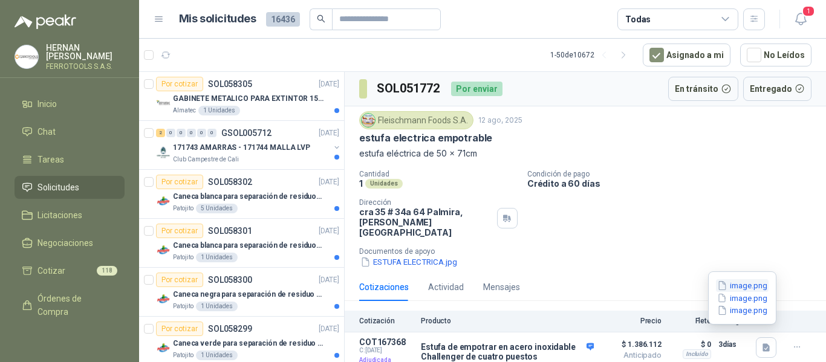
click at [758, 281] on button "image.png" at bounding box center [742, 285] width 53 height 13
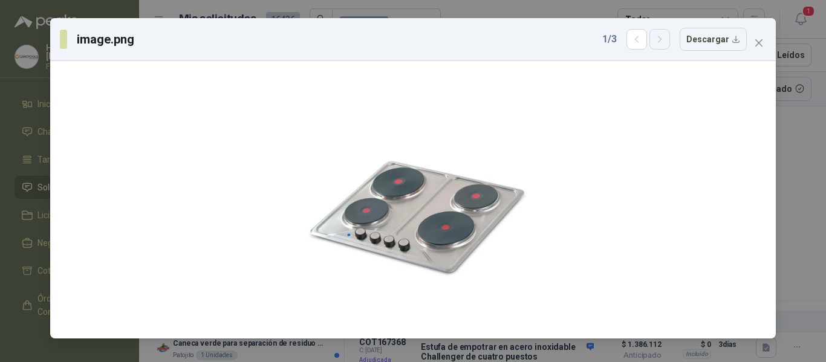
click at [665, 42] on icon "button" at bounding box center [660, 39] width 10 height 10
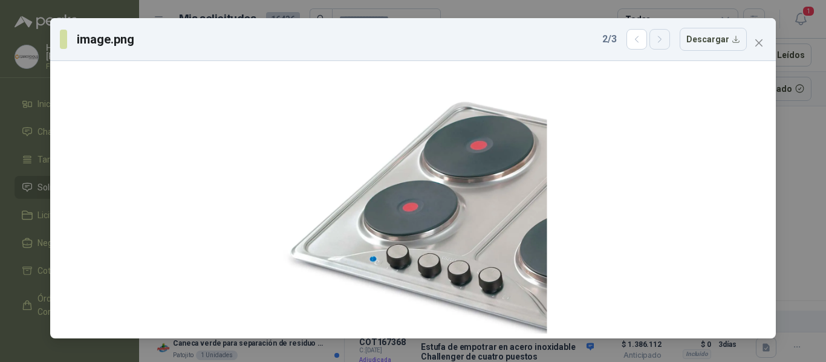
click at [665, 42] on icon "button" at bounding box center [660, 39] width 10 height 10
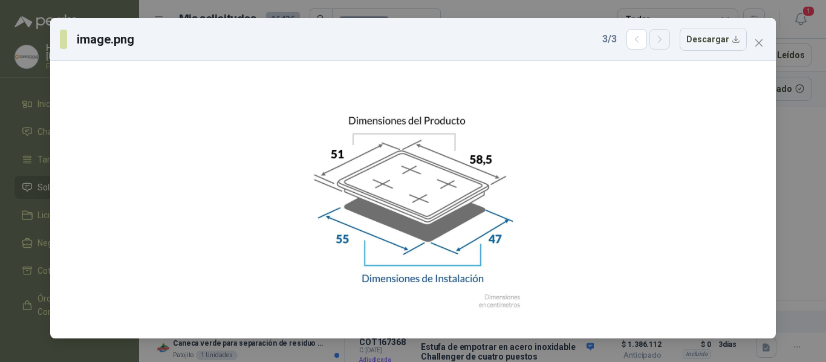
click at [665, 42] on icon "button" at bounding box center [660, 39] width 10 height 10
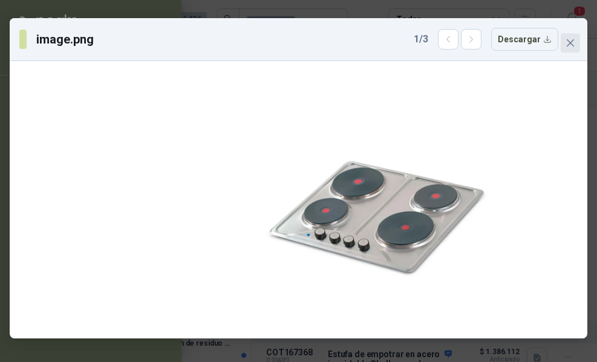
click at [577, 48] on button "Close" at bounding box center [570, 42] width 19 height 19
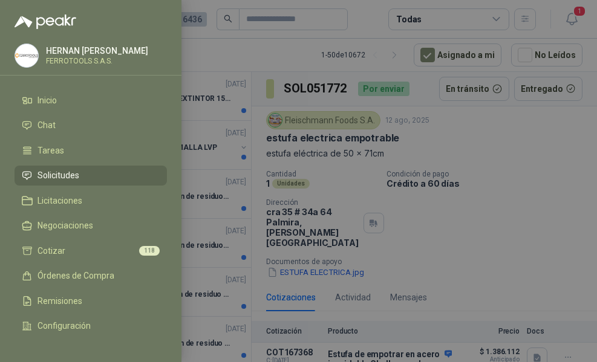
click at [510, 160] on div at bounding box center [298, 181] width 597 height 362
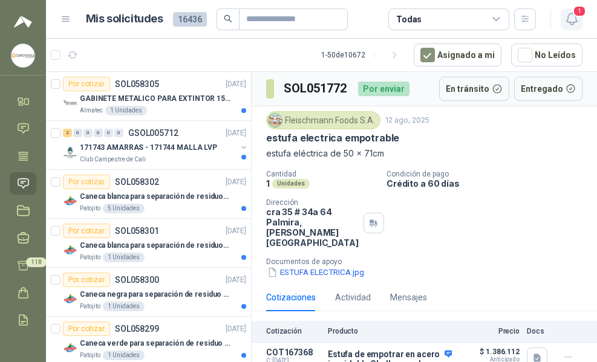
click at [577, 16] on span "1" at bounding box center [579, 10] width 13 height 11
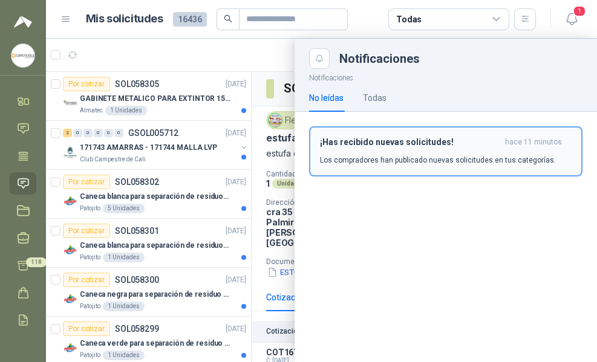
click at [497, 152] on div "¡Has recibido nuevas solicitudes! hace 11 minutos Los compradores han publicado…" at bounding box center [446, 151] width 252 height 28
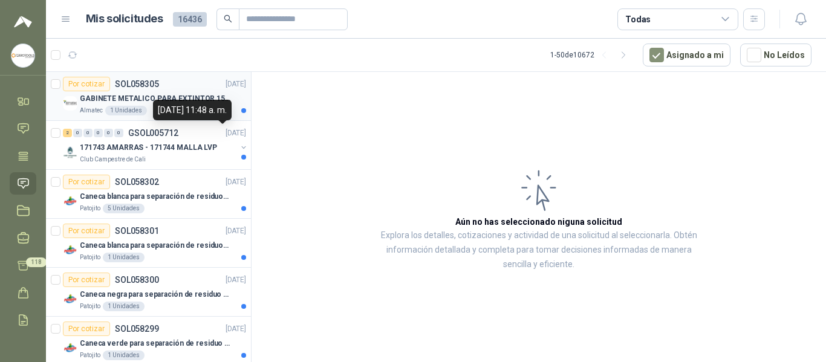
click at [184, 89] on div "Por cotizar SOL058305 01/10/25" at bounding box center [154, 84] width 183 height 15
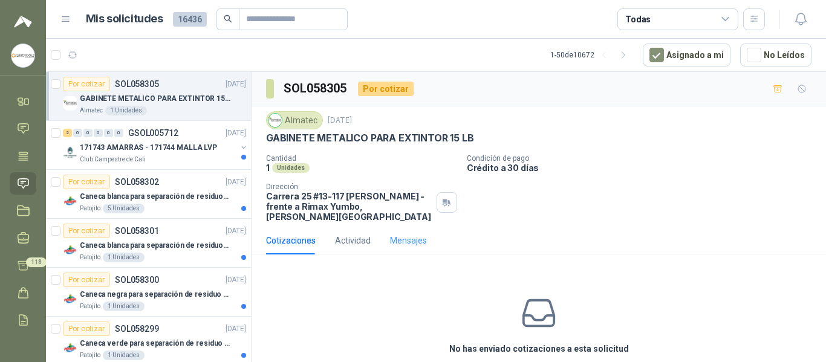
scroll to position [42, 0]
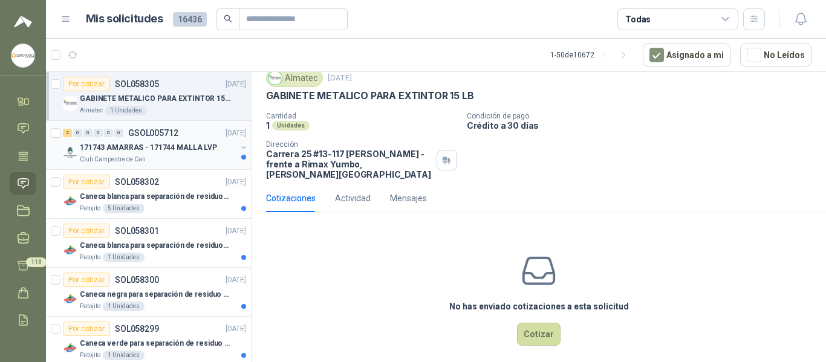
click at [172, 146] on p "171743 AMARRAS - 171744 MALLA LVP" at bounding box center [148, 147] width 137 height 11
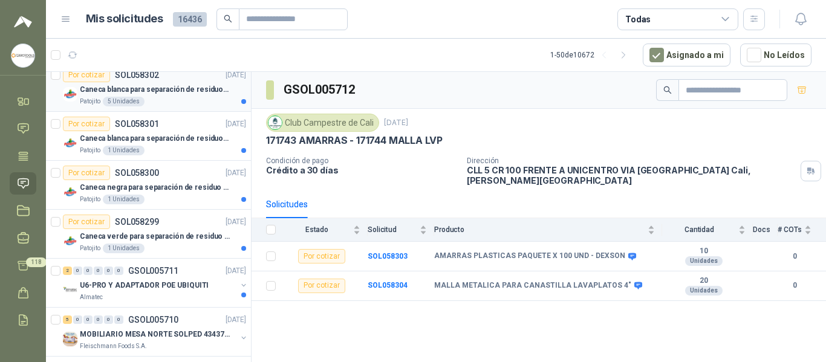
scroll to position [60, 0]
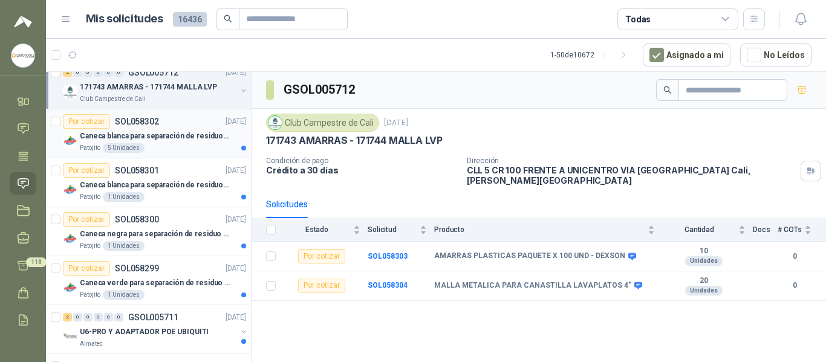
click at [172, 142] on div "Caneca blanca para separación de residuos 121 LT" at bounding box center [163, 136] width 166 height 15
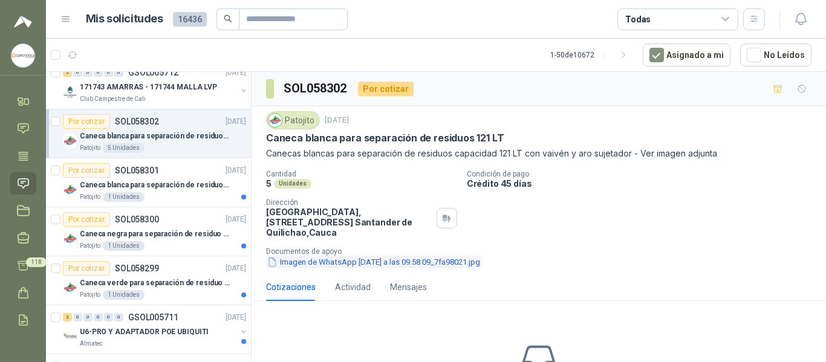
click at [360, 262] on button "Imagen de WhatsApp 2025-10-01 a las 09.58.09_7fa98021.jpg" at bounding box center [373, 262] width 215 height 13
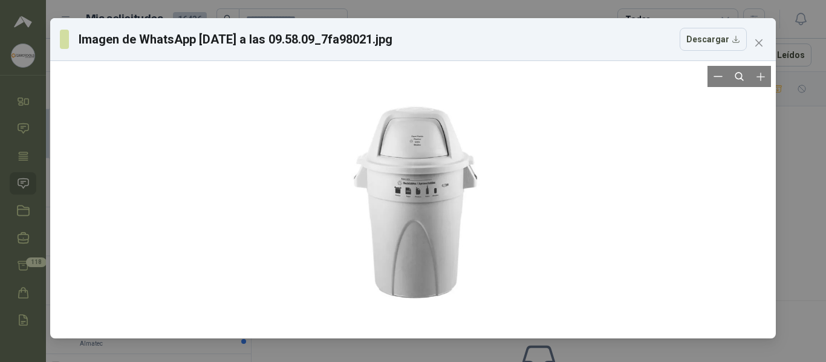
click at [405, 228] on div at bounding box center [413, 200] width 357 height 268
click at [418, 211] on div at bounding box center [413, 200] width 357 height 268
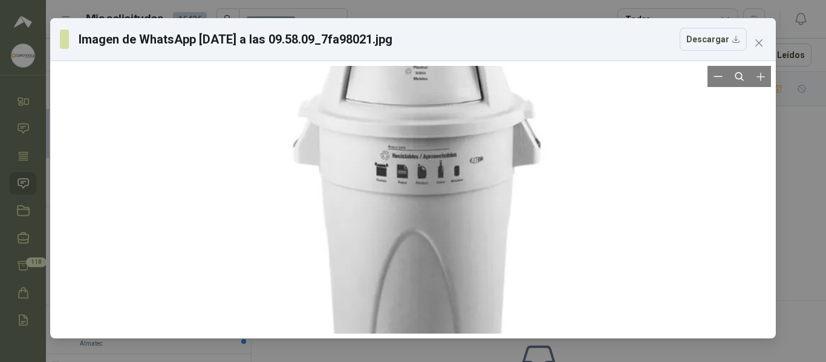
click at [435, 174] on div at bounding box center [412, 189] width 718 height 538
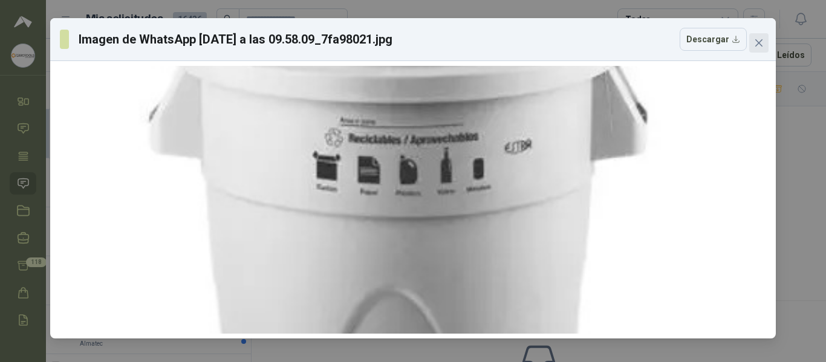
click at [763, 47] on icon "close" at bounding box center [759, 43] width 10 height 10
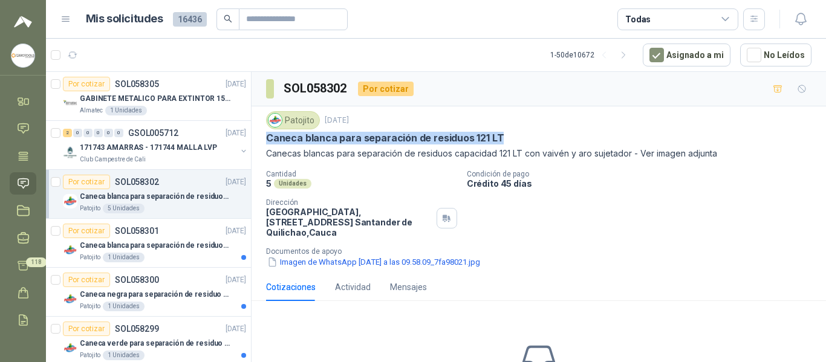
drag, startPoint x: 261, startPoint y: 137, endPoint x: 523, endPoint y: 143, distance: 262.0
click at [523, 143] on div "Patojito 1 oct, 2025 Caneca blanca para separación de residuos 121 LT Canecas b…" at bounding box center [539, 189] width 575 height 167
copy p "Caneca blanca para separación de residuos 121 LT"
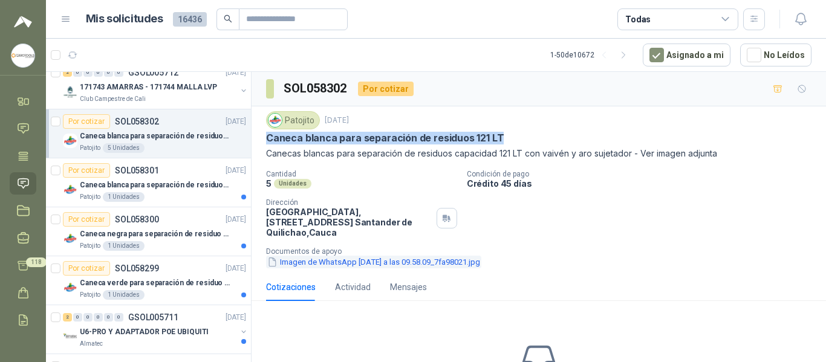
click at [408, 261] on button "Imagen de WhatsApp 2025-10-01 a las 09.58.09_7fa98021.jpg" at bounding box center [373, 262] width 215 height 13
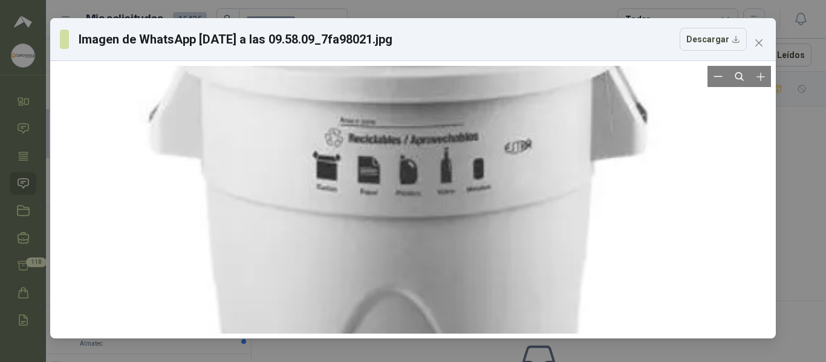
click at [402, 174] on div at bounding box center [387, 205] width 1447 height 1085
click at [718, 85] on button "Zoom out" at bounding box center [718, 76] width 21 height 21
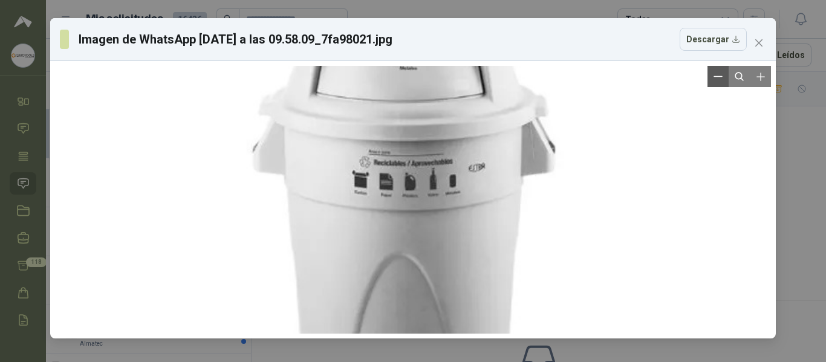
click at [718, 85] on button "Zoom out" at bounding box center [718, 76] width 21 height 21
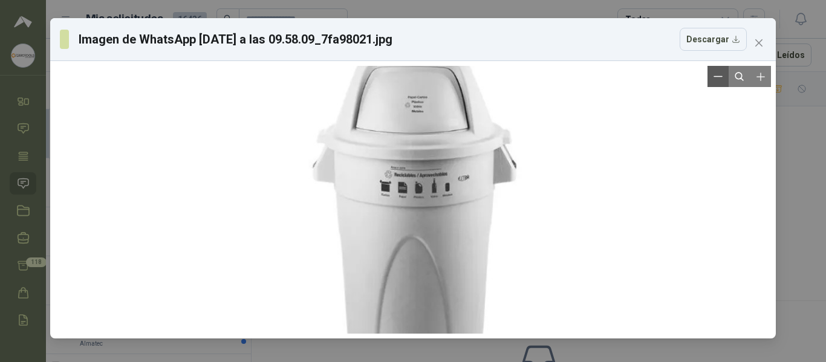
click at [718, 85] on button "Zoom out" at bounding box center [718, 76] width 21 height 21
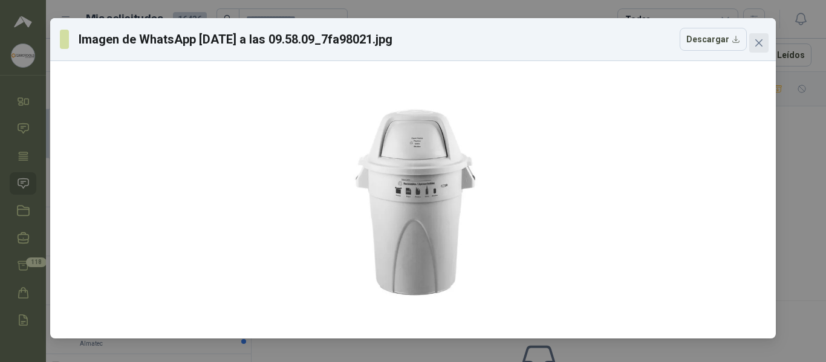
click at [766, 46] on span "Close" at bounding box center [758, 43] width 19 height 10
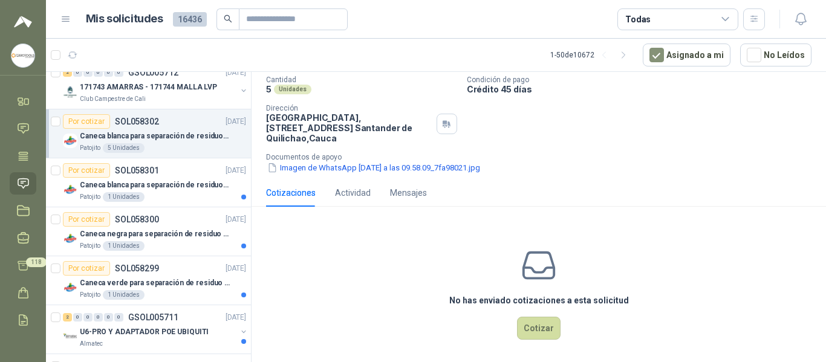
scroll to position [99, 0]
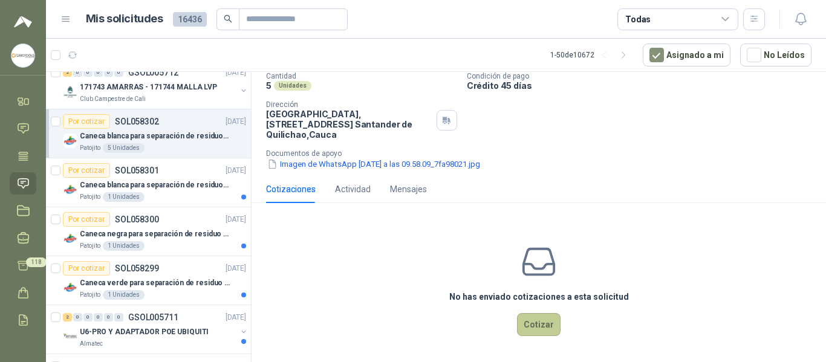
click at [530, 326] on button "Cotizar" at bounding box center [539, 324] width 44 height 23
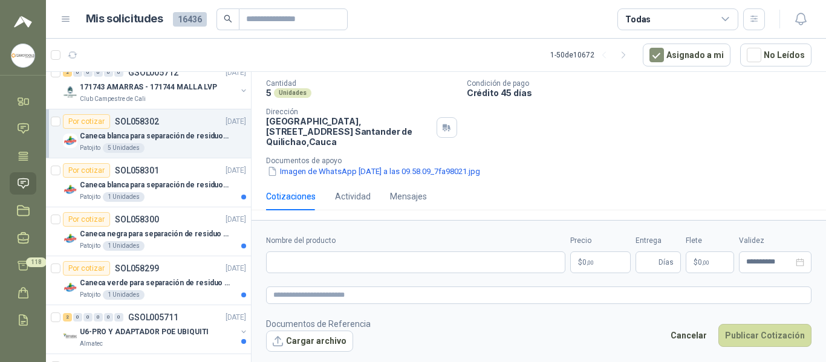
scroll to position [91, 0]
click at [382, 264] on input "Nombre del producto" at bounding box center [415, 263] width 299 height 22
paste input "**********"
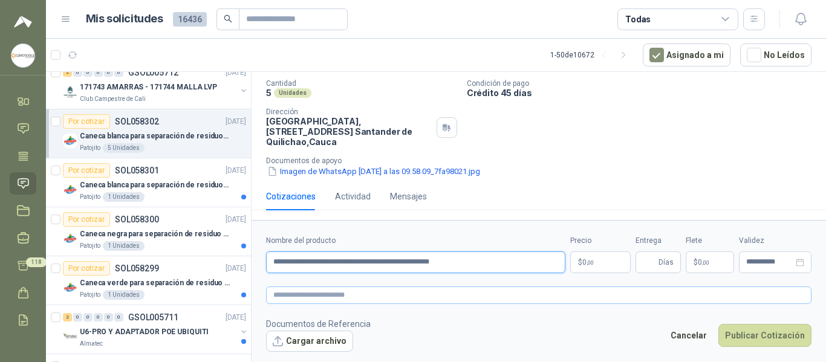
type input "**********"
click at [376, 300] on textarea at bounding box center [539, 296] width 546 height 18
paste textarea "**********"
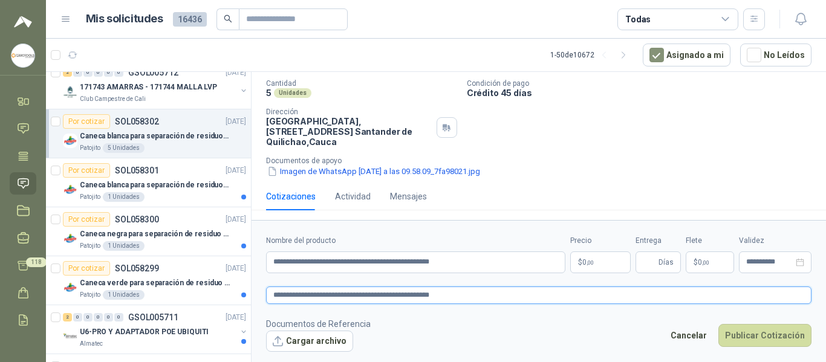
type textarea "**********"
click at [599, 263] on p "$ 0 ,00" at bounding box center [600, 263] width 60 height 22
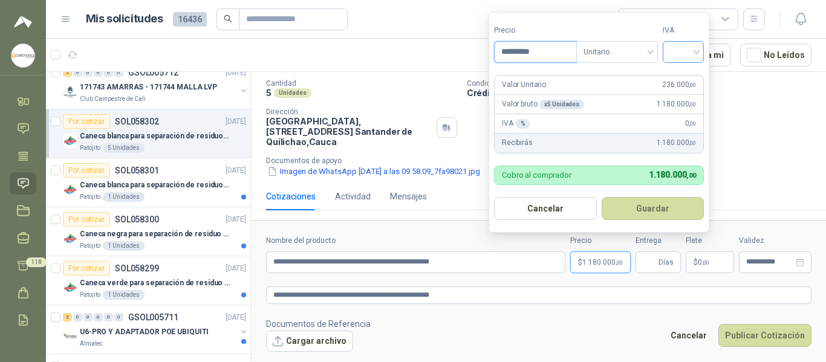
type input "*********"
click at [694, 53] on input "search" at bounding box center [683, 51] width 27 height 18
click at [686, 82] on div "19%" at bounding box center [686, 76] width 22 height 13
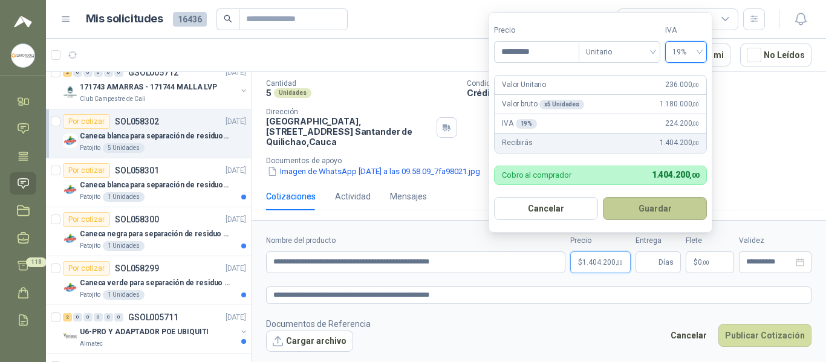
click at [670, 210] on button "Guardar" at bounding box center [655, 208] width 104 height 23
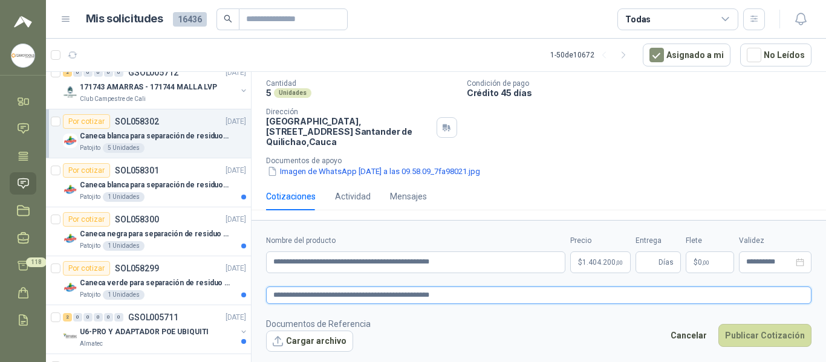
click at [520, 301] on textarea "**********" at bounding box center [539, 296] width 546 height 18
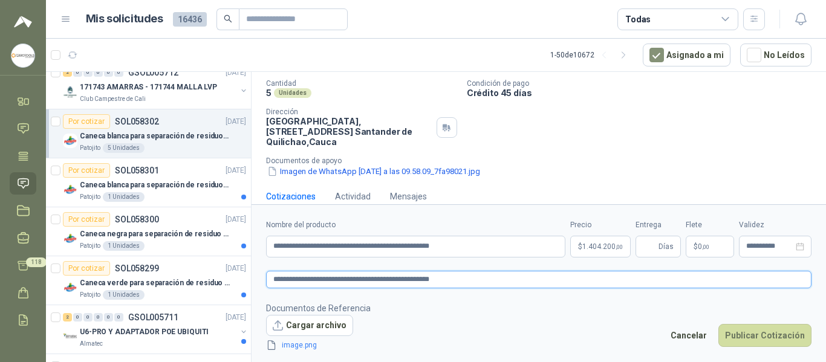
scroll to position [99, 0]
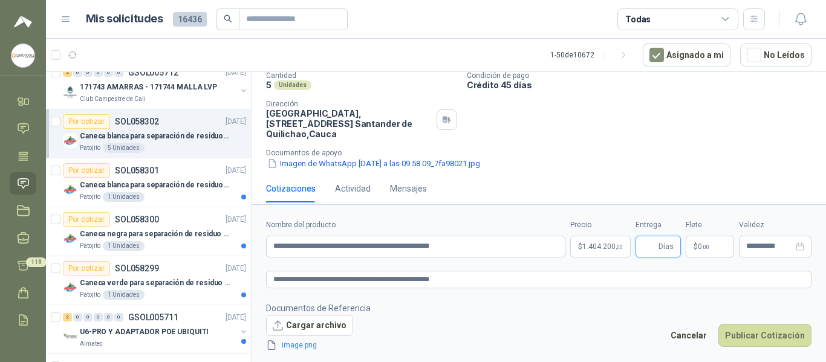
click at [656, 246] on input "Entrega" at bounding box center [649, 246] width 13 height 21
type input "*"
click at [771, 339] on button "Publicar Cotización" at bounding box center [765, 335] width 93 height 23
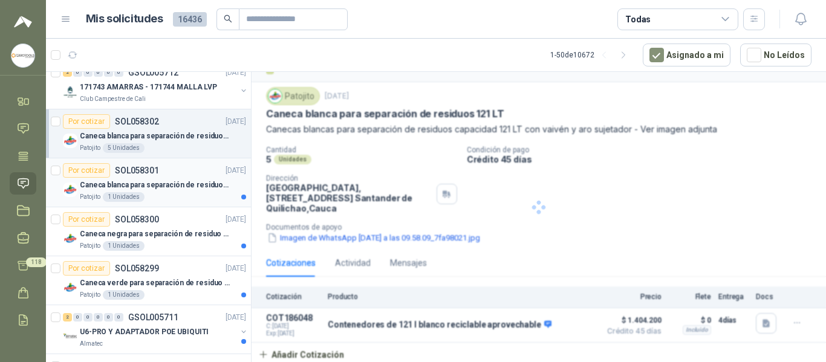
scroll to position [25, 0]
click at [178, 181] on p "Caneca blanca para separación de residuos 10 LT" at bounding box center [155, 185] width 151 height 11
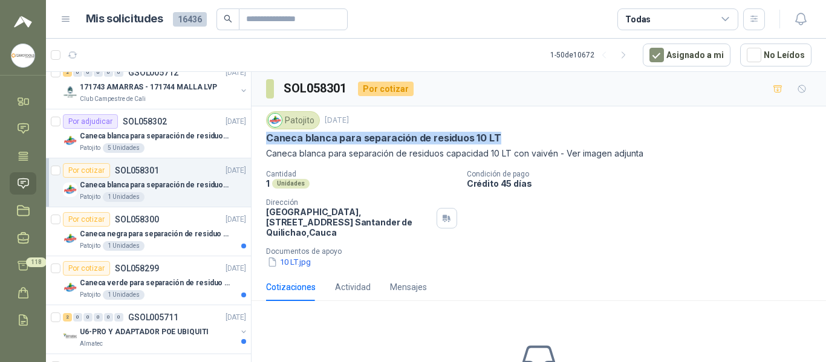
drag, startPoint x: 268, startPoint y: 139, endPoint x: 494, endPoint y: 142, distance: 225.6
click at [494, 142] on div "Caneca blanca para separación de residuos 10 LT" at bounding box center [539, 138] width 546 height 13
click at [305, 266] on button "10 LT.jpg" at bounding box center [289, 262] width 46 height 13
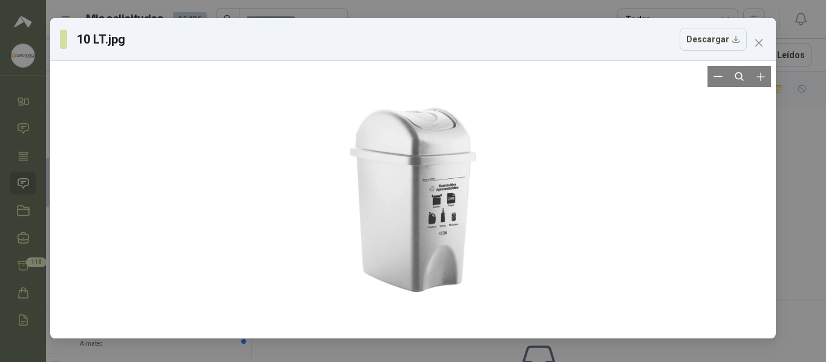
click at [447, 215] on div at bounding box center [413, 200] width 268 height 268
click at [437, 213] on div at bounding box center [413, 200] width 268 height 268
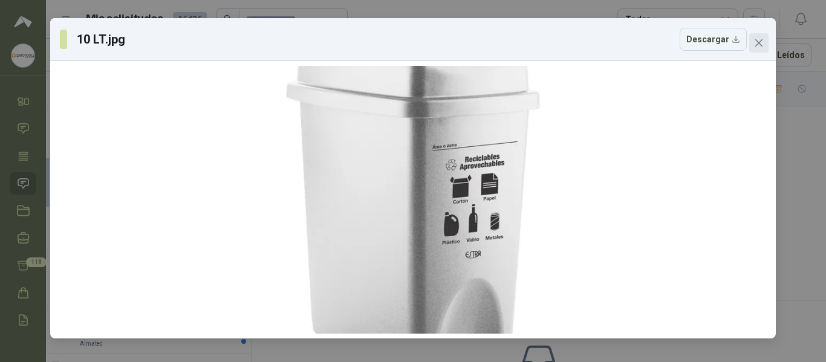
click at [760, 47] on icon "close" at bounding box center [759, 43] width 10 height 10
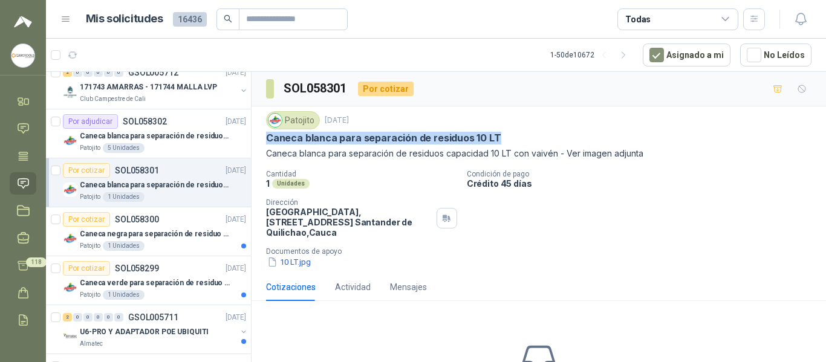
copy p "Caneca blanca para separación de residuos 10 LT"
click at [304, 263] on button "10 LT.jpg" at bounding box center [289, 262] width 46 height 13
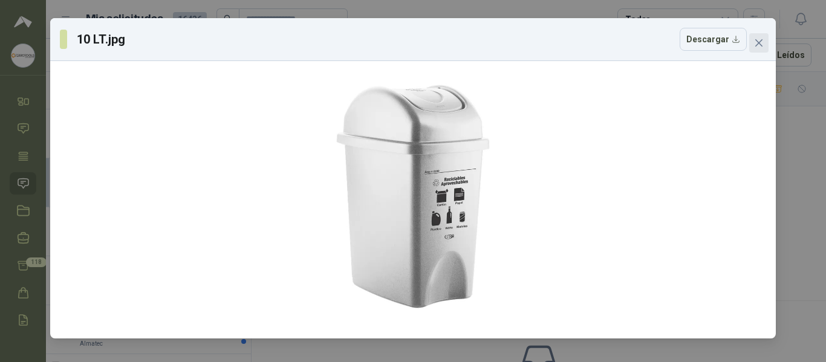
click at [757, 48] on button "Close" at bounding box center [758, 42] width 19 height 19
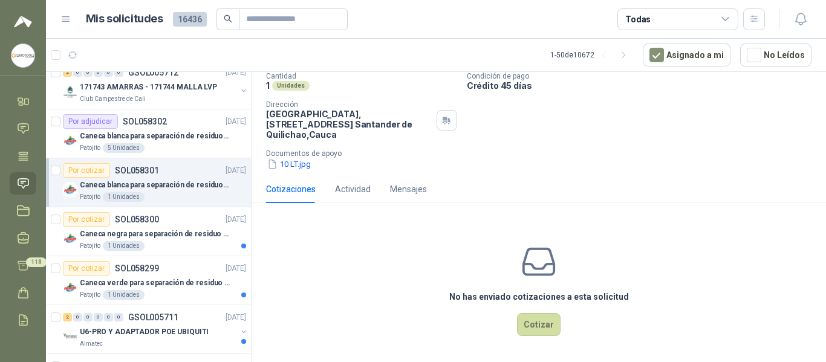
scroll to position [99, 0]
click at [531, 329] on button "Cotizar" at bounding box center [539, 324] width 44 height 23
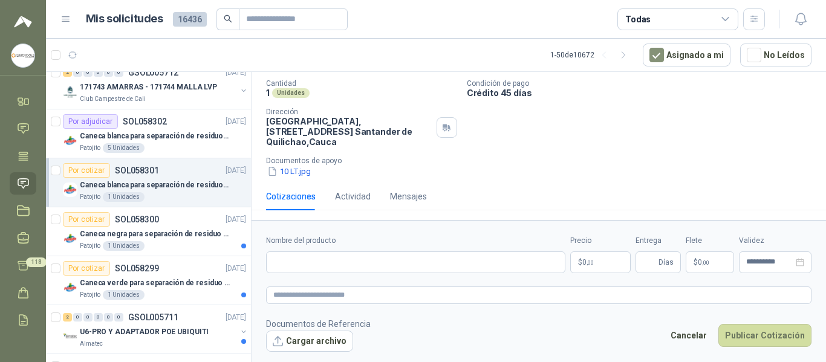
scroll to position [91, 0]
click at [473, 261] on input "Nombre del producto" at bounding box center [415, 263] width 299 height 22
paste input "**********"
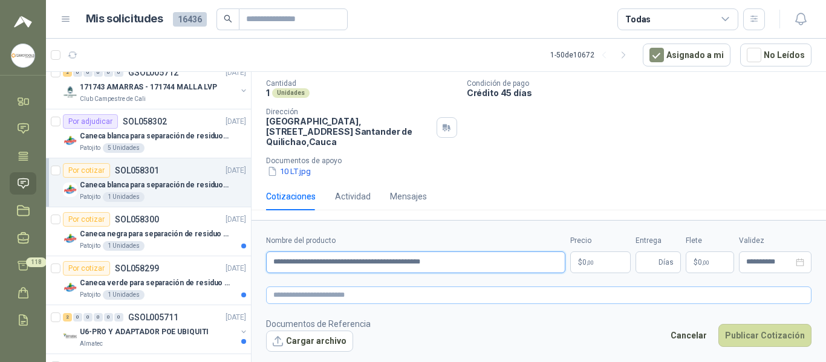
type input "**********"
click at [448, 297] on textarea at bounding box center [539, 296] width 546 height 18
paste textarea "**********"
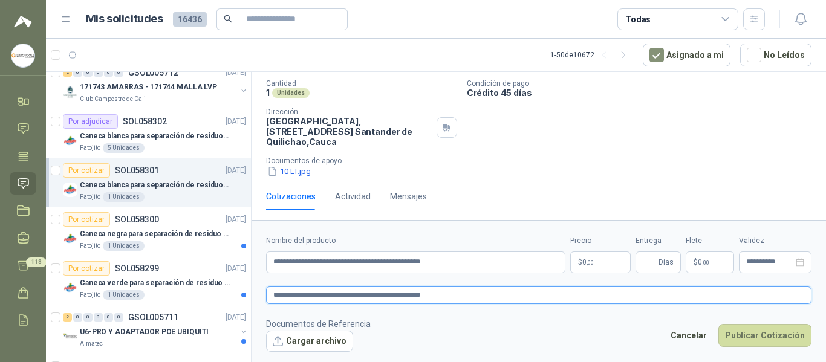
type textarea "**********"
click at [598, 269] on p "$ 0 ,00" at bounding box center [600, 263] width 60 height 22
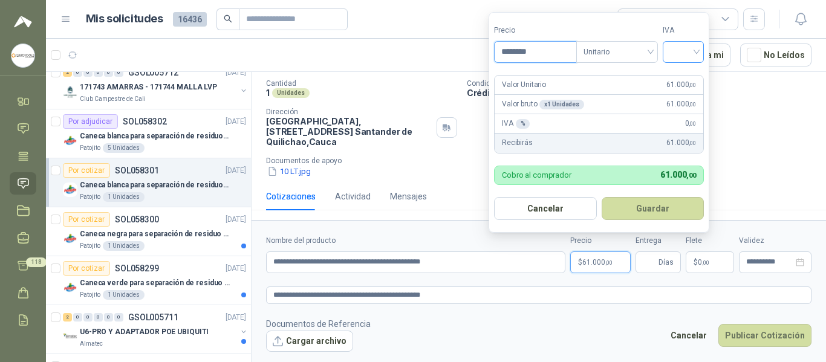
type input "********"
click at [685, 51] on input "search" at bounding box center [683, 51] width 27 height 18
click at [677, 82] on div "19%" at bounding box center [686, 76] width 22 height 13
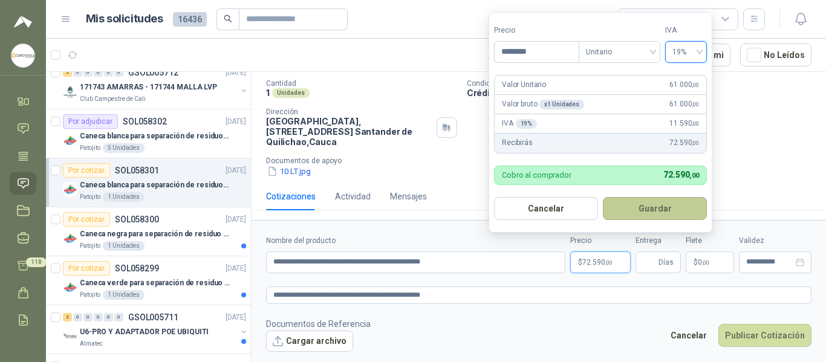
click at [665, 211] on button "Guardar" at bounding box center [655, 208] width 104 height 23
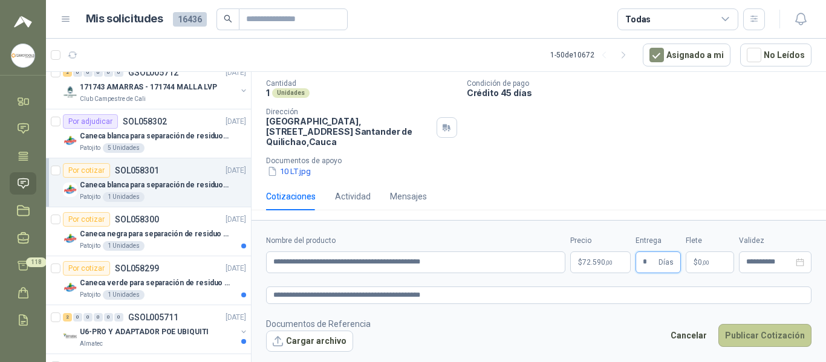
type input "*"
click at [773, 334] on button "Publicar Cotización" at bounding box center [765, 335] width 93 height 23
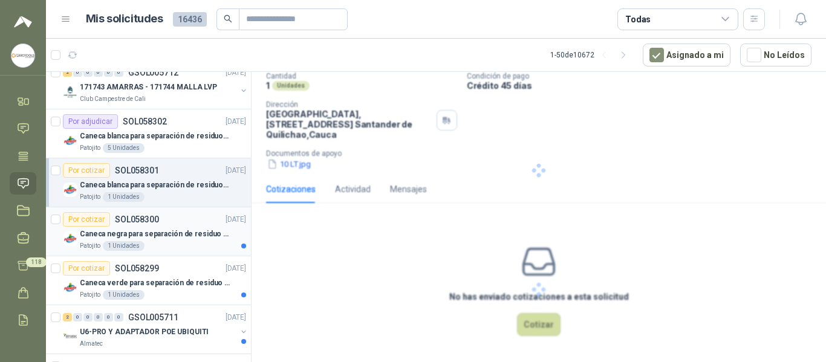
scroll to position [25, 0]
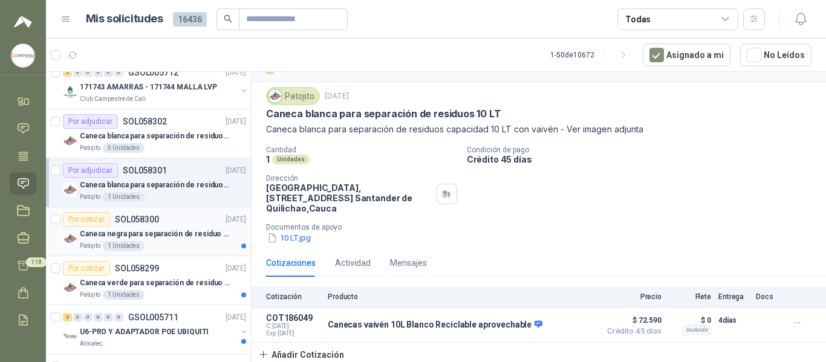
click at [174, 244] on div "Patojito 1 Unidades" at bounding box center [163, 246] width 166 height 10
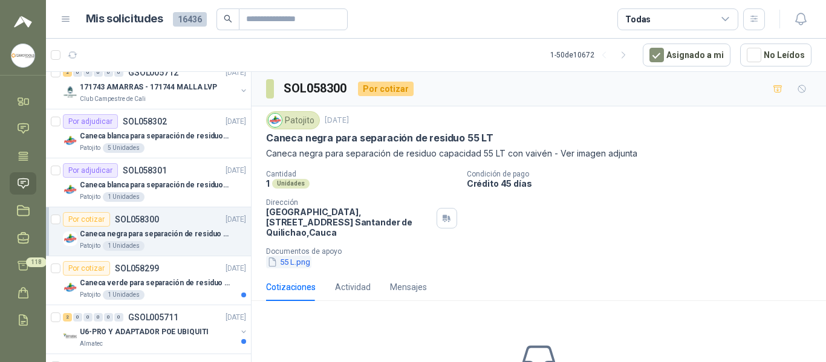
click at [290, 266] on button "55 L.png" at bounding box center [288, 262] width 45 height 13
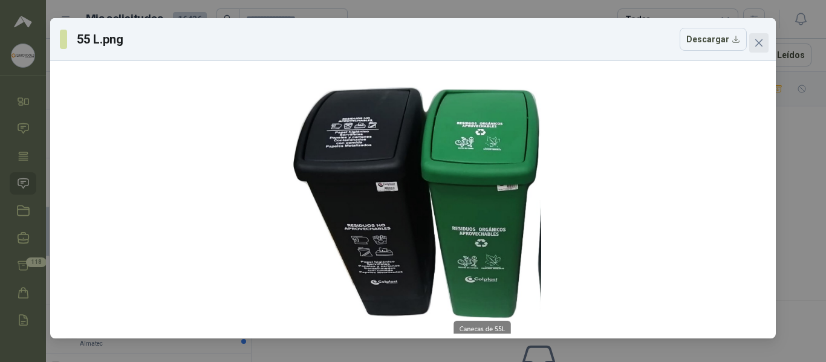
click at [764, 44] on span "Close" at bounding box center [758, 43] width 19 height 10
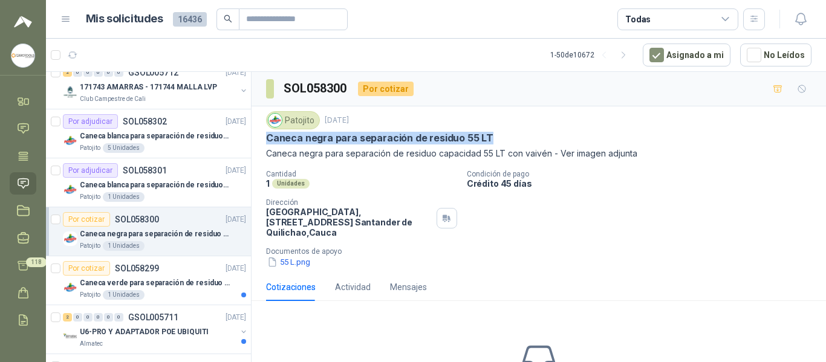
drag, startPoint x: 265, startPoint y: 139, endPoint x: 501, endPoint y: 142, distance: 235.9
click at [501, 142] on div "Patojito 1 oct, 2025 Caneca negra para separación de residuo 55 LT Caneca negra…" at bounding box center [539, 189] width 575 height 167
copy p "Caneca negra para separación de residuo 55 LT"
click at [299, 262] on button "55 L.png" at bounding box center [288, 262] width 45 height 13
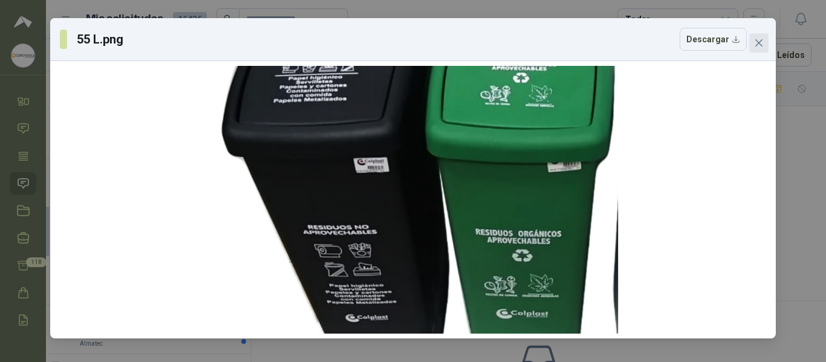
click at [765, 43] on span "Close" at bounding box center [758, 43] width 19 height 10
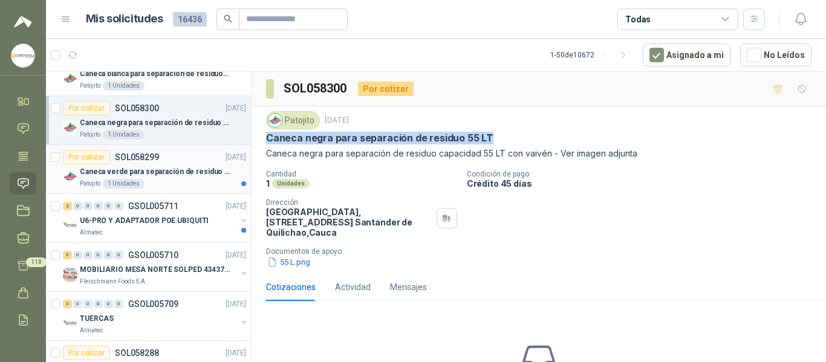
scroll to position [181, 0]
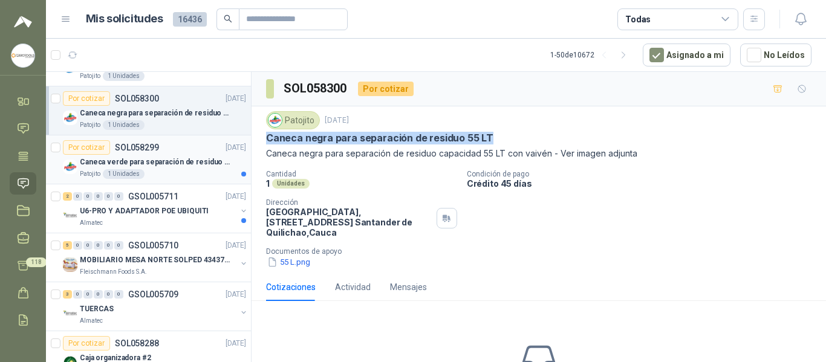
click at [187, 160] on p "Caneca verde para separación de residuo 55 LT" at bounding box center [155, 162] width 151 height 11
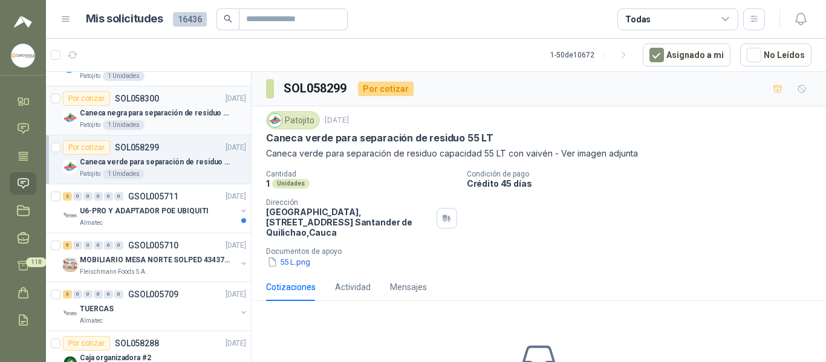
click at [202, 116] on p "Caneca negra para separación de residuo 55 LT" at bounding box center [155, 113] width 151 height 11
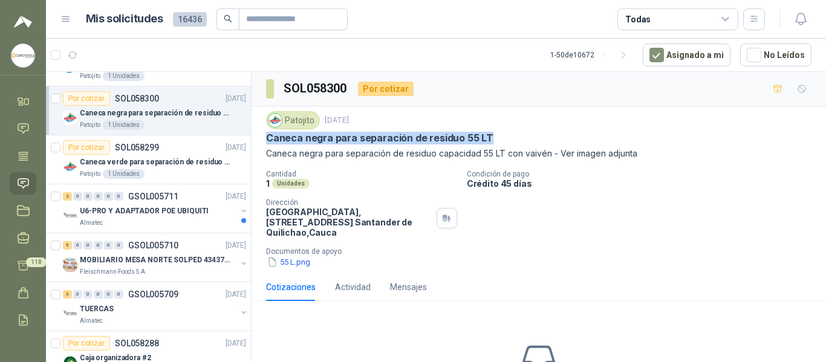
drag, startPoint x: 266, startPoint y: 139, endPoint x: 486, endPoint y: 137, distance: 220.2
click at [486, 137] on div "Caneca negra para separación de residuo 55 LT" at bounding box center [539, 138] width 546 height 13
copy p "Caneca negra para separación de residuo 55 LT"
click at [189, 221] on div "Almatec" at bounding box center [158, 223] width 157 height 10
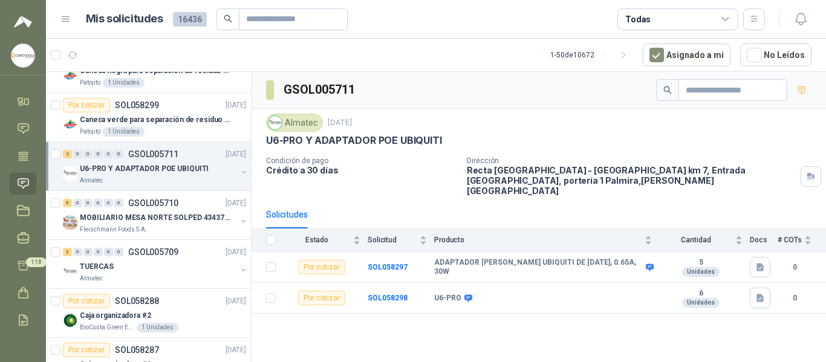
scroll to position [242, 0]
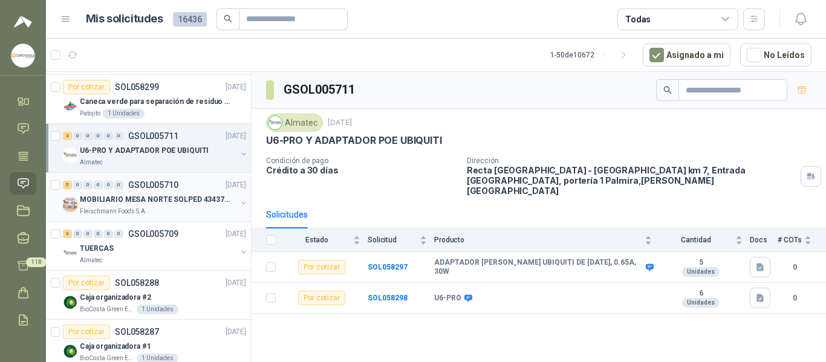
click at [197, 205] on p "MOBILIARIO MESA NORTE SOLPED 4343782" at bounding box center [155, 199] width 151 height 11
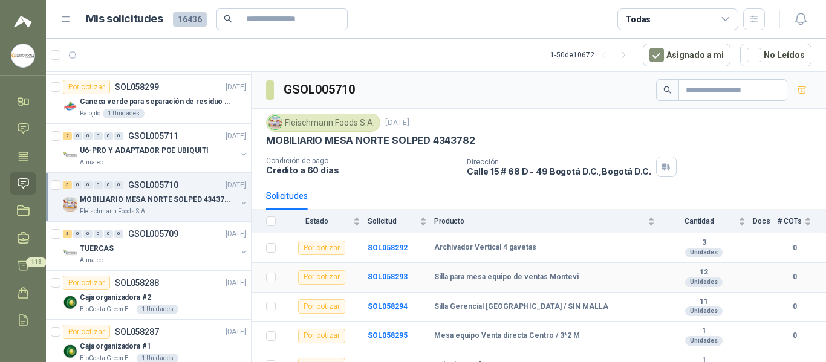
scroll to position [14, 0]
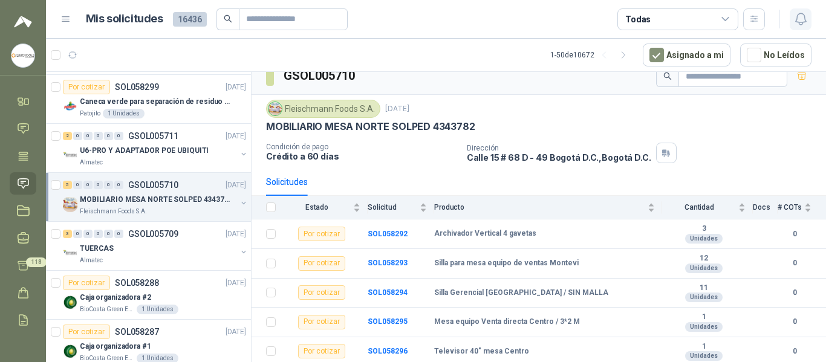
click at [804, 16] on icon "button" at bounding box center [800, 18] width 10 height 11
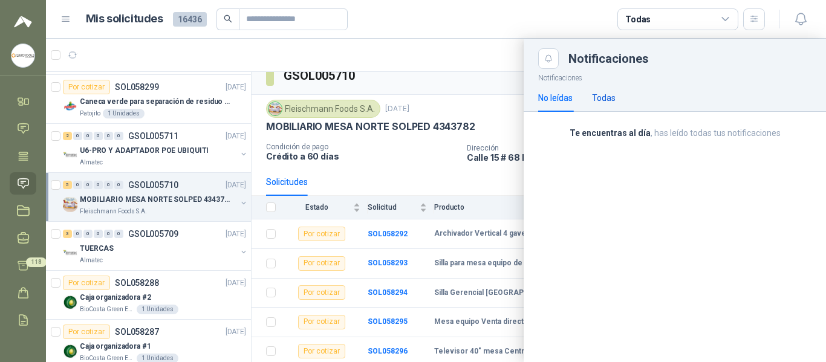
click at [608, 100] on div "Todas" at bounding box center [604, 97] width 24 height 13
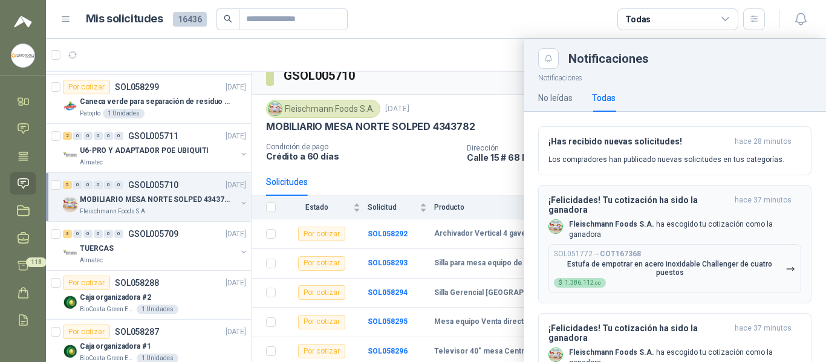
click at [705, 236] on p "Fleischmann Foods S.A. ha escogido tu cotización como la ganadora" at bounding box center [685, 230] width 232 height 21
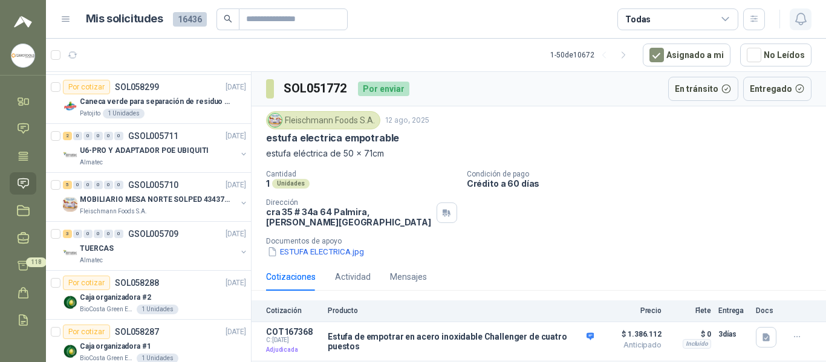
click at [804, 21] on icon "button" at bounding box center [801, 18] width 15 height 15
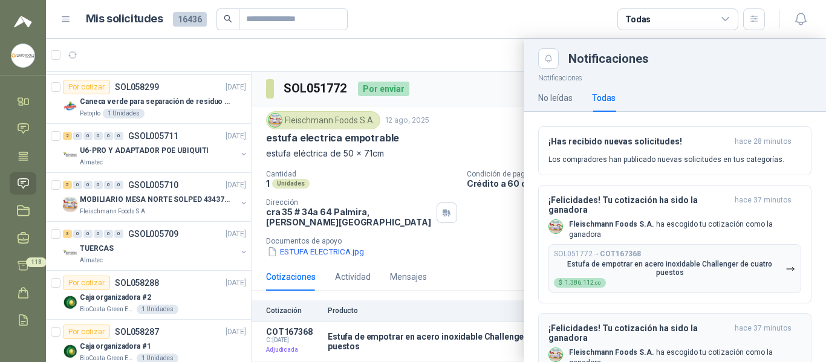
click at [693, 341] on h3 "¡Felicidades! Tu cotización ha sido la ganadora" at bounding box center [639, 333] width 181 height 19
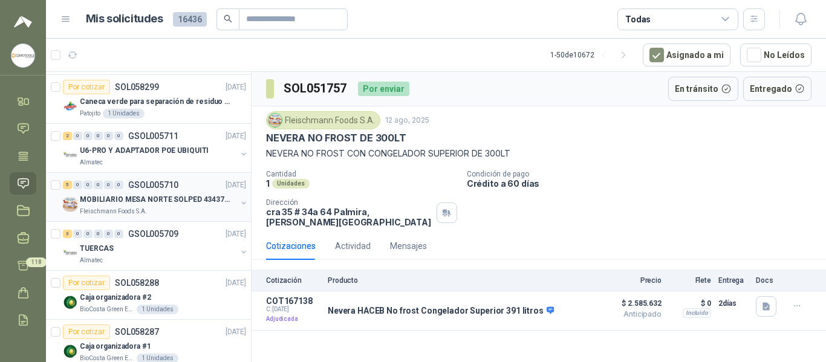
click at [201, 205] on p "MOBILIARIO MESA NORTE SOLPED 4343782" at bounding box center [155, 199] width 151 height 11
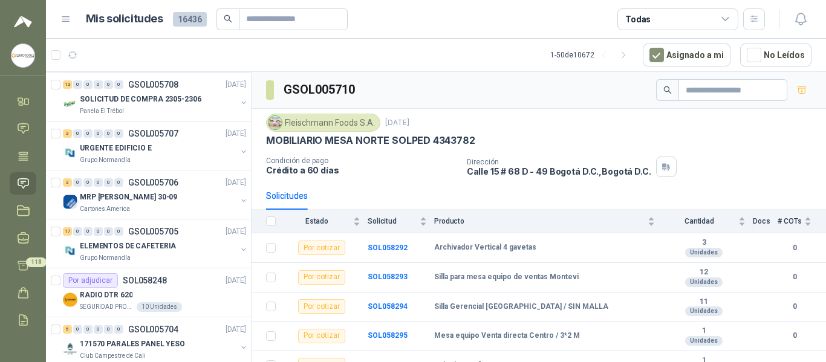
scroll to position [665, 0]
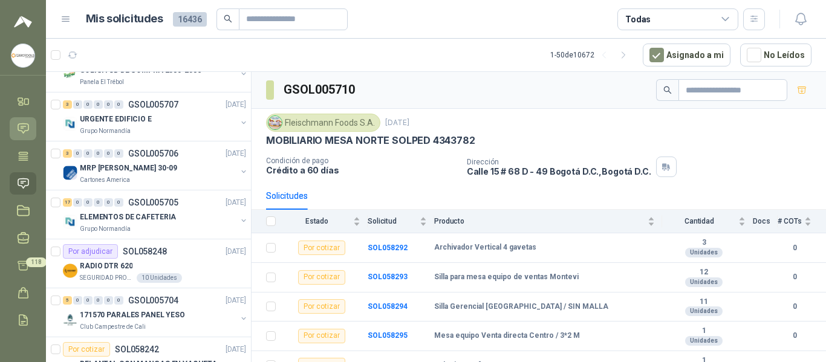
click at [19, 125] on icon at bounding box center [23, 128] width 13 height 13
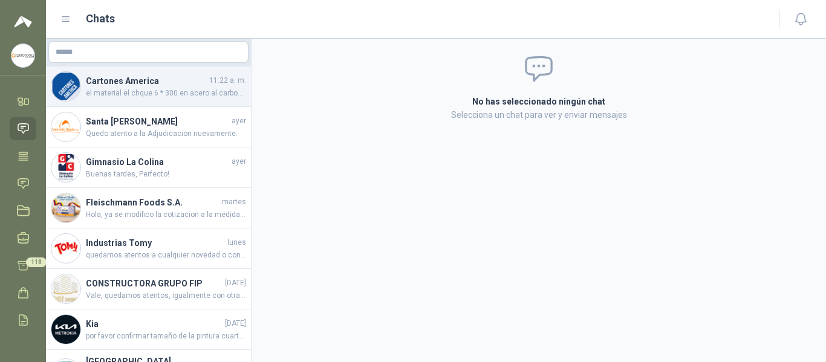
click at [145, 100] on div "Cartones America 11:22 a. m. el material el chque 6 * 300 en acero al carbon o …" at bounding box center [148, 87] width 205 height 41
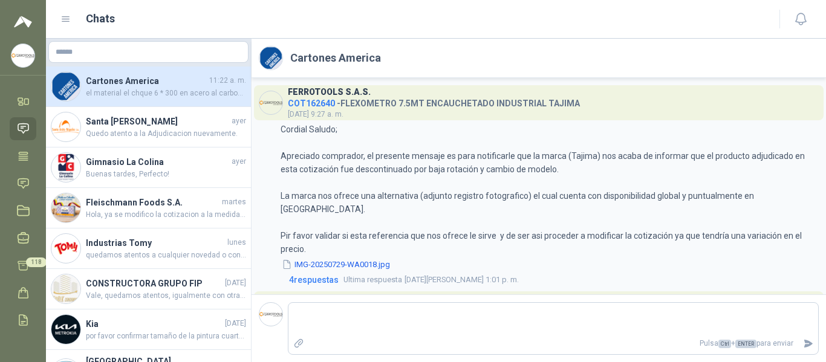
scroll to position [157, 0]
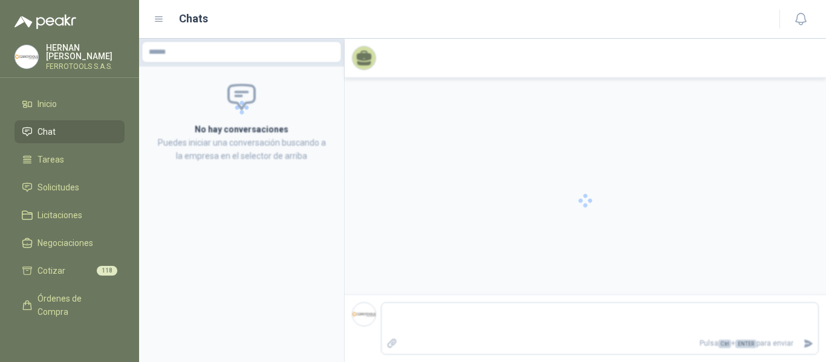
scroll to position [183, 0]
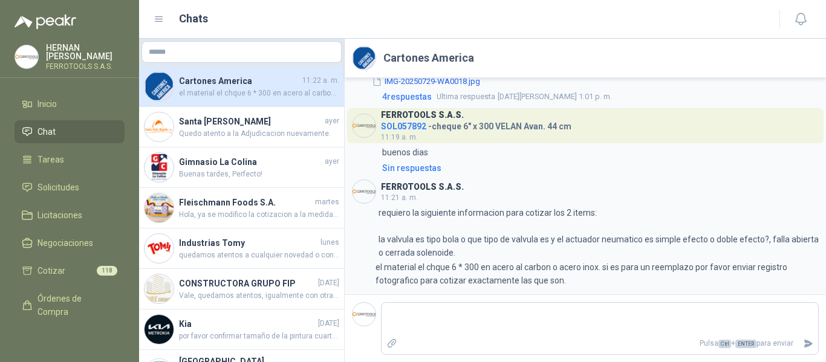
drag, startPoint x: 703, startPoint y: 25, endPoint x: 732, endPoint y: 26, distance: 29.0
click at [732, 26] on div "Chats" at bounding box center [459, 18] width 611 height 17
click at [85, 187] on li "Solicitudes" at bounding box center [70, 187] width 96 height 13
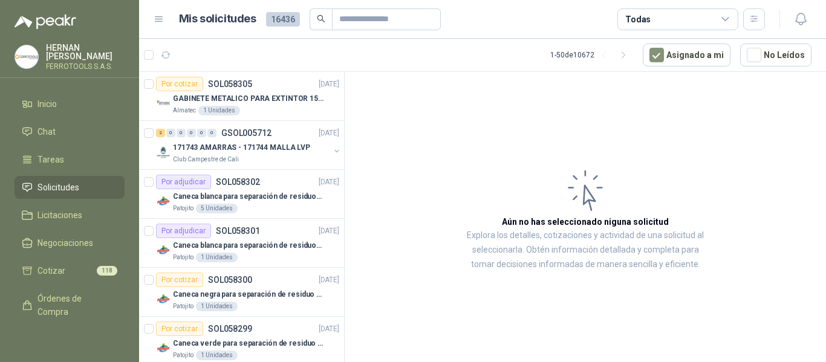
click at [429, 159] on article "Aún no has seleccionado niguna solicitud Explora los detalles, cotizaciones y a…" at bounding box center [585, 219] width 481 height 295
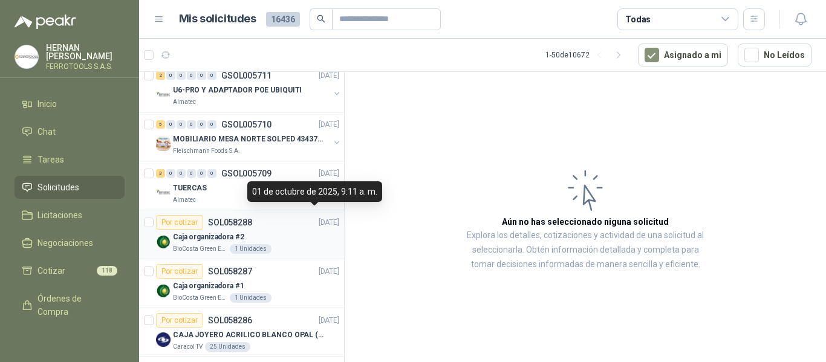
scroll to position [363, 0]
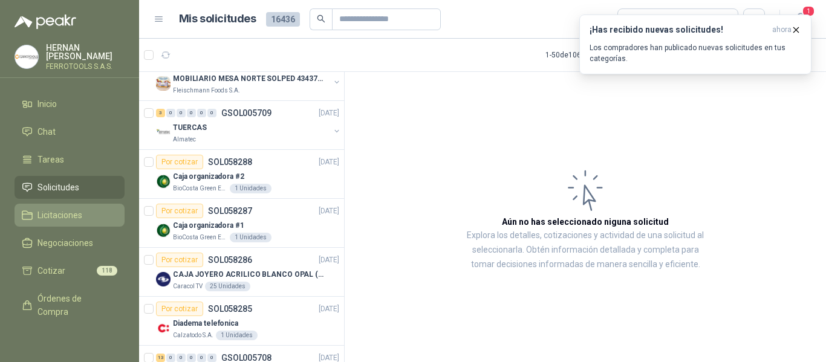
click at [59, 204] on link "Licitaciones" at bounding box center [70, 215] width 110 height 23
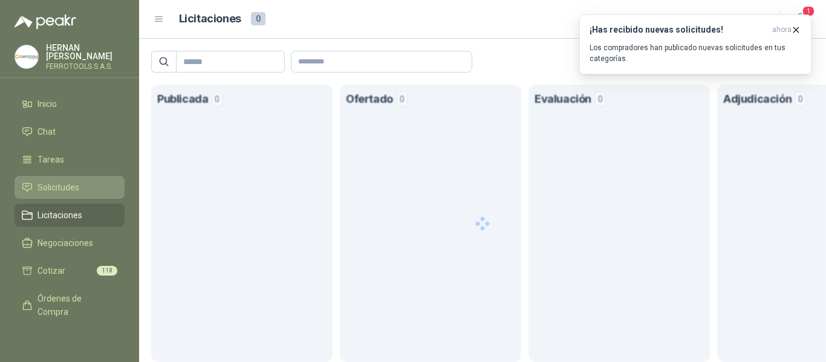
click at [62, 181] on span "Solicitudes" at bounding box center [58, 187] width 42 height 13
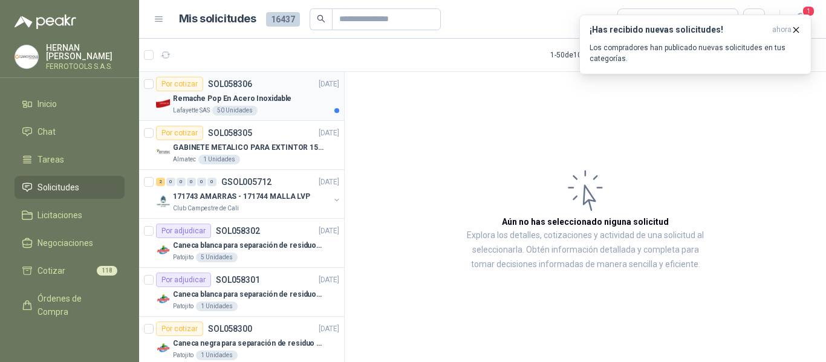
click at [298, 94] on div "Remache Pop En Acero Inoxidable" at bounding box center [256, 98] width 166 height 15
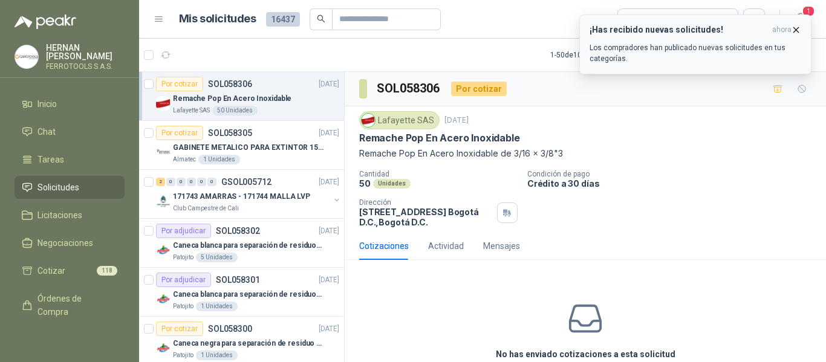
click at [797, 27] on icon "button" at bounding box center [796, 30] width 10 height 10
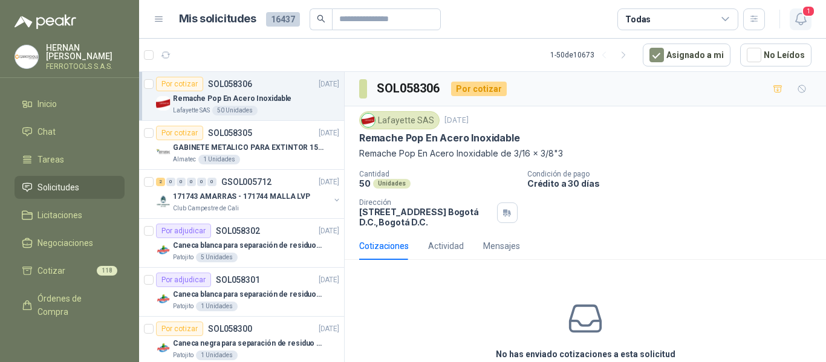
click at [803, 16] on span "1" at bounding box center [808, 10] width 13 height 11
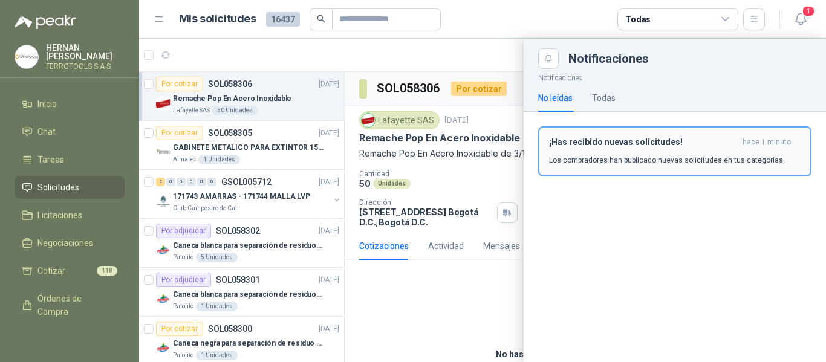
click at [651, 146] on h3 "¡Has recibido nuevas solicitudes!" at bounding box center [643, 142] width 189 height 10
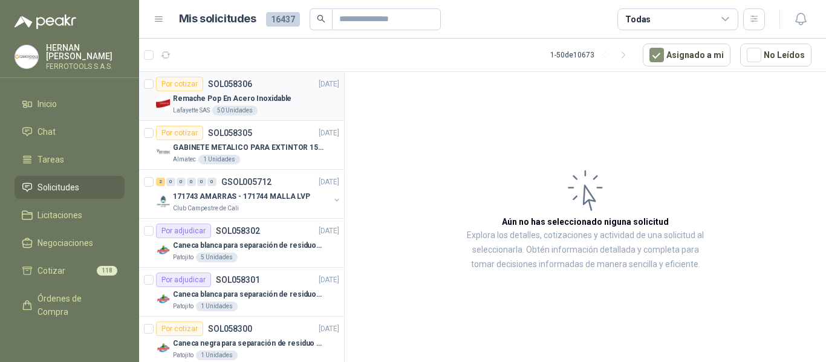
click at [259, 93] on p "Remache Pop En Acero Inoxidable" at bounding box center [232, 98] width 119 height 11
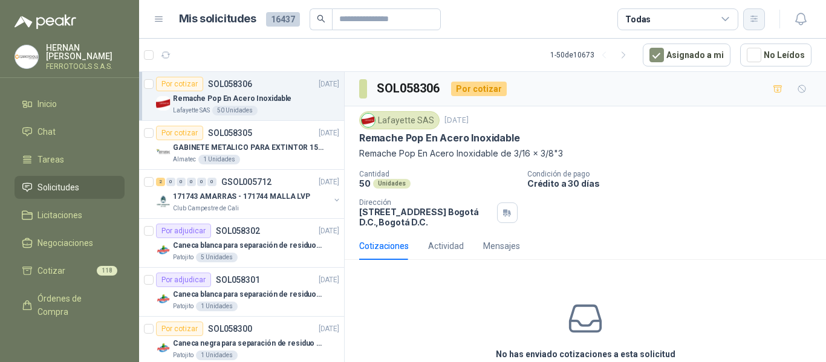
click at [746, 19] on button "button" at bounding box center [754, 19] width 22 height 22
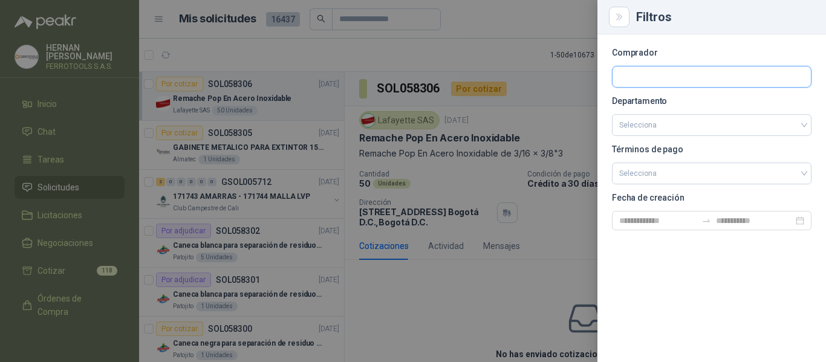
click at [697, 73] on input "text" at bounding box center [712, 77] width 198 height 21
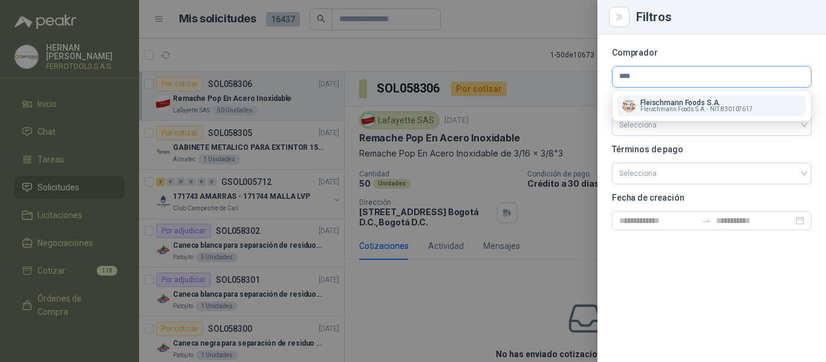
type input "****"
click at [677, 106] on span "[PERSON_NAME] Foods S.A. -" at bounding box center [674, 109] width 67 height 6
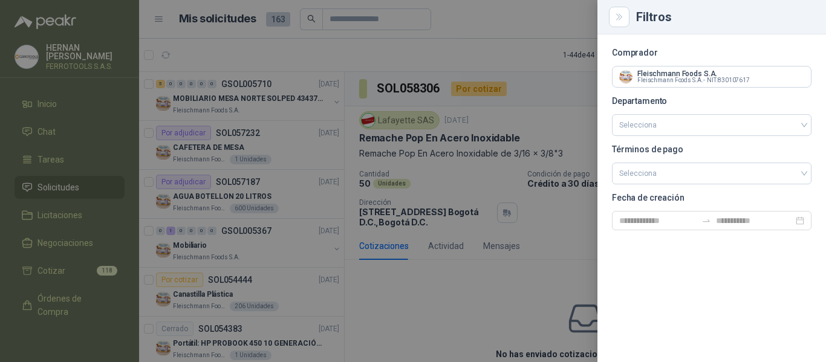
click at [363, 49] on div at bounding box center [413, 181] width 826 height 362
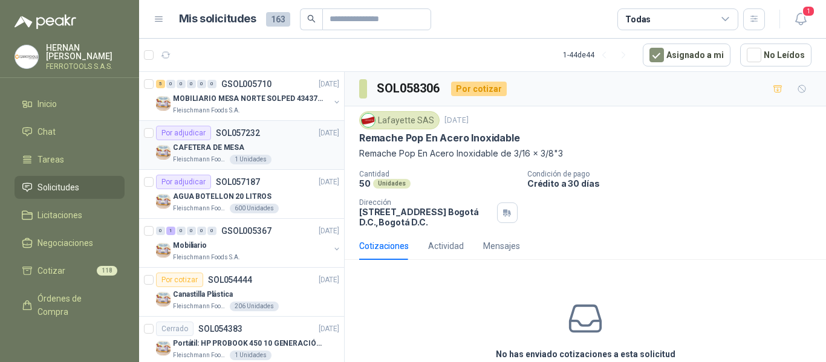
click at [285, 149] on div "CAFETERA DE MESA" at bounding box center [256, 147] width 166 height 15
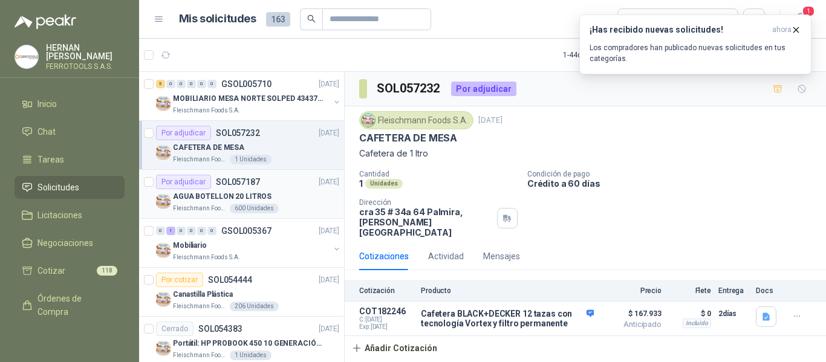
click at [282, 191] on div "AGUA BOTELLON 20 LITROS" at bounding box center [256, 196] width 166 height 15
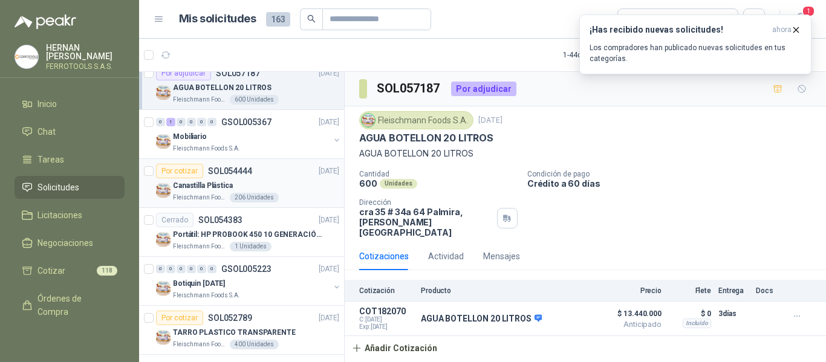
scroll to position [121, 0]
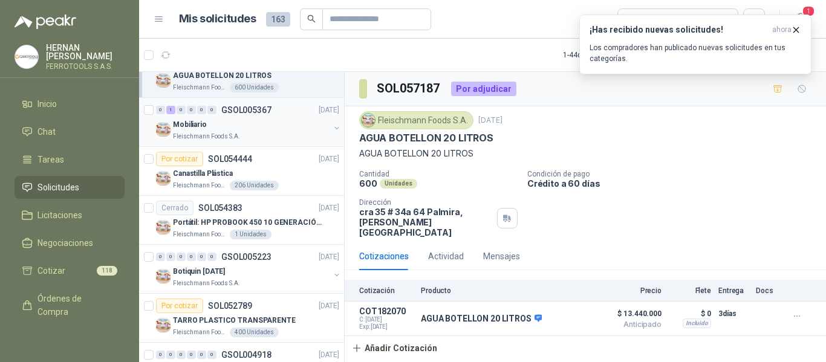
click at [280, 122] on div "Mobiliario" at bounding box center [251, 124] width 157 height 15
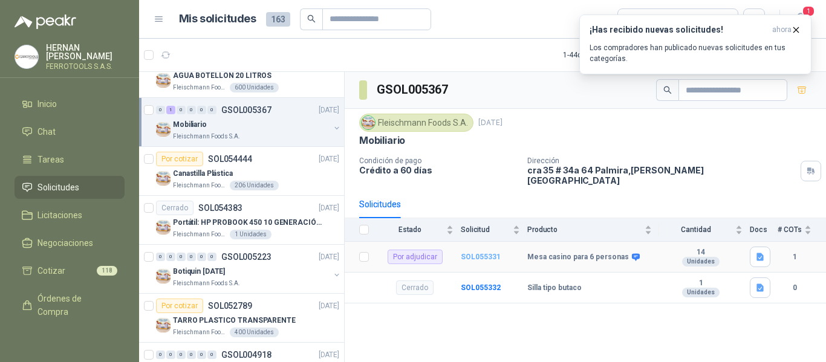
click at [484, 253] on b "SOL055331" at bounding box center [481, 257] width 40 height 8
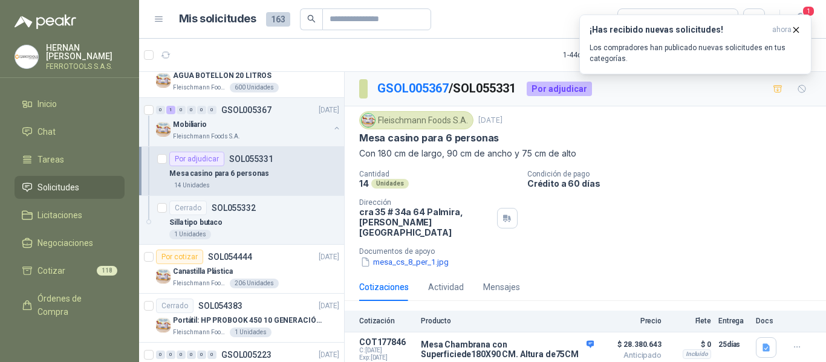
scroll to position [15, 0]
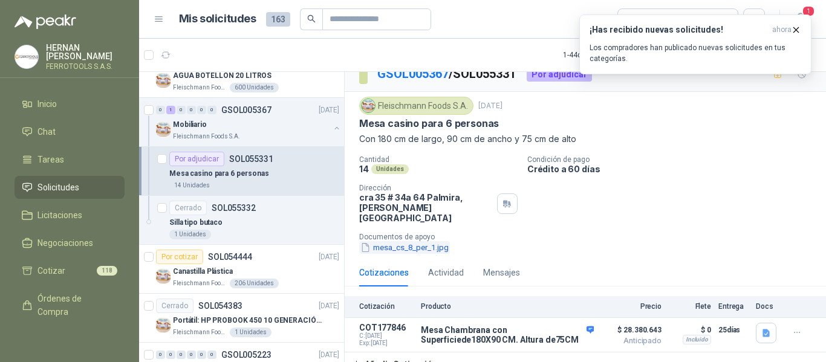
click at [423, 241] on button "mesa_cs_8_per_1.jpg" at bounding box center [404, 247] width 91 height 13
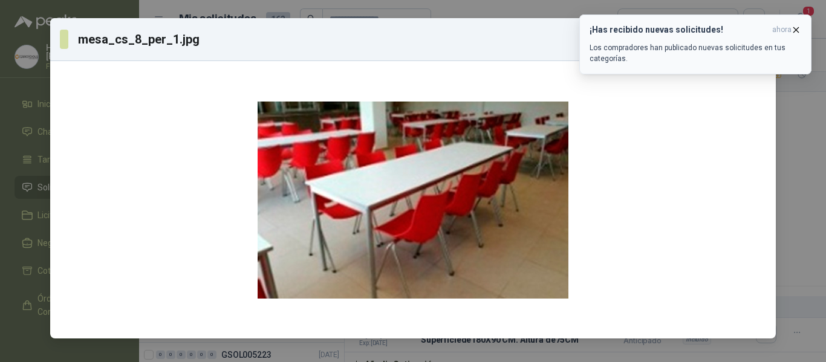
click at [795, 30] on icon "button" at bounding box center [796, 30] width 10 height 10
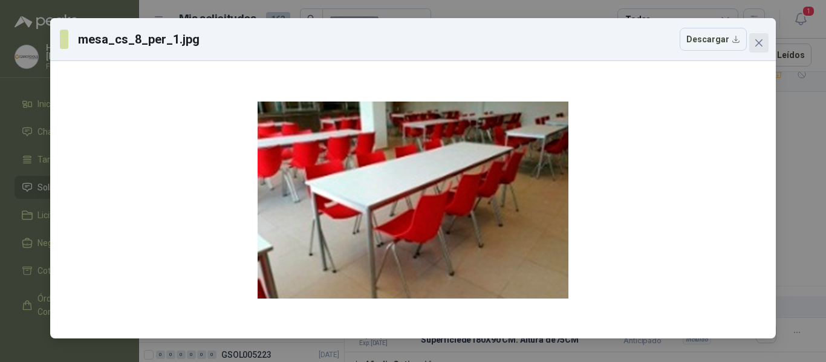
click at [761, 44] on icon "close" at bounding box center [758, 42] width 7 height 7
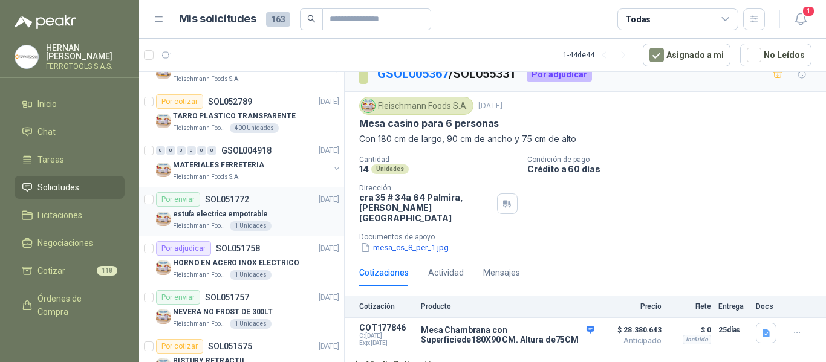
scroll to position [484, 0]
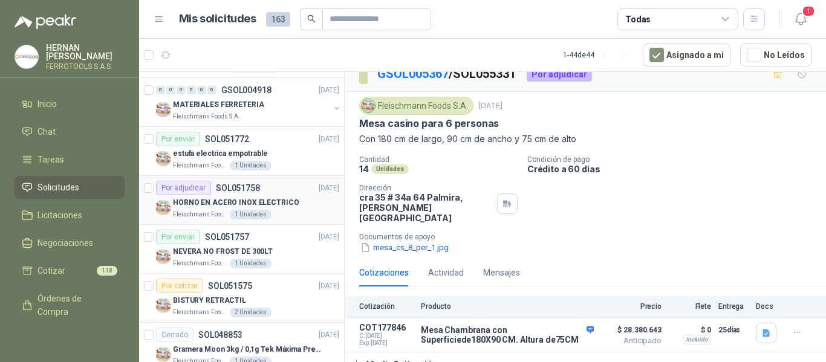
click at [297, 206] on div "HORNO EN ACERO INOX ELECTRICO" at bounding box center [256, 202] width 166 height 15
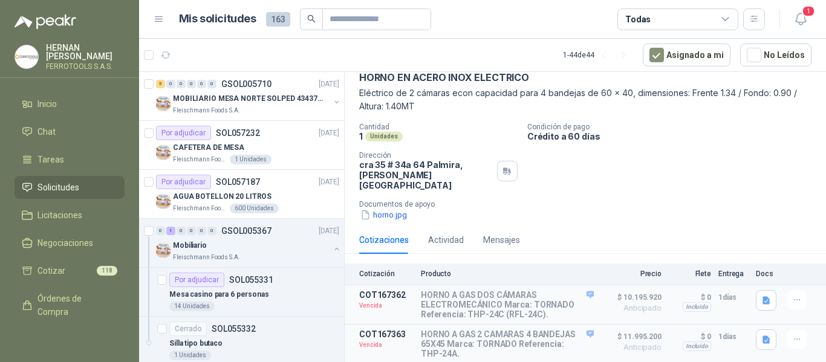
click at [71, 183] on span "Solicitudes" at bounding box center [58, 187] width 42 height 13
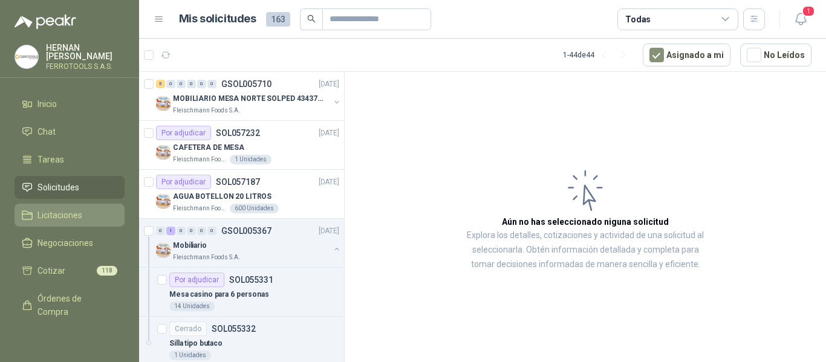
click at [71, 213] on span "Licitaciones" at bounding box center [59, 215] width 45 height 13
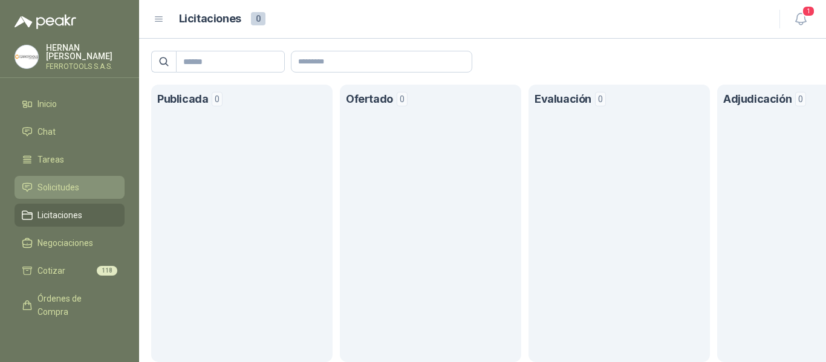
click at [71, 192] on link "Solicitudes" at bounding box center [70, 187] width 110 height 23
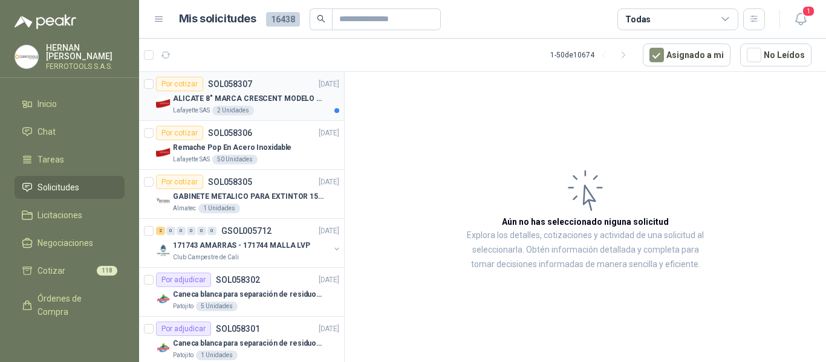
click at [289, 96] on p "ALICATE 8" MARCA CRESCENT MODELO 38008tv" at bounding box center [248, 98] width 151 height 11
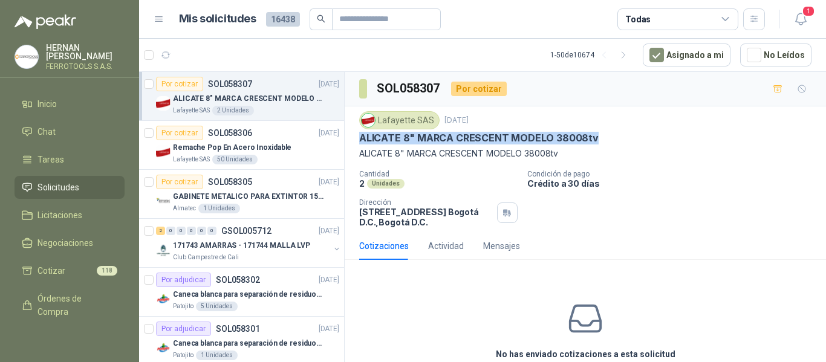
drag, startPoint x: 356, startPoint y: 135, endPoint x: 603, endPoint y: 138, distance: 247.4
click at [603, 138] on div "Lafayette SAS [DATE] ALICATE 8" MARCA CRESCENT MODELO 38008tv ALICATE 8" MARCA …" at bounding box center [585, 169] width 481 height 126
copy p "ALICATE 8" MARCA CRESCENT MODELO 38008tv"
click at [807, 24] on icon "button" at bounding box center [801, 18] width 15 height 15
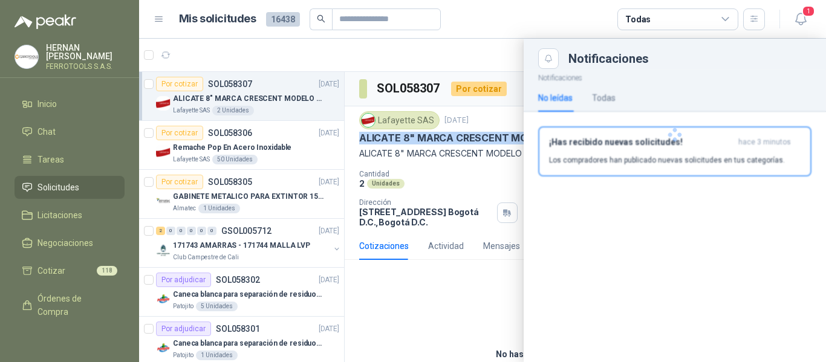
click at [700, 160] on div at bounding box center [675, 135] width 302 height 132
click at [653, 159] on p "Los compradores han publicado nuevas solicitudes en tus categorías." at bounding box center [667, 160] width 236 height 11
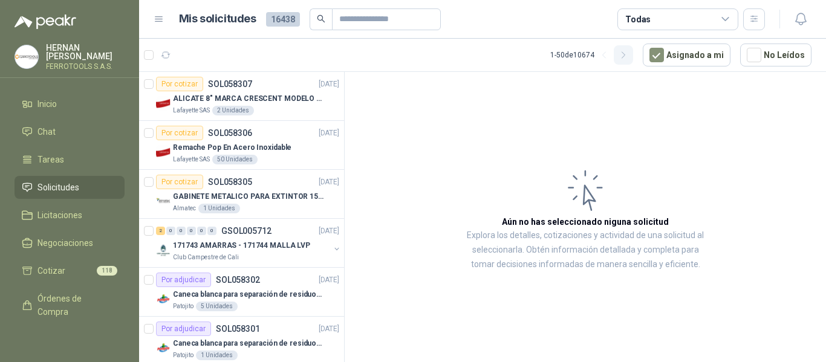
click at [629, 57] on icon "button" at bounding box center [624, 55] width 10 height 10
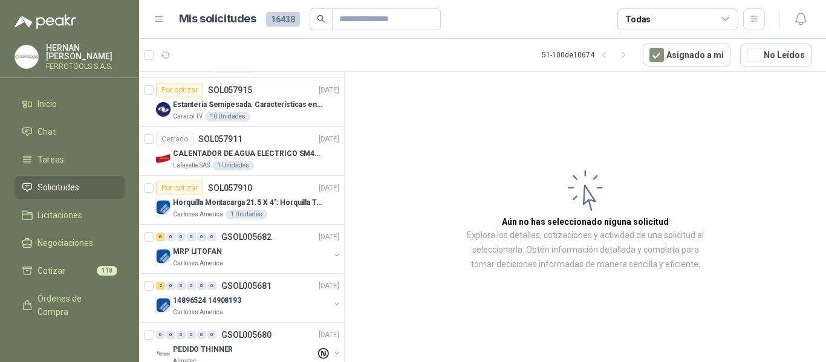
scroll to position [544, 0]
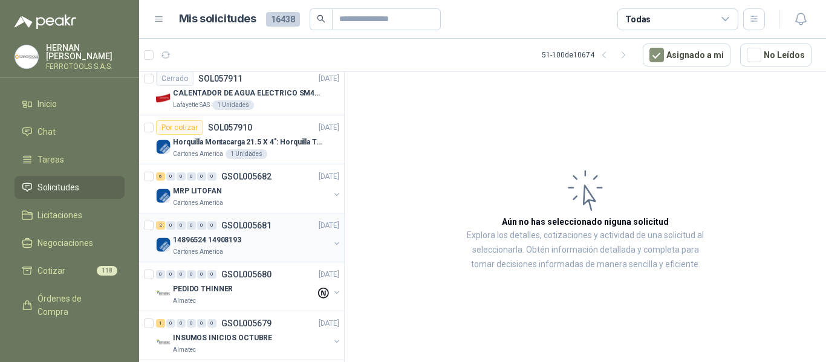
click at [253, 243] on div "14896524 14908193" at bounding box center [251, 240] width 157 height 15
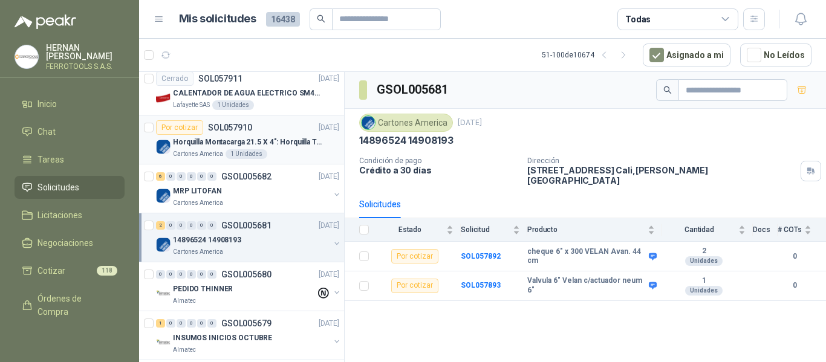
click at [298, 139] on p "Horquilla Montacarga 21.5 X 4": Horquilla Telescopica Overall size 2108 x 660 x…" at bounding box center [248, 142] width 151 height 11
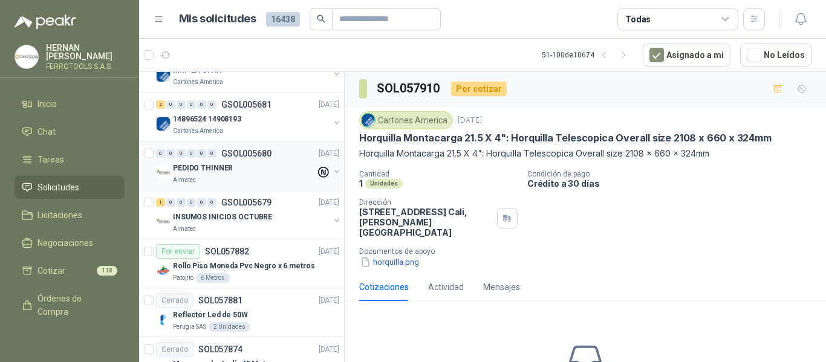
scroll to position [726, 0]
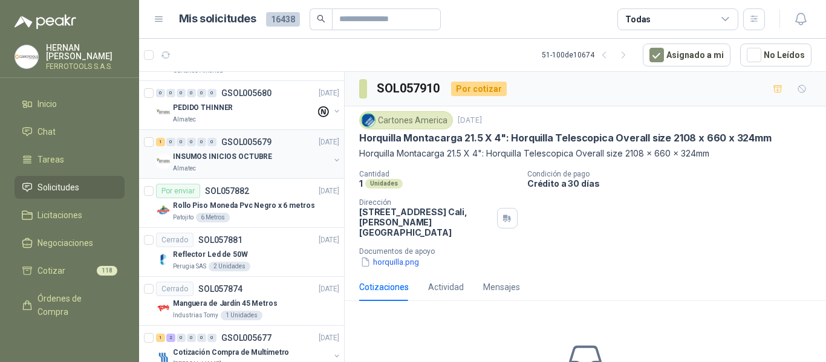
click at [252, 148] on div "1 0 0 0 0 0 GSOL005679 [DATE]" at bounding box center [249, 142] width 186 height 15
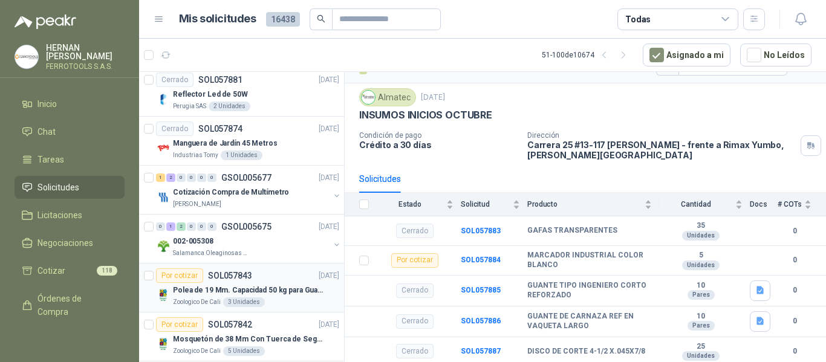
scroll to position [907, 0]
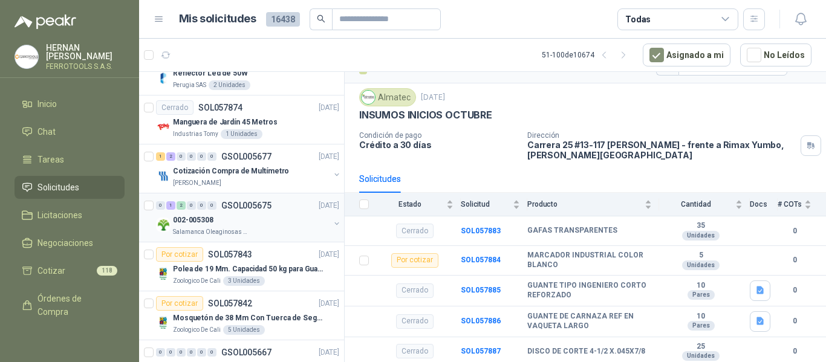
click at [279, 226] on div "002-005308" at bounding box center [251, 220] width 157 height 15
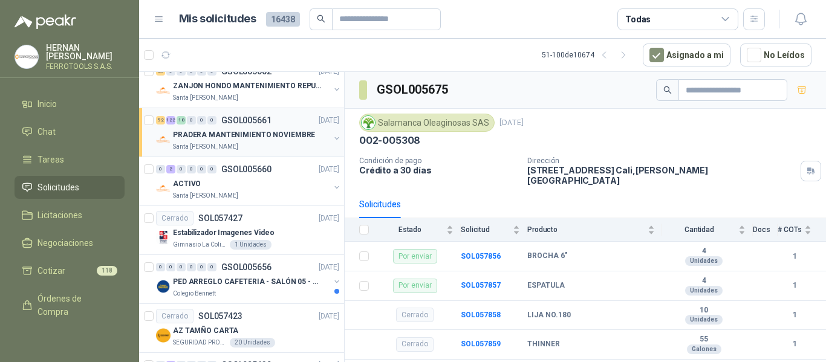
scroll to position [1331, 0]
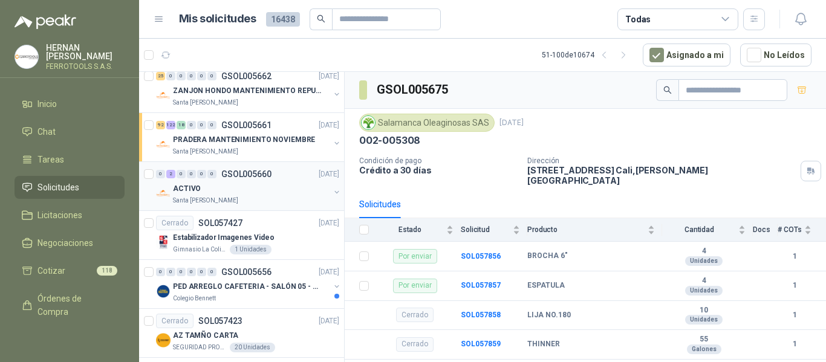
click at [258, 181] on div "0 2 0 0 0 0 GSOL005660 [DATE]" at bounding box center [249, 174] width 186 height 15
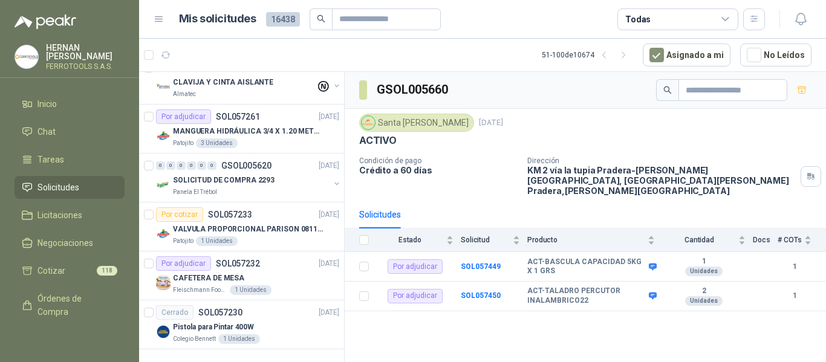
scroll to position [2182, 0]
click at [630, 61] on button "button" at bounding box center [623, 54] width 19 height 19
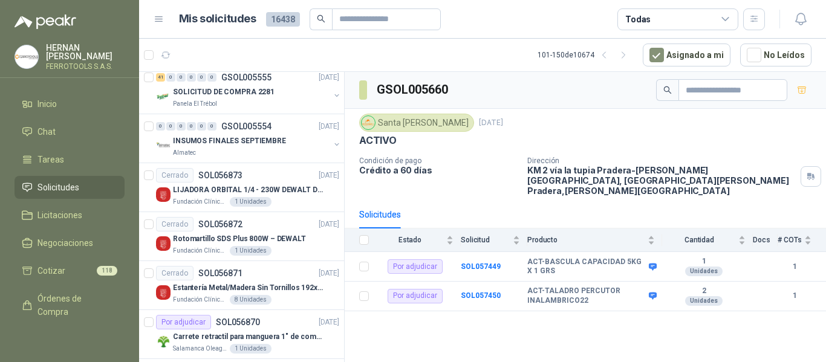
scroll to position [1456, 0]
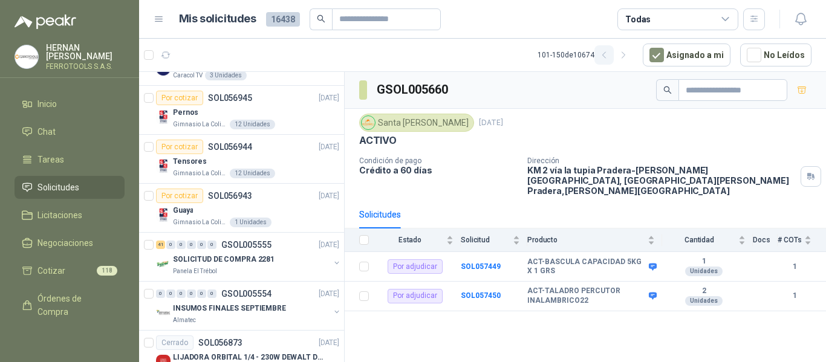
click at [605, 57] on icon "button" at bounding box center [604, 55] width 10 height 10
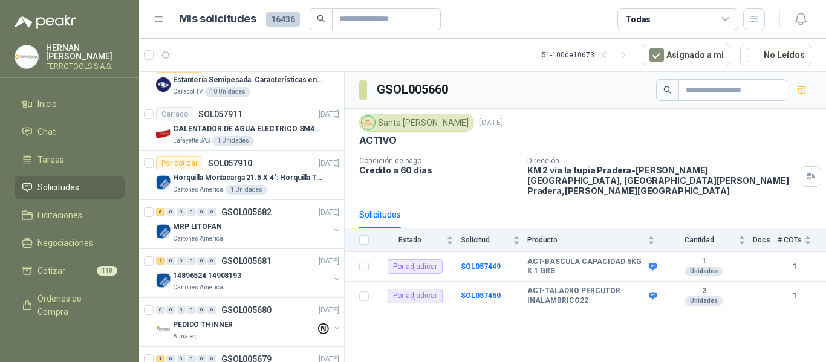
scroll to position [488, 0]
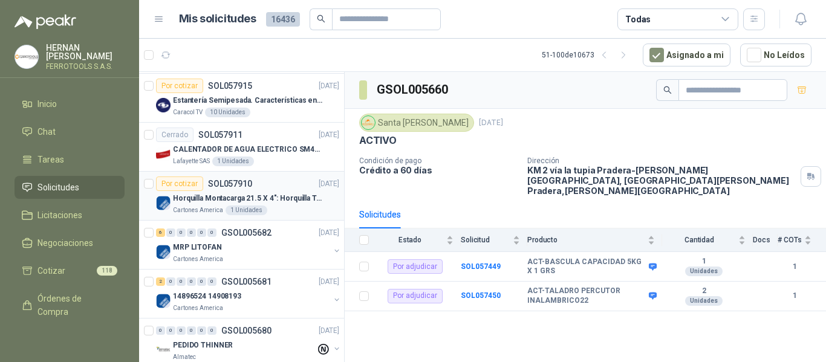
click at [273, 195] on p "Horquilla Montacarga 21.5 X 4": Horquilla Telescopica Overall size 2108 x 660 x…" at bounding box center [248, 198] width 151 height 11
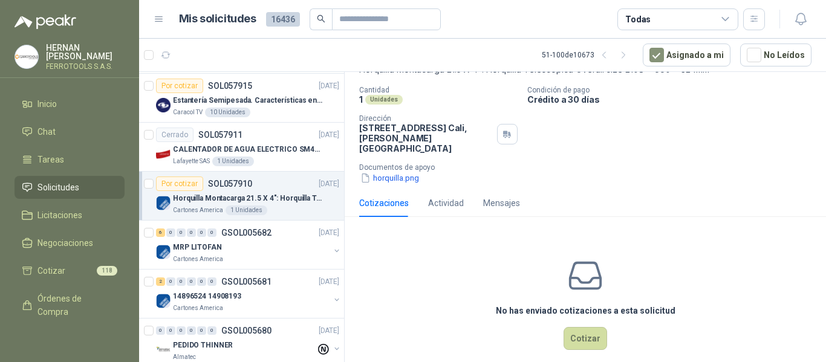
scroll to position [88, 0]
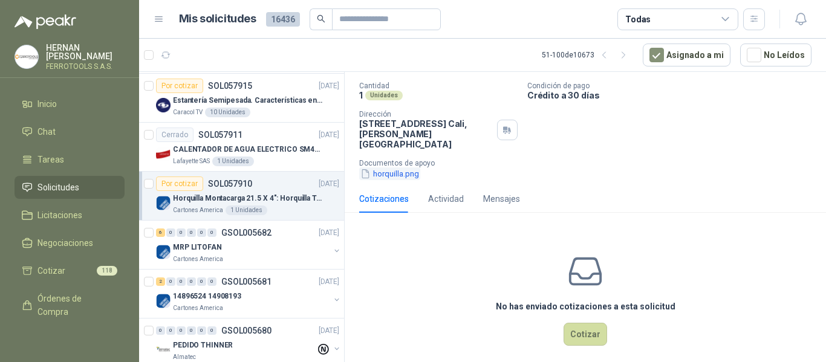
click at [406, 168] on button "horquilla.png" at bounding box center [389, 174] width 61 height 13
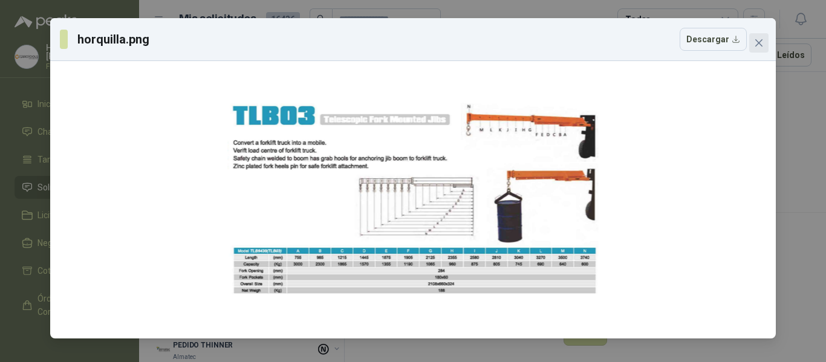
click at [765, 42] on span "Close" at bounding box center [758, 43] width 19 height 10
